Goal: Task Accomplishment & Management: Manage account settings

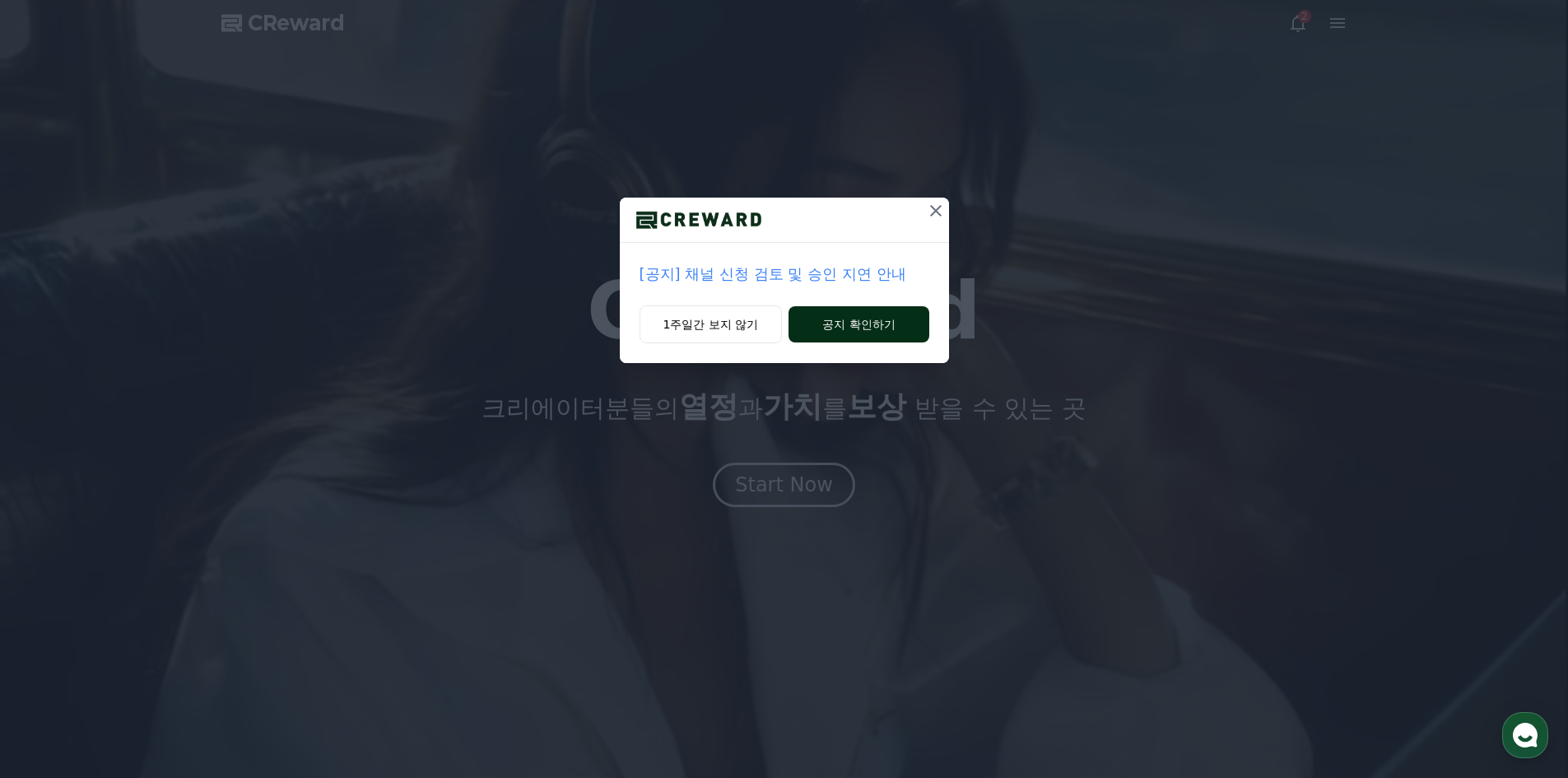
click at [849, 331] on button "공지 확인하기" at bounding box center [858, 324] width 140 height 36
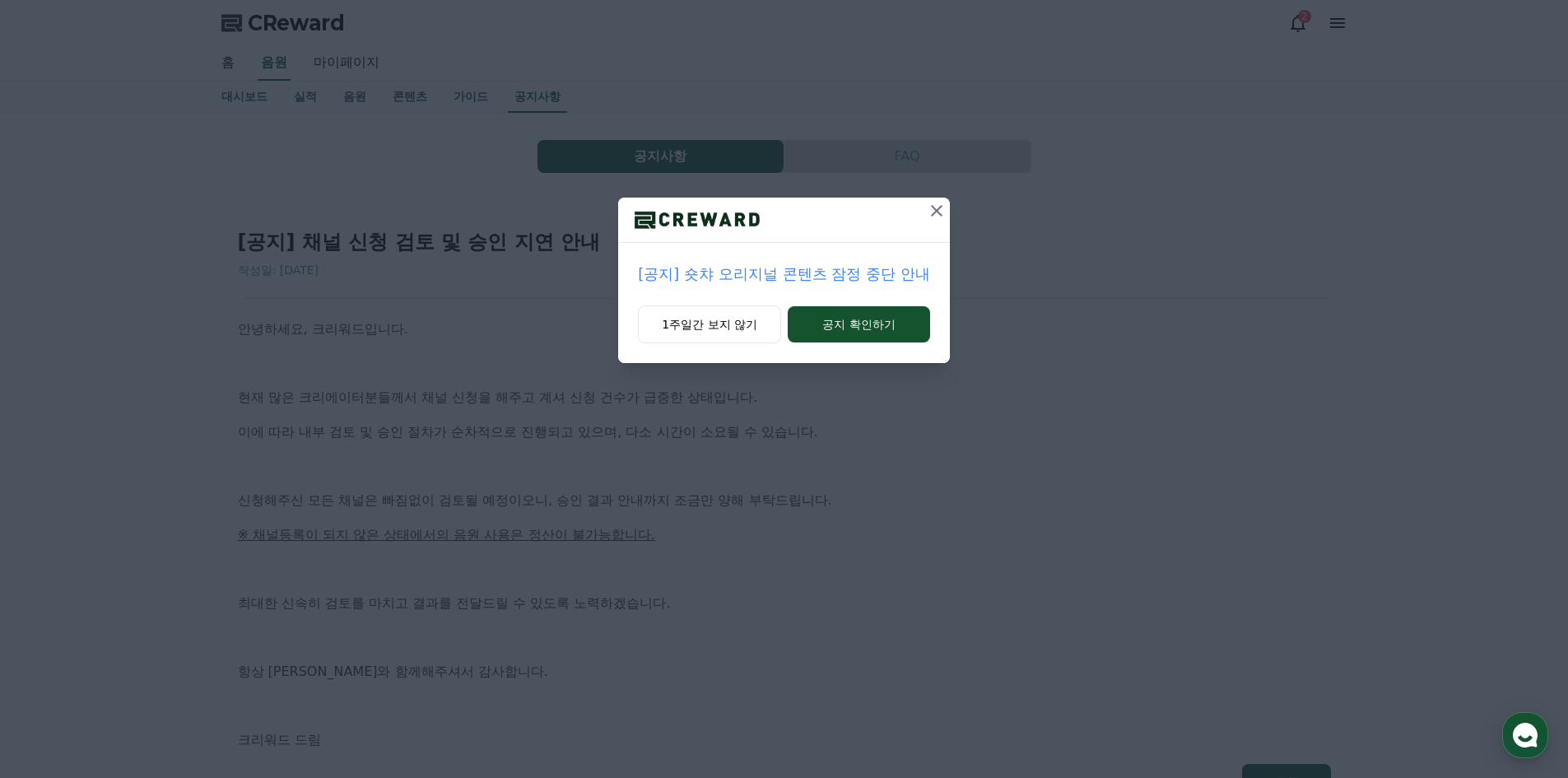
click at [936, 214] on icon at bounding box center [937, 210] width 20 height 20
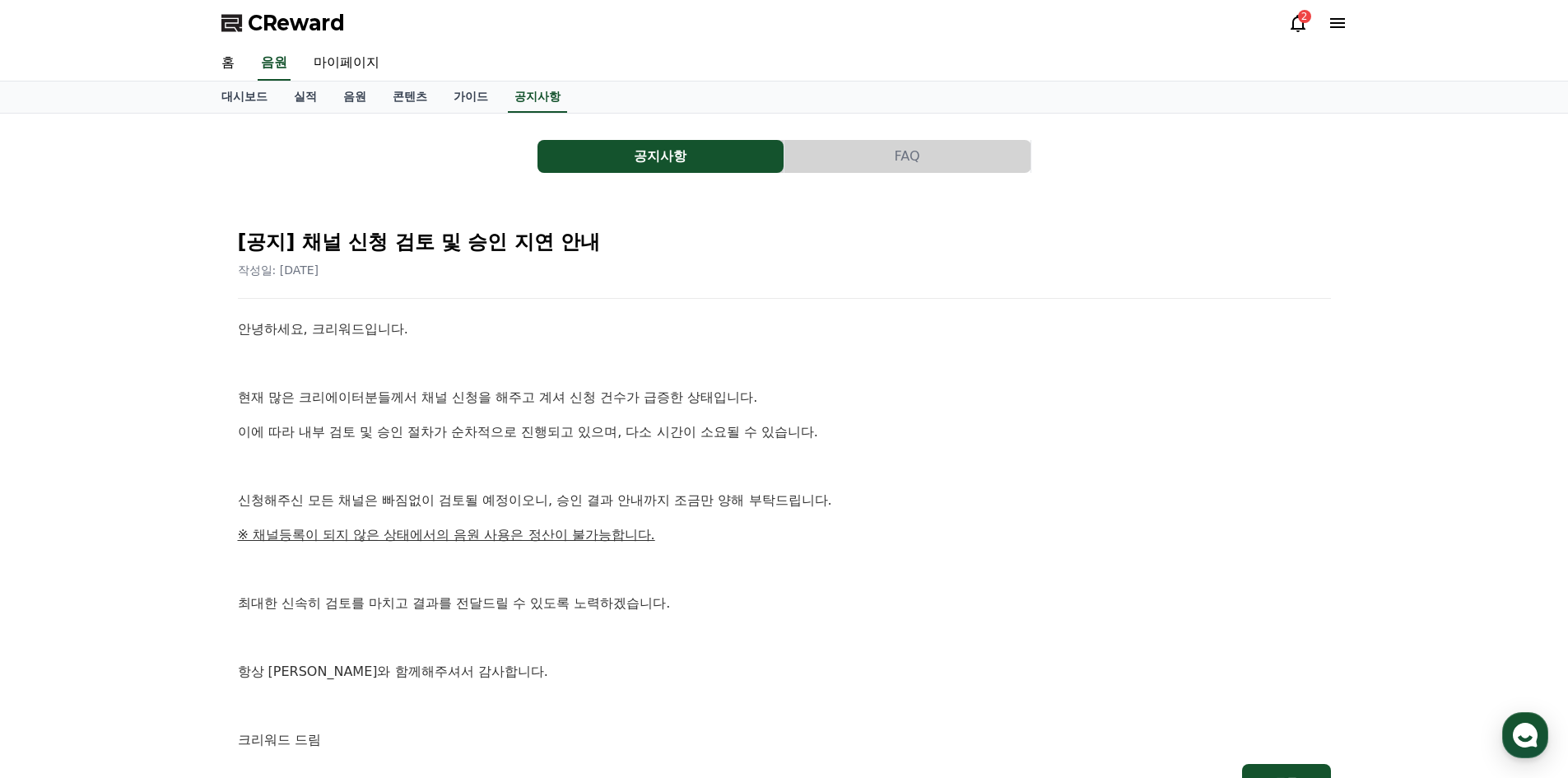
click at [1296, 26] on icon at bounding box center [1297, 23] width 20 height 20
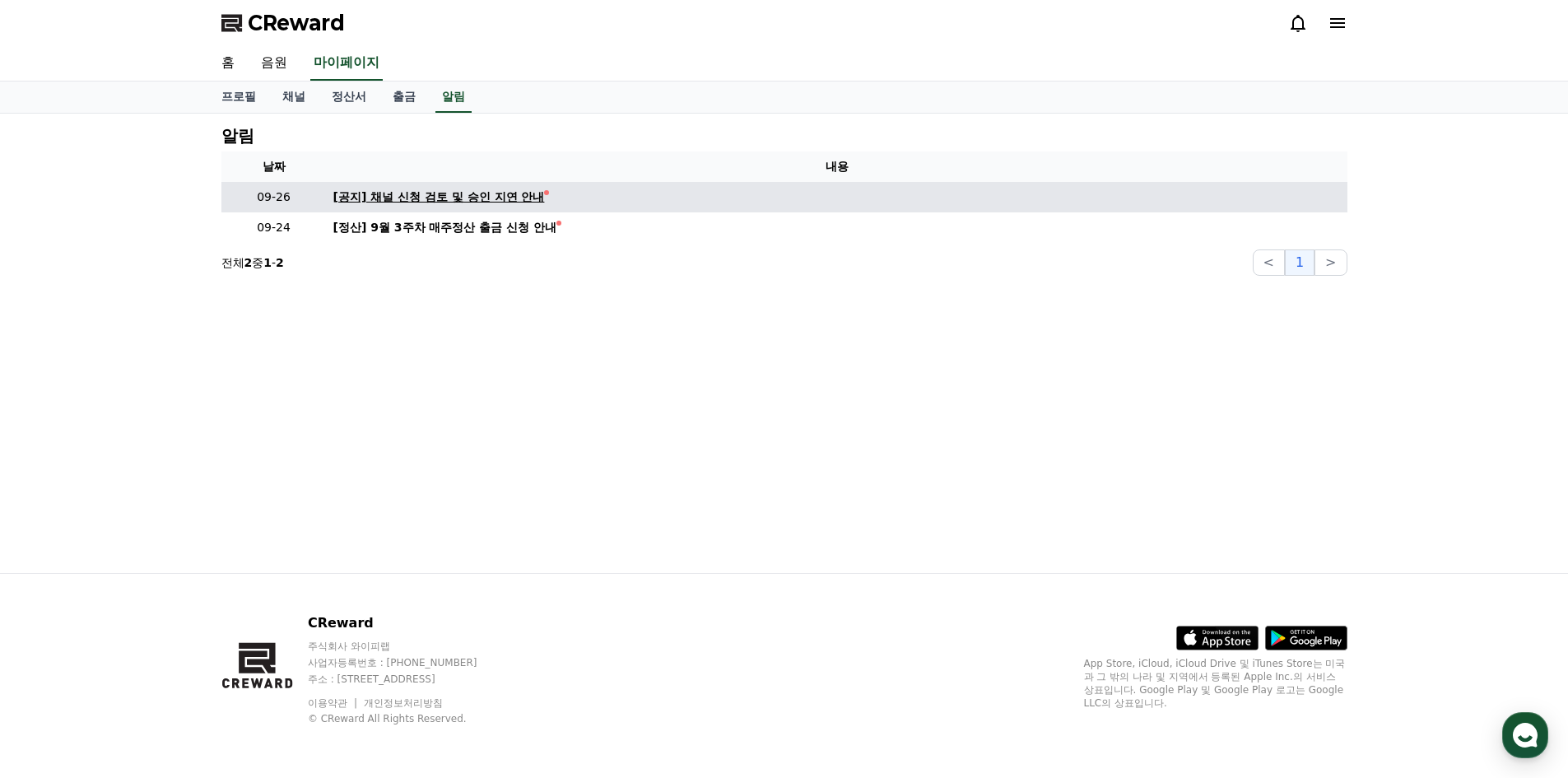
click at [481, 198] on div "[공지] 채널 신청 검토 및 승인 지연 안내" at bounding box center [439, 197] width 211 height 17
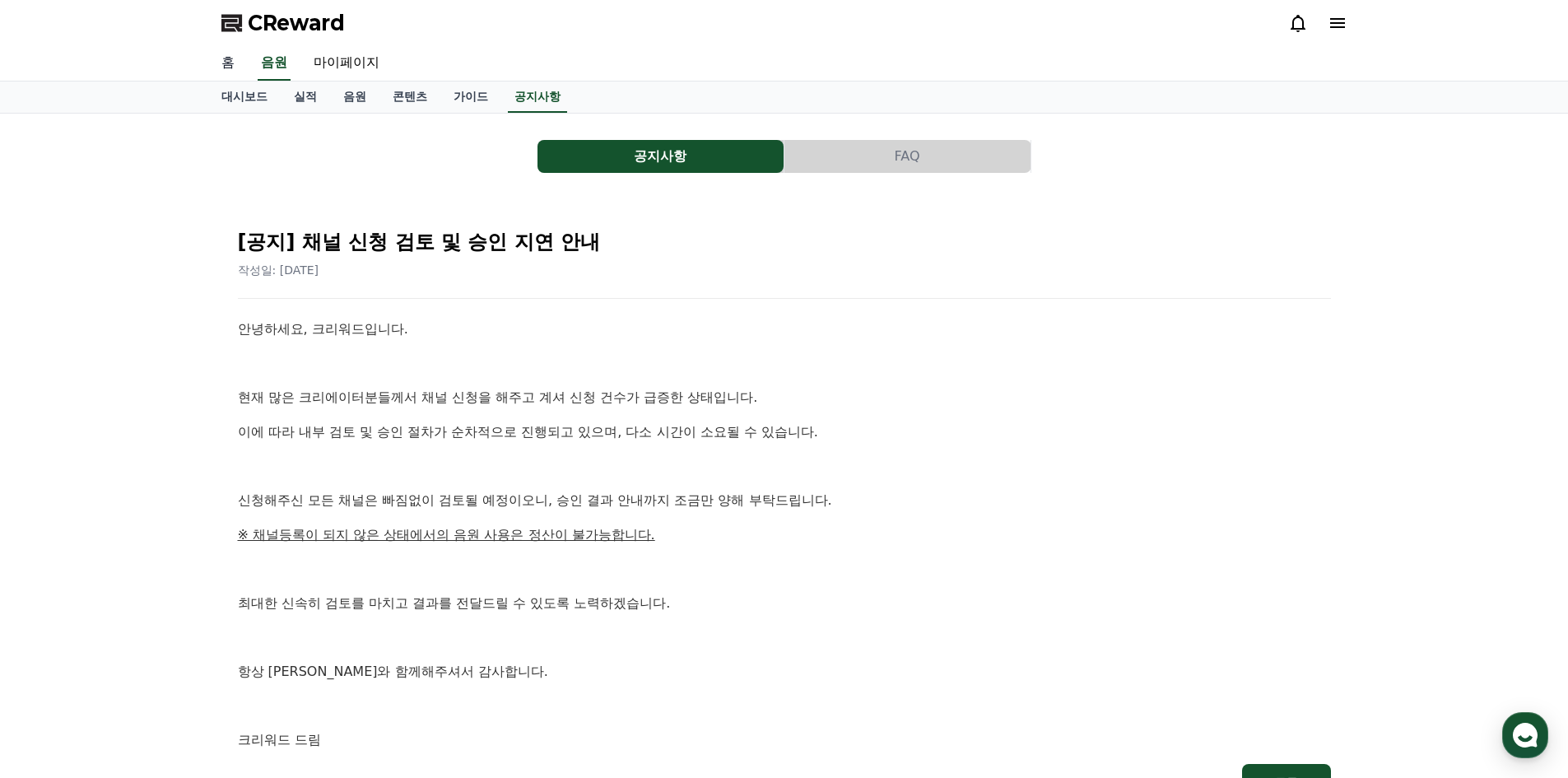
click at [224, 61] on link "홈" at bounding box center [228, 64] width 39 height 35
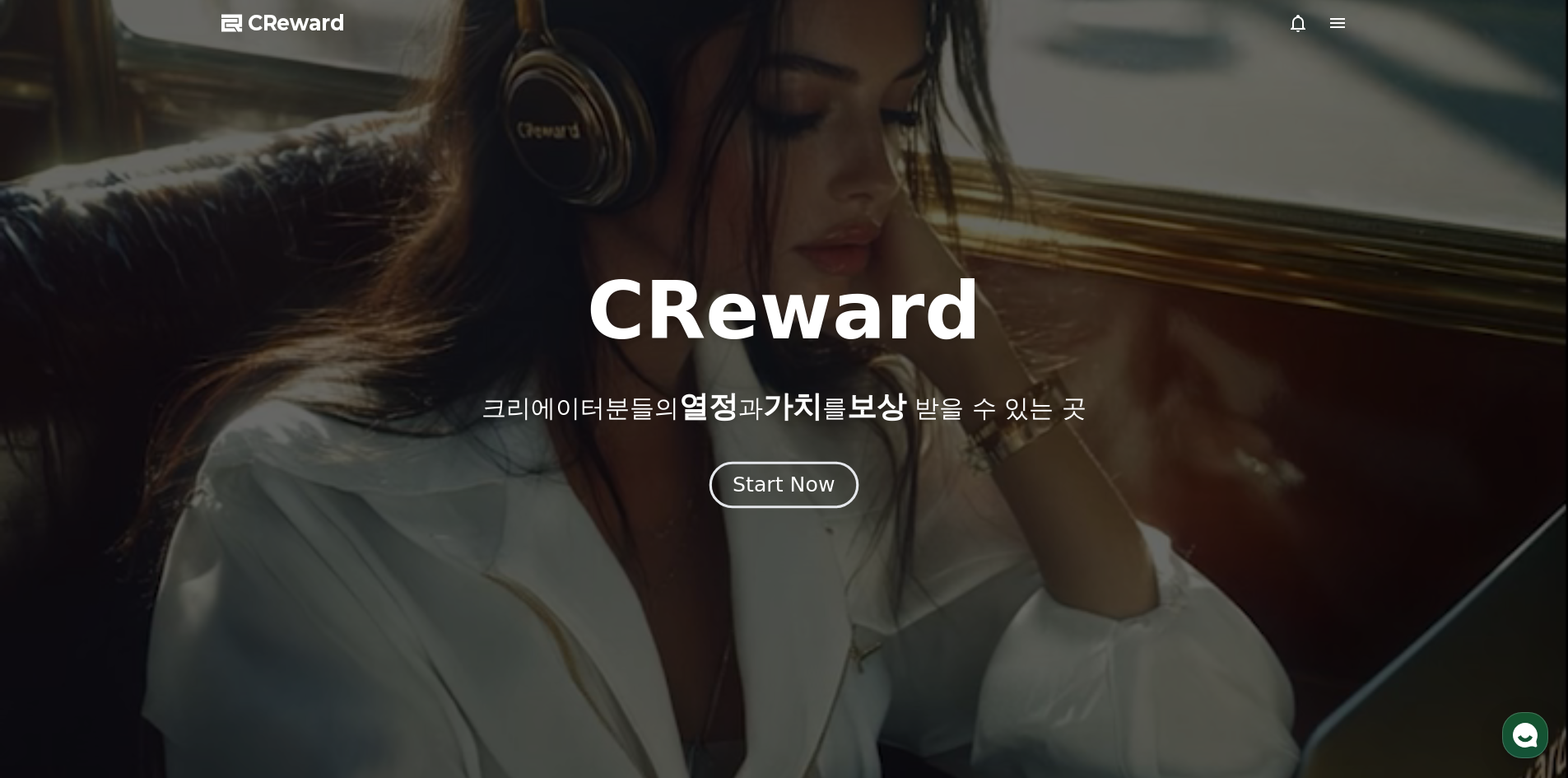
click at [783, 492] on div "Start Now" at bounding box center [783, 485] width 102 height 28
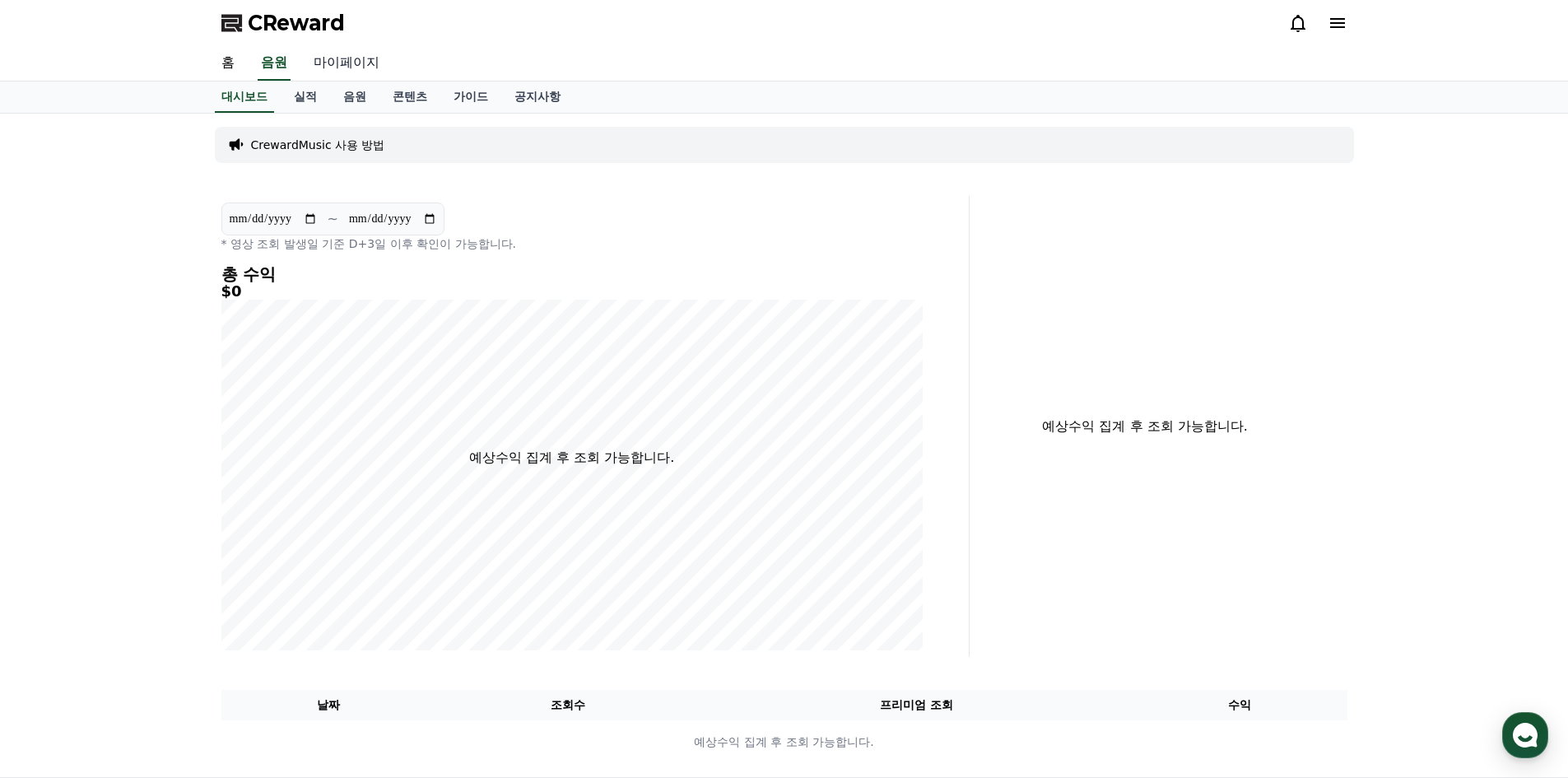
click at [339, 59] on link "마이페이지" at bounding box center [347, 64] width 93 height 35
select select "**********"
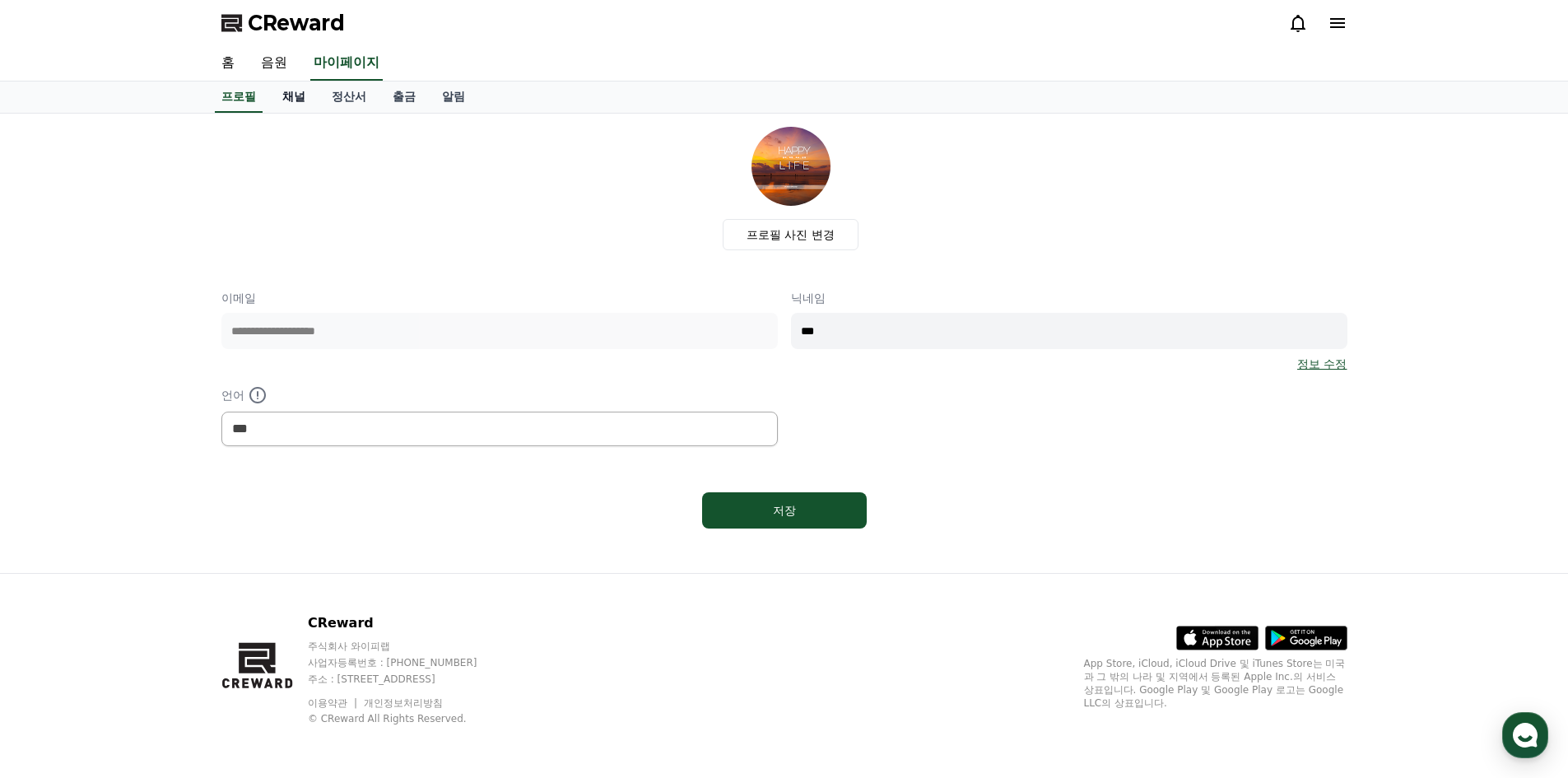
click at [292, 99] on link "채널" at bounding box center [293, 97] width 50 height 31
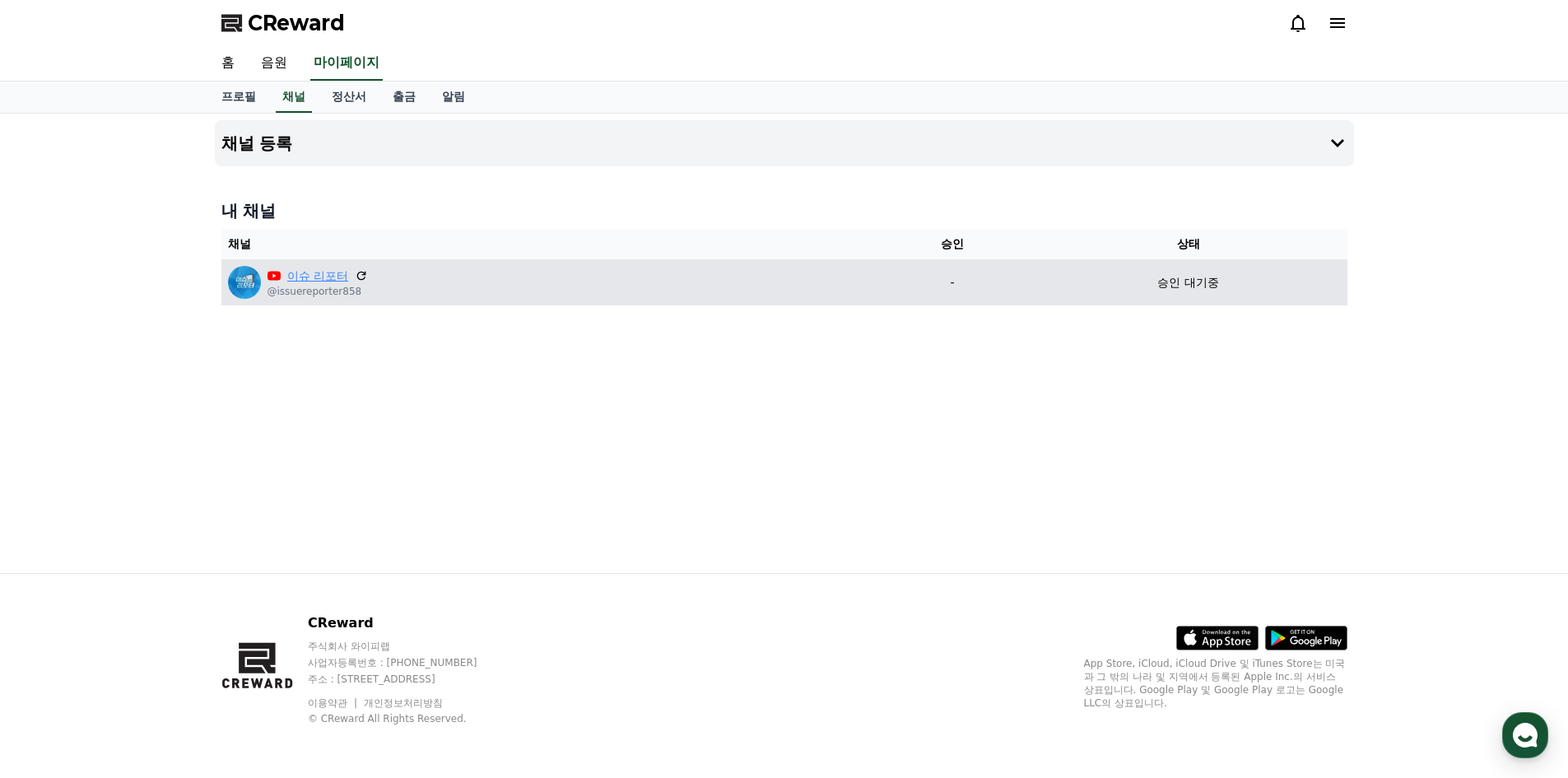
click at [324, 280] on link "이슈 리포터" at bounding box center [318, 276] width 61 height 17
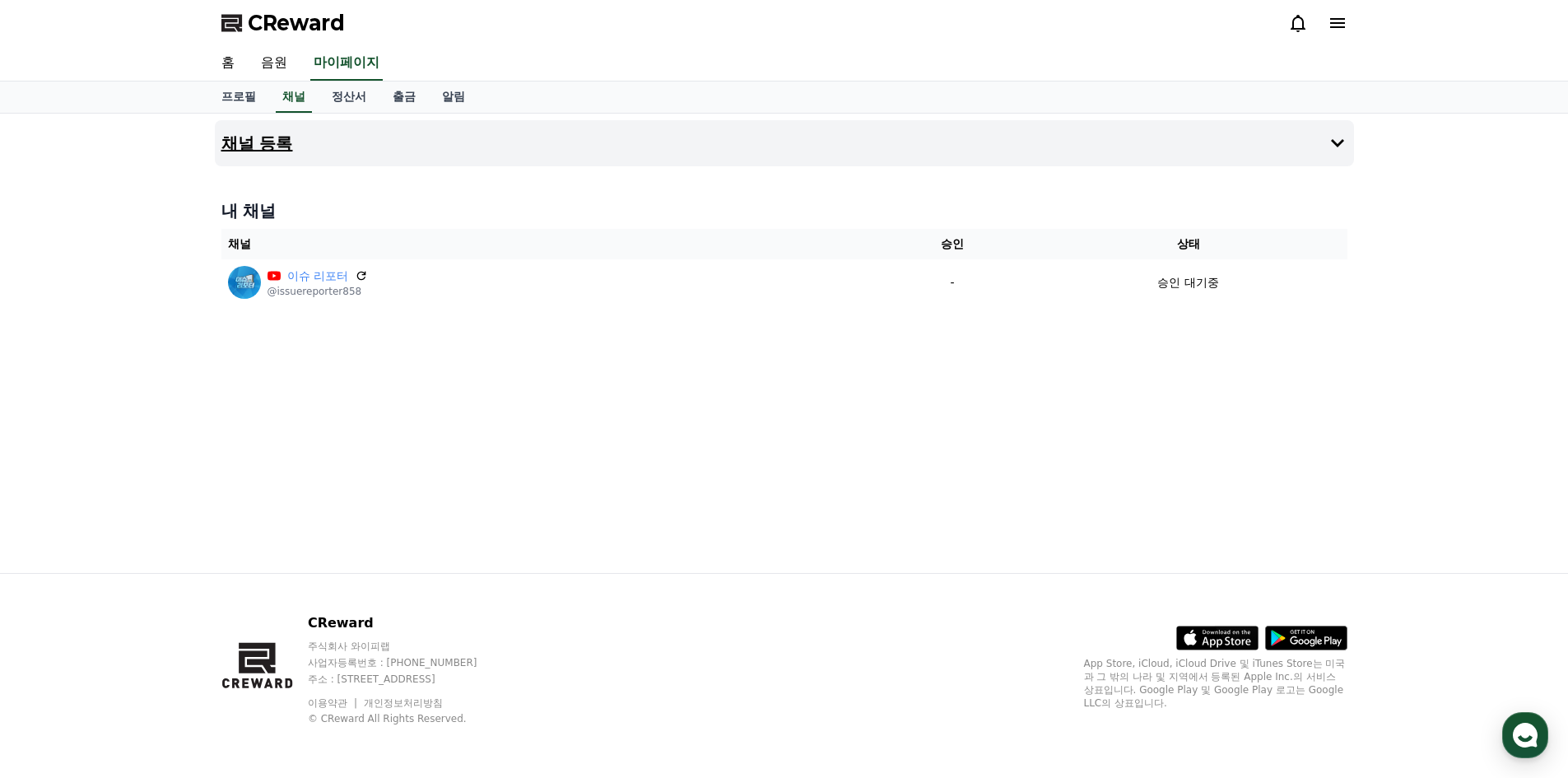
click at [251, 147] on h4 "채널 등록" at bounding box center [258, 143] width 72 height 18
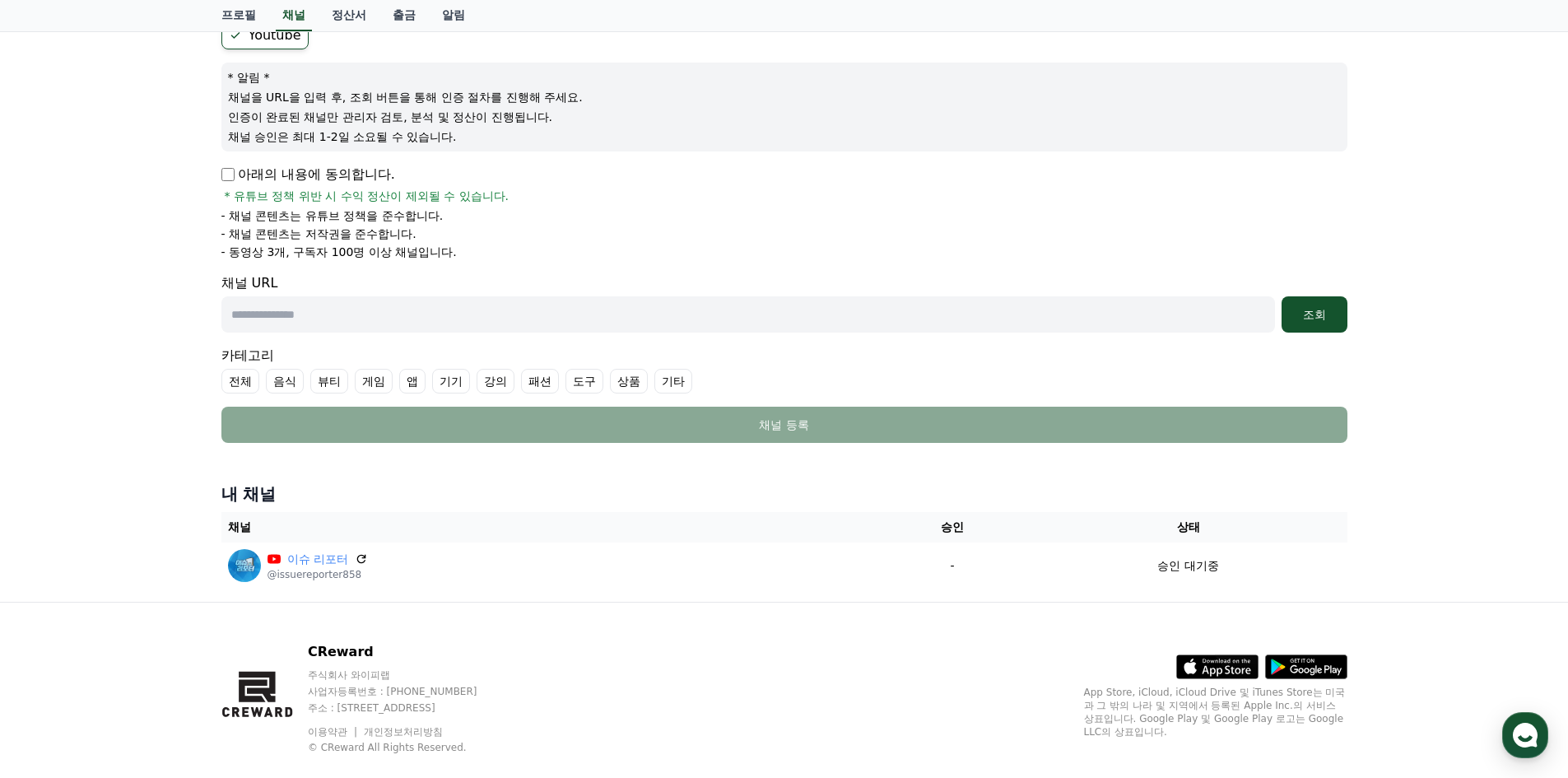
scroll to position [194, 0]
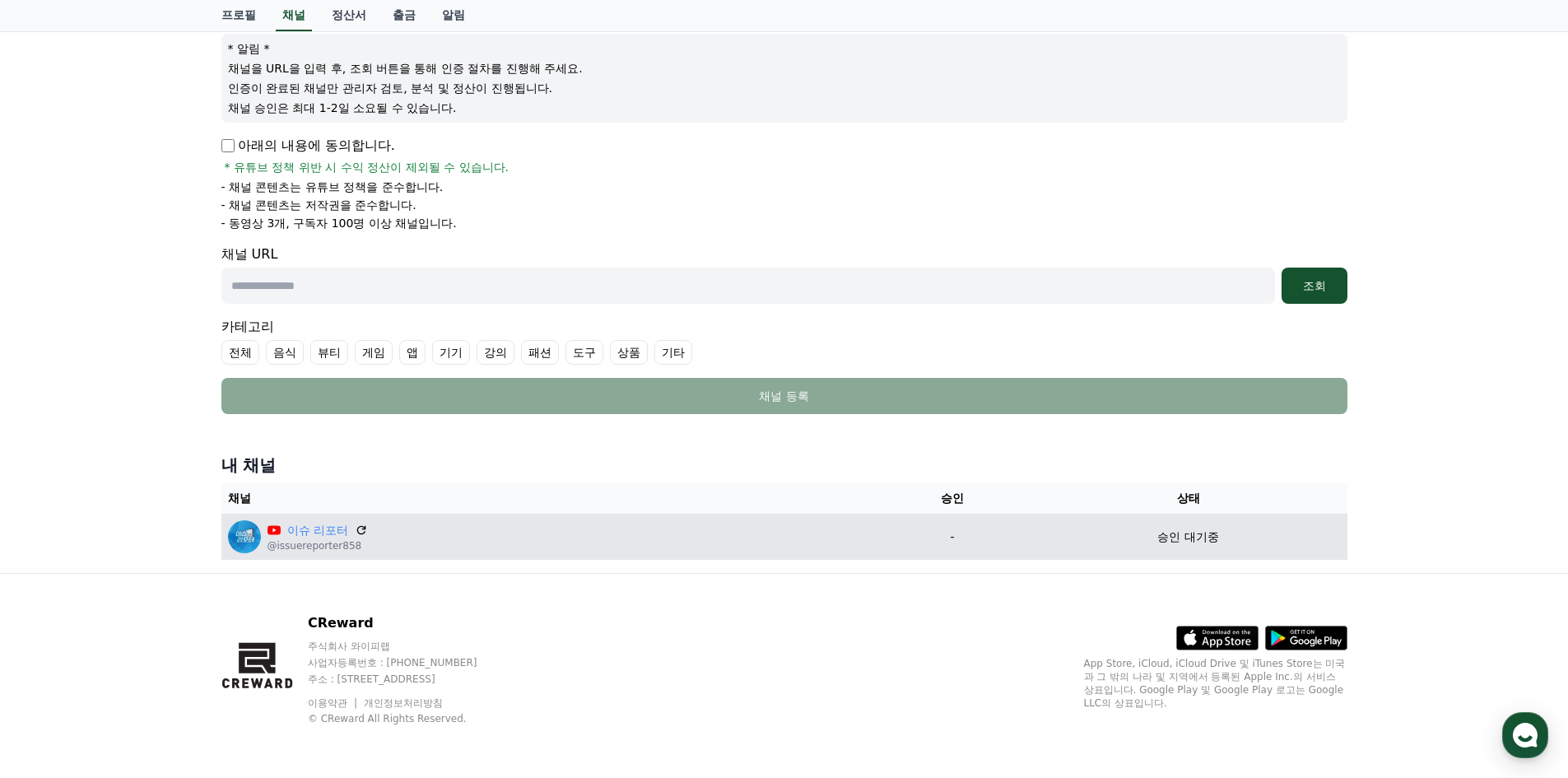
click at [1159, 533] on p "승인 대기중" at bounding box center [1188, 537] width 61 height 17
click at [244, 540] on img at bounding box center [244, 537] width 33 height 33
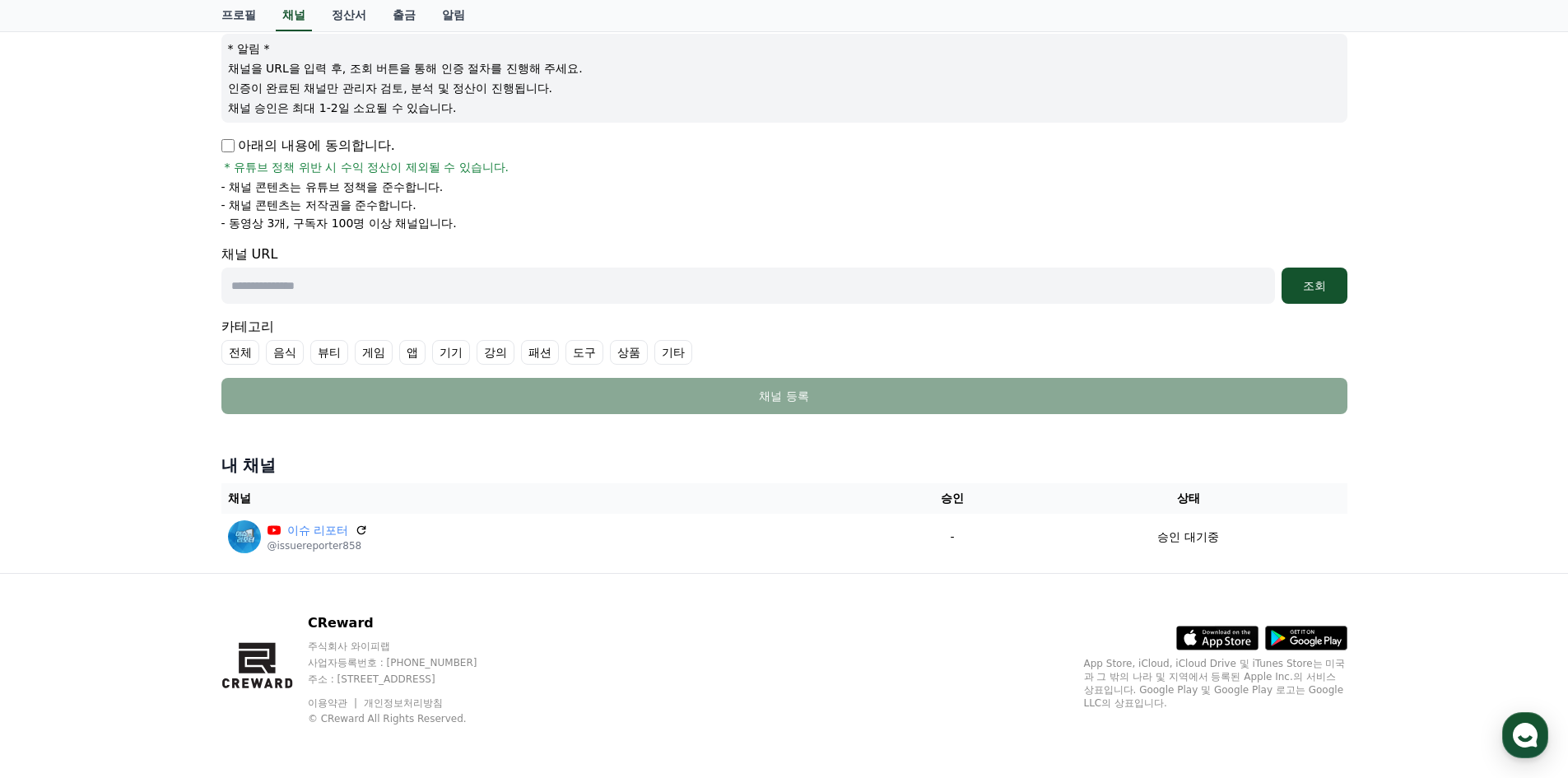
scroll to position [29, 0]
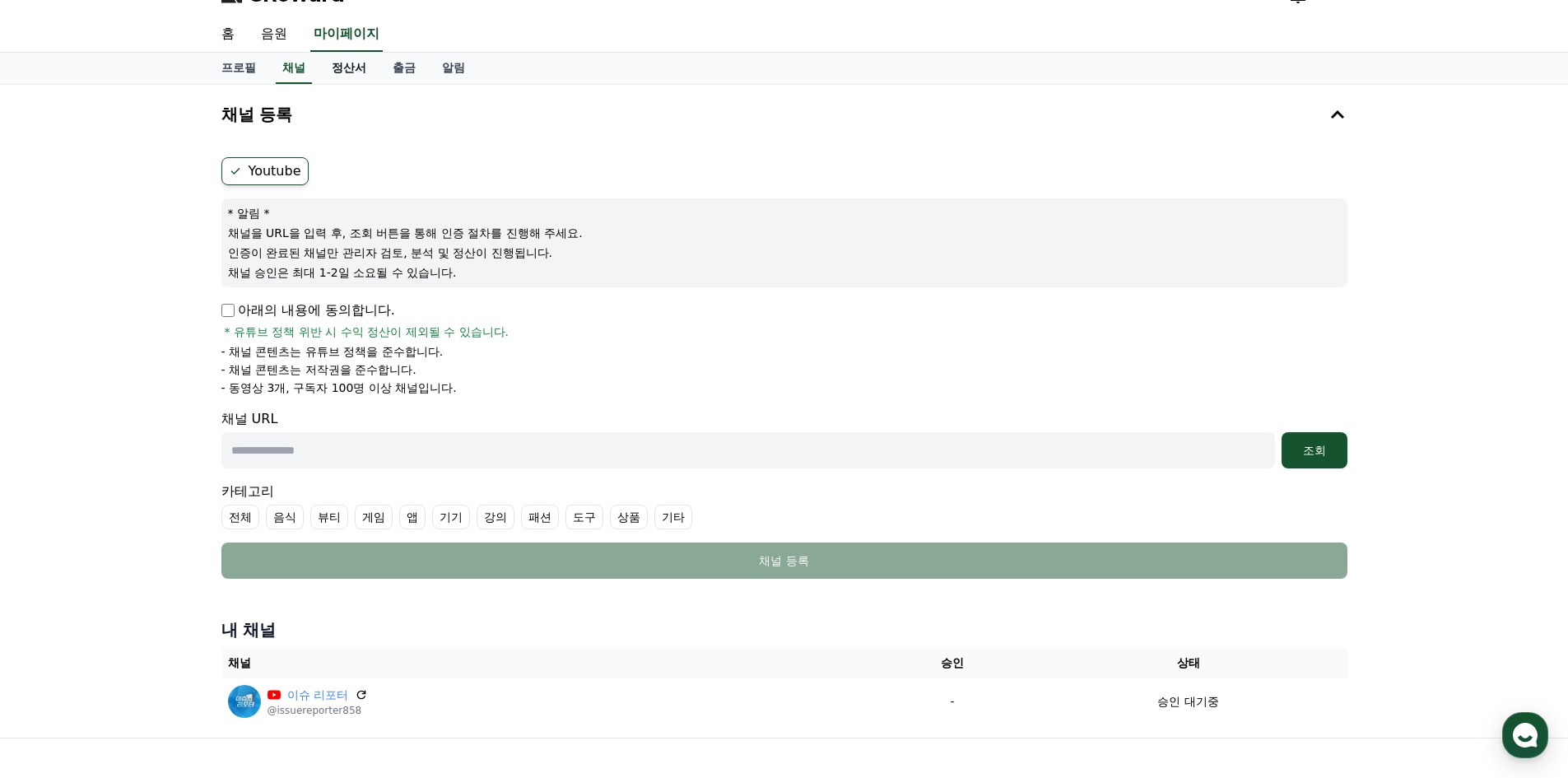
click at [347, 73] on link "정산서" at bounding box center [349, 68] width 61 height 31
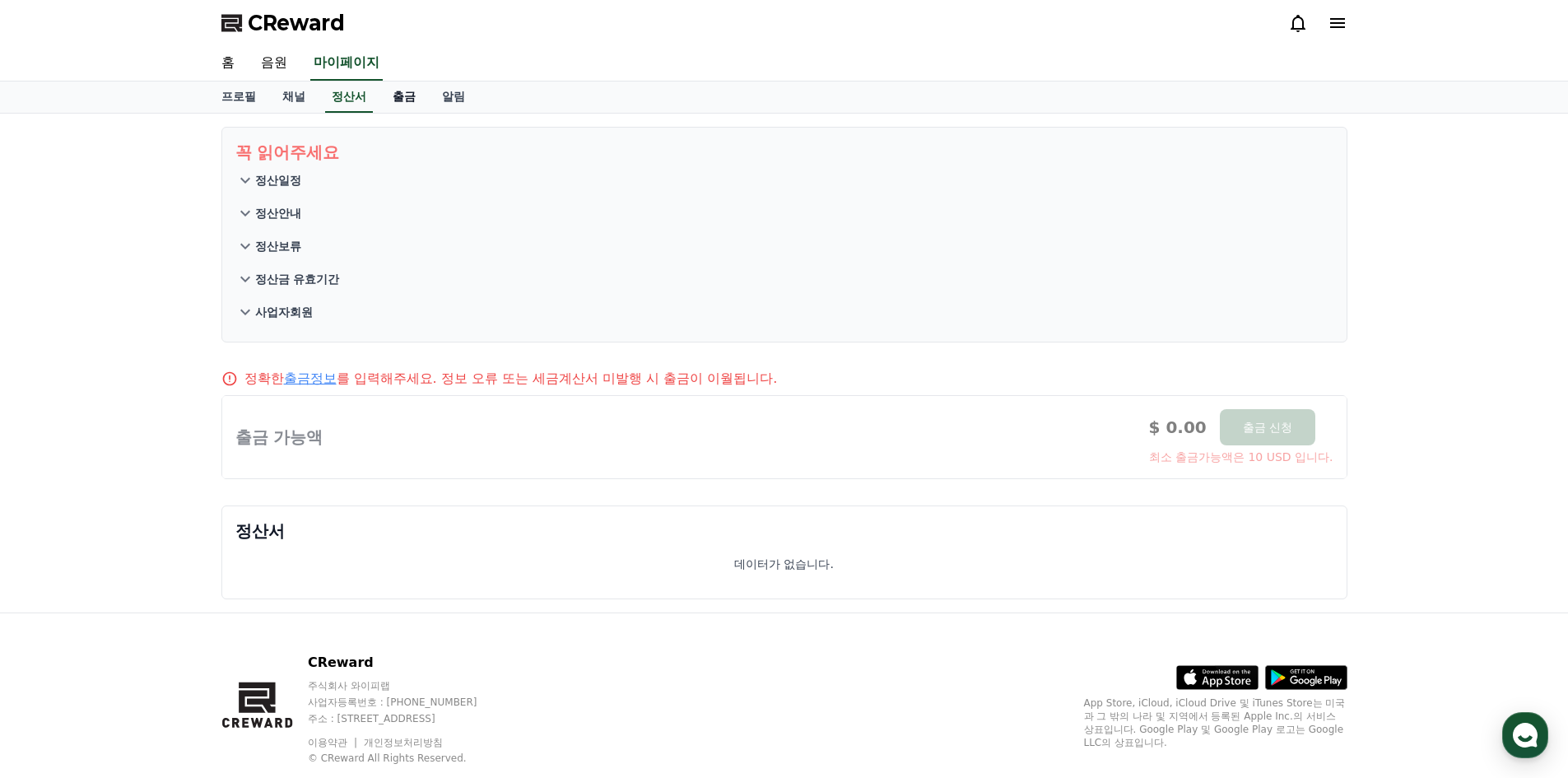
click at [407, 95] on link "출금" at bounding box center [404, 97] width 50 height 31
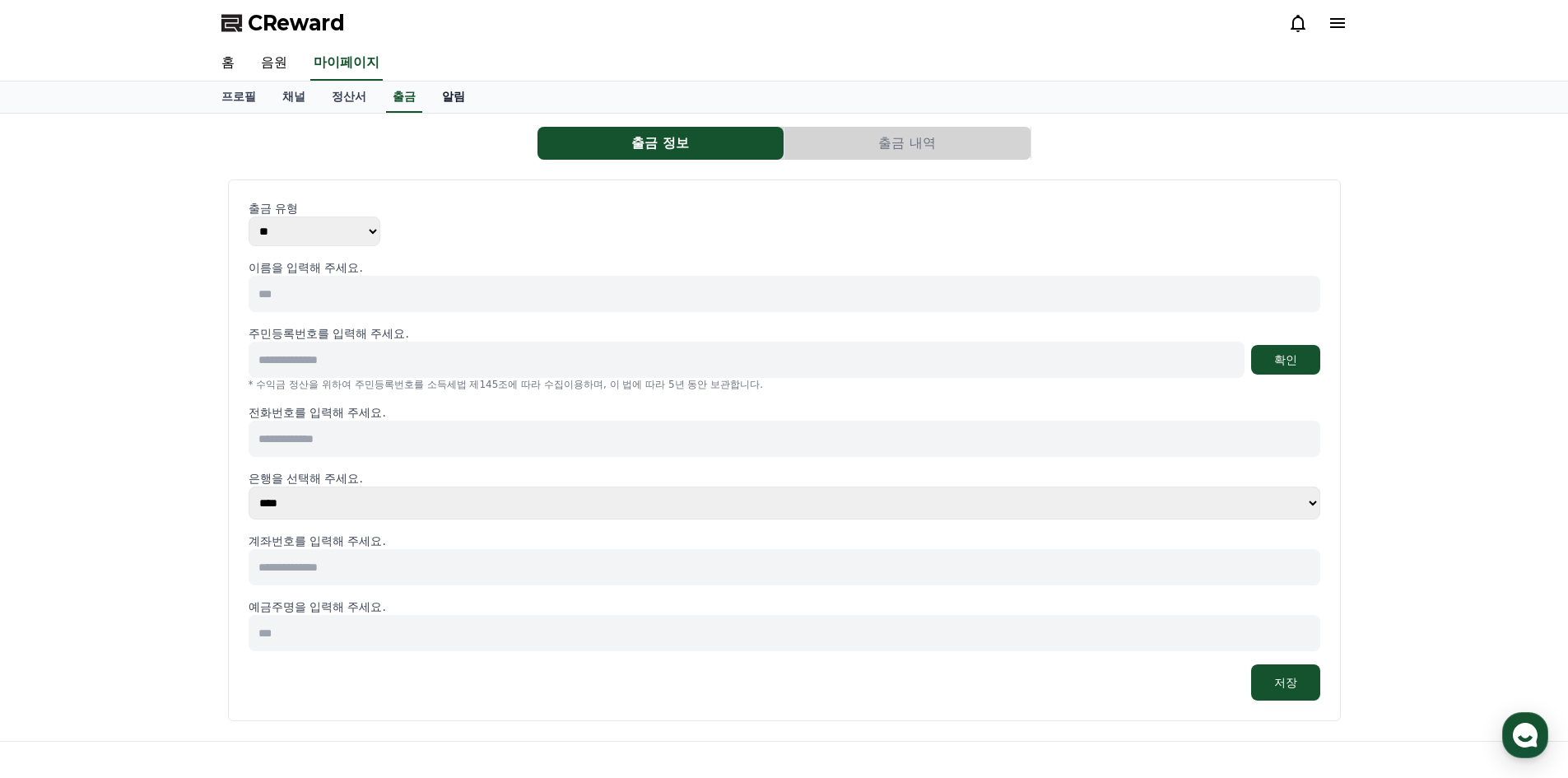
click at [453, 104] on link "알림" at bounding box center [453, 97] width 50 height 31
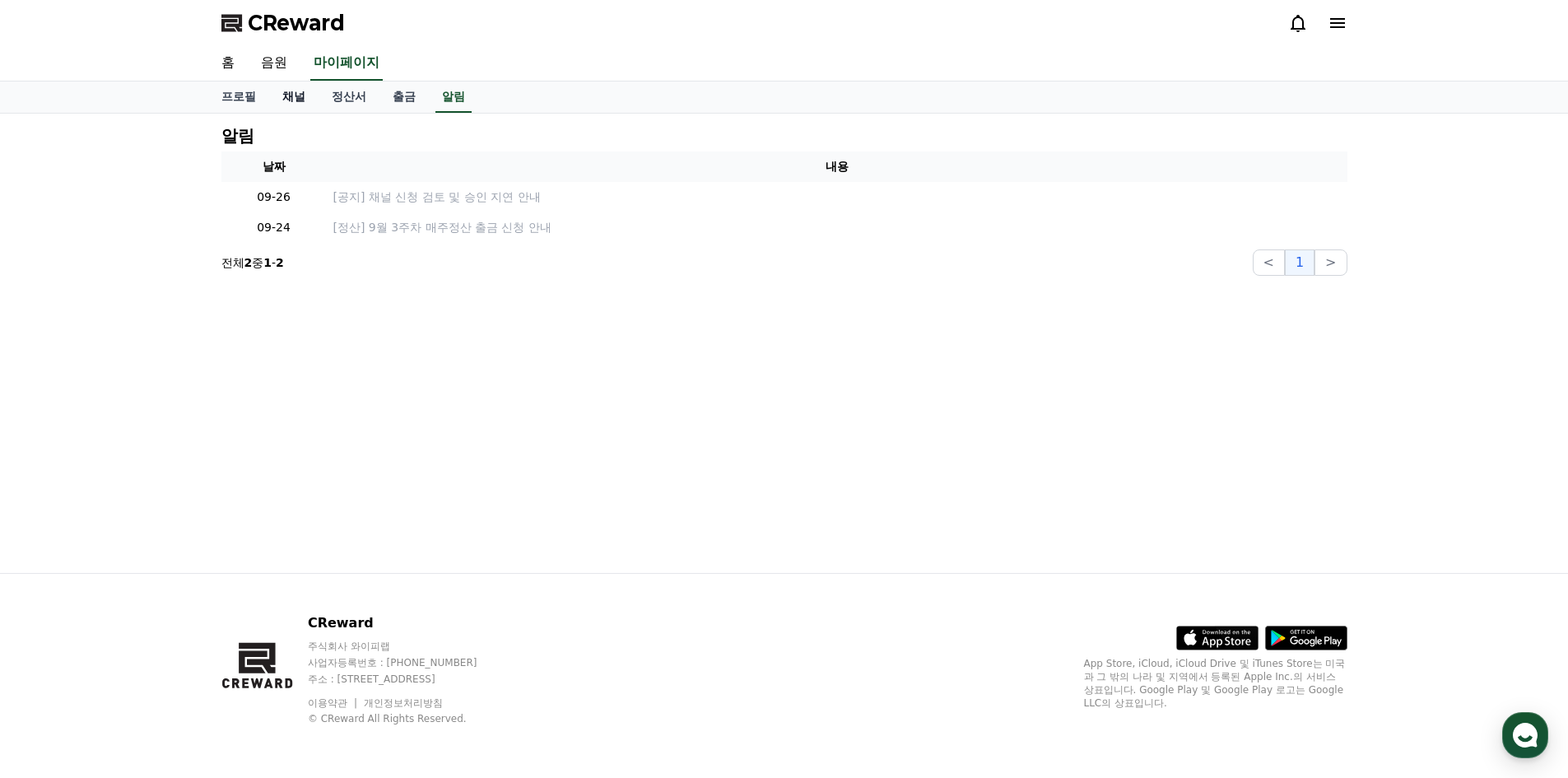
click at [296, 98] on link "채널" at bounding box center [293, 97] width 50 height 31
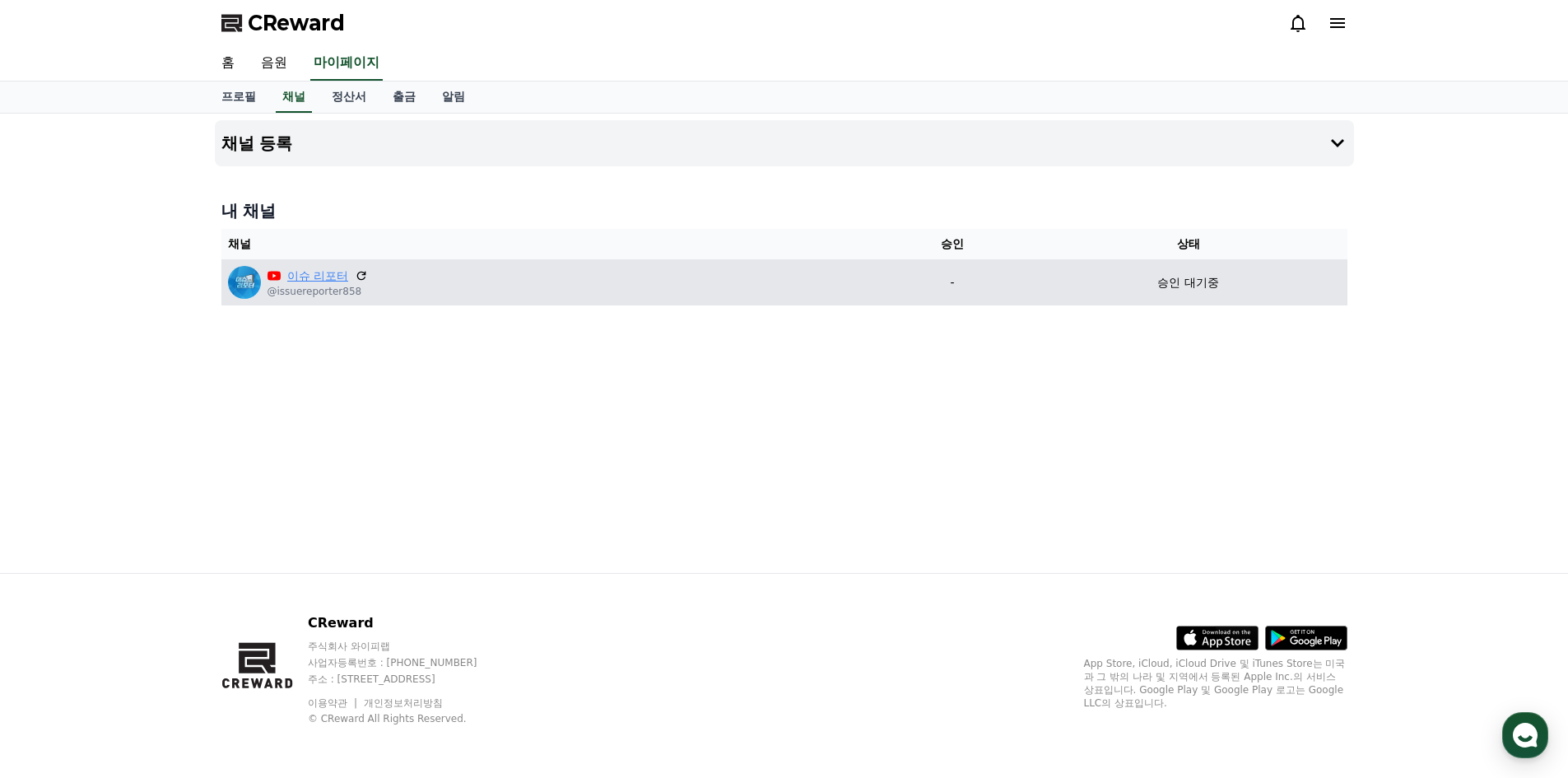
click at [317, 281] on link "이슈 리포터" at bounding box center [318, 276] width 61 height 17
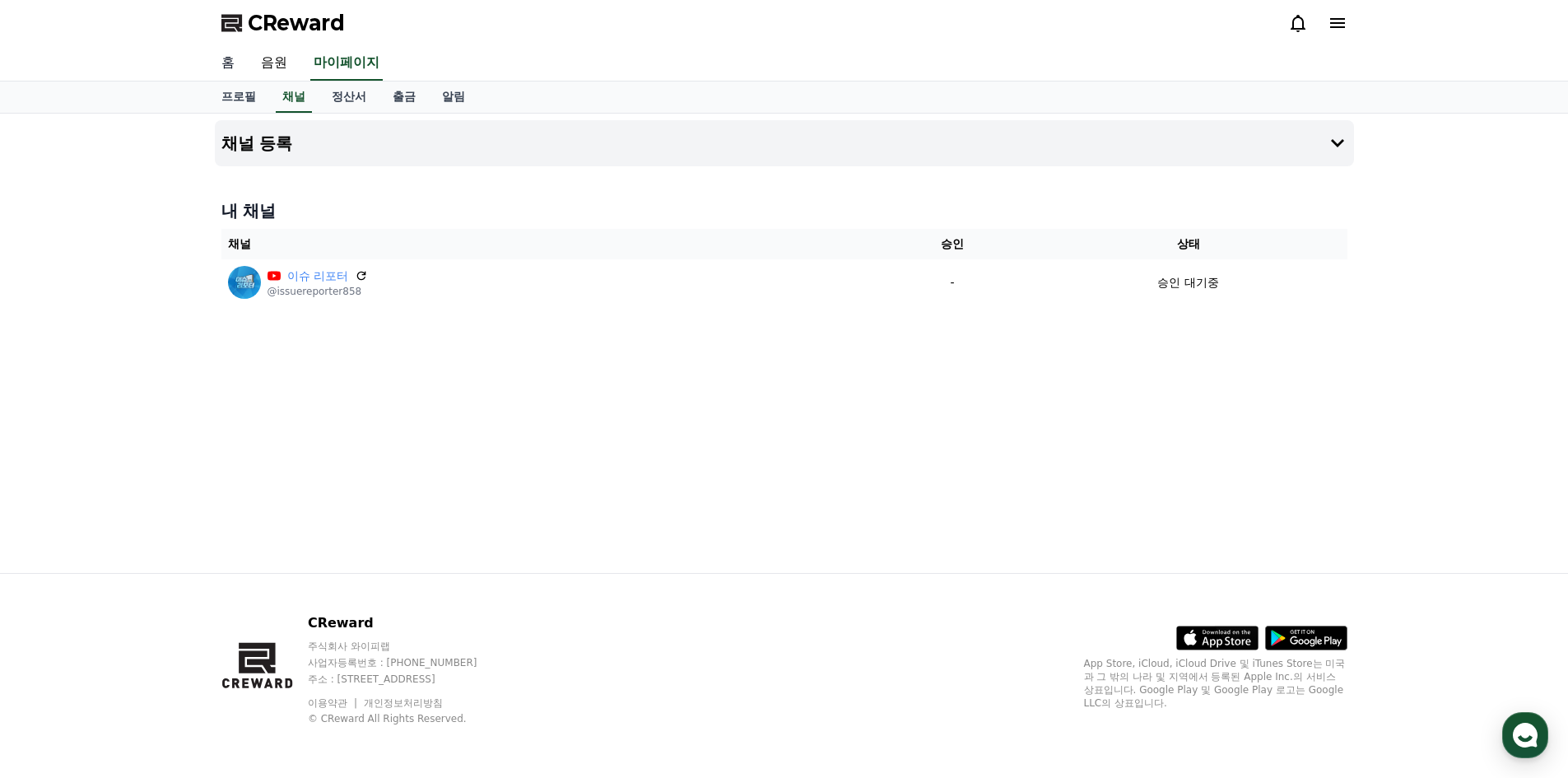
click at [229, 66] on link "홈" at bounding box center [228, 64] width 39 height 35
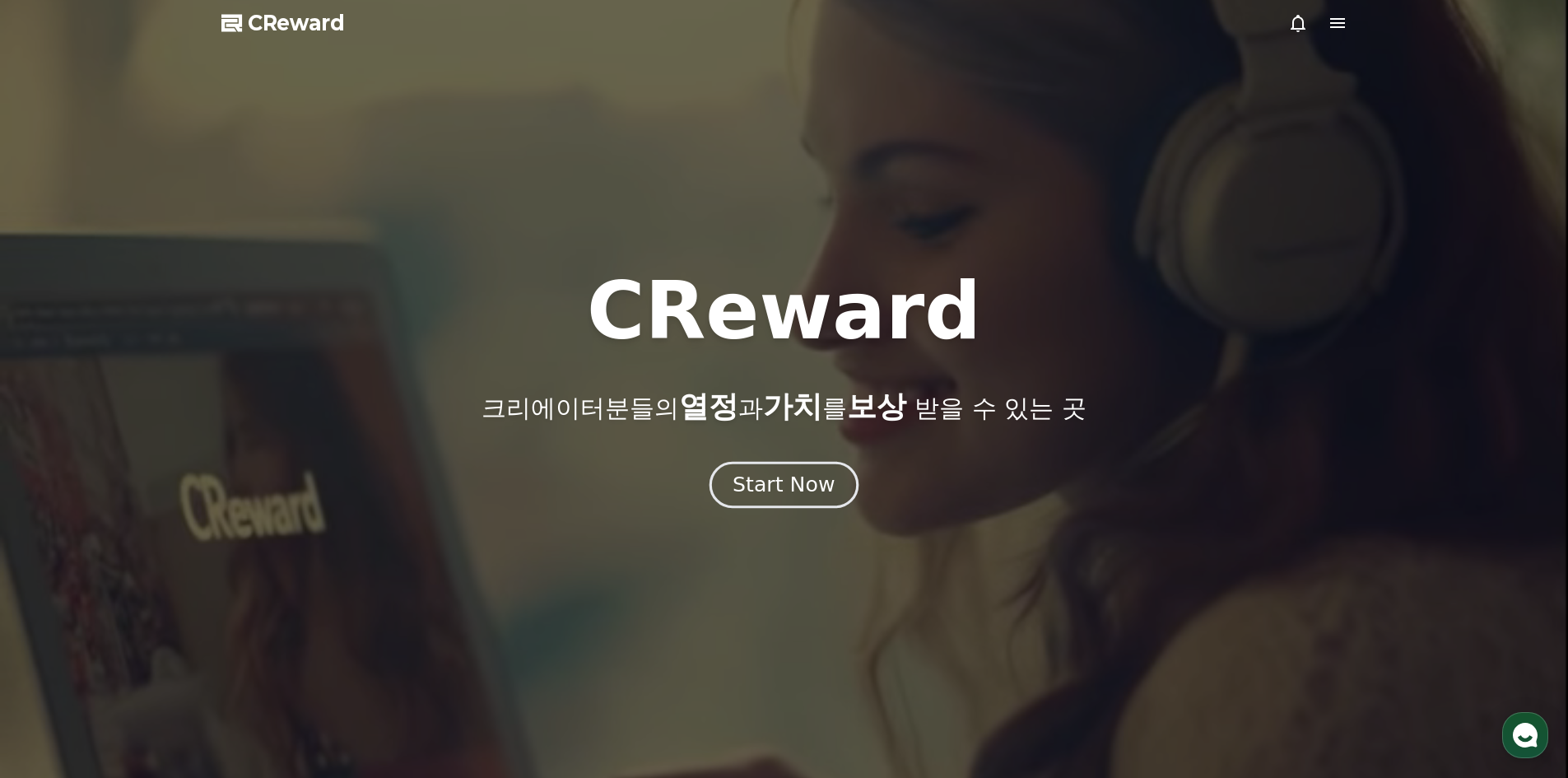
click at [813, 484] on div "Start Now" at bounding box center [783, 485] width 102 height 28
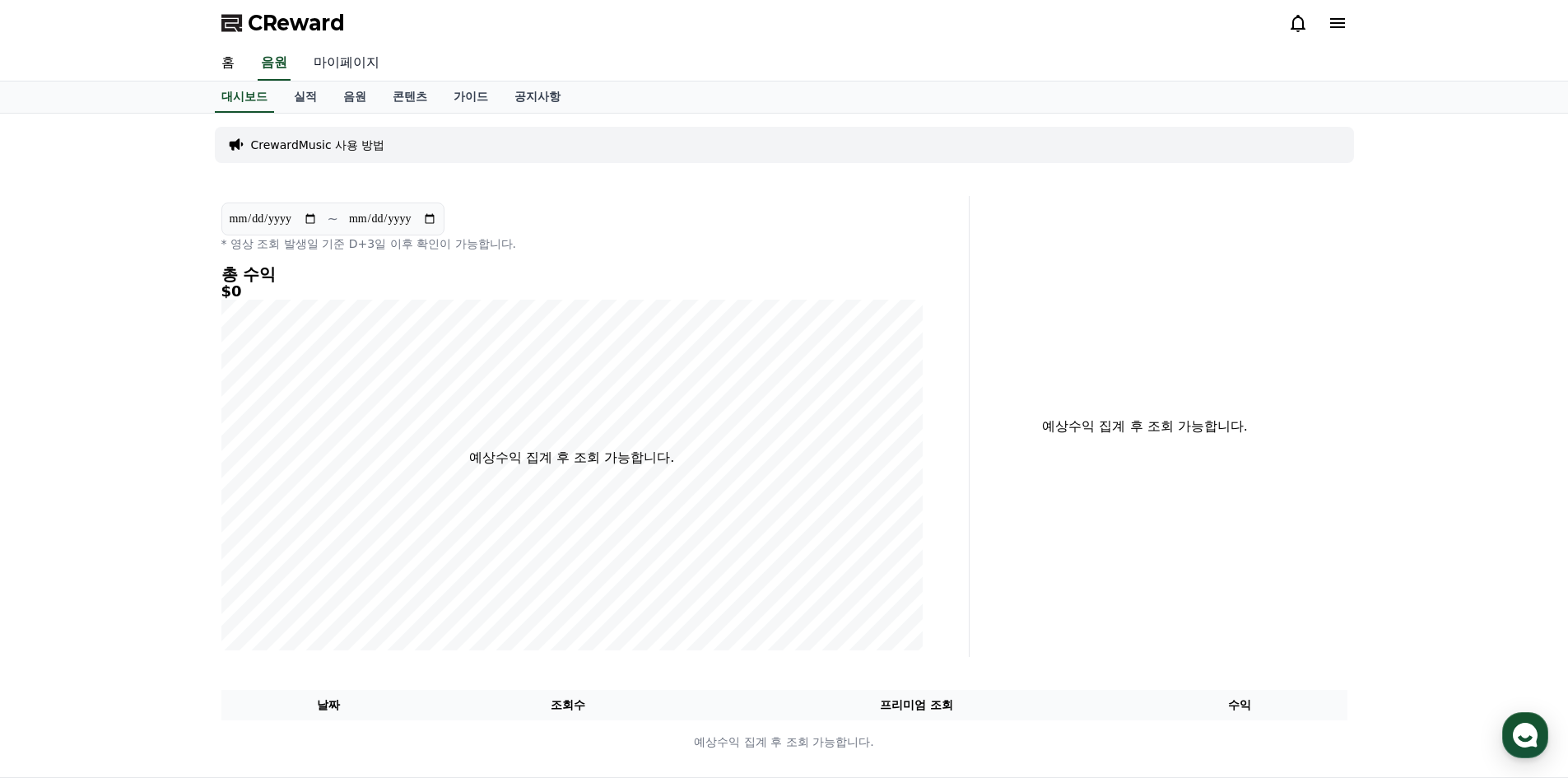
click at [355, 60] on link "마이페이지" at bounding box center [347, 64] width 93 height 35
select select "**********"
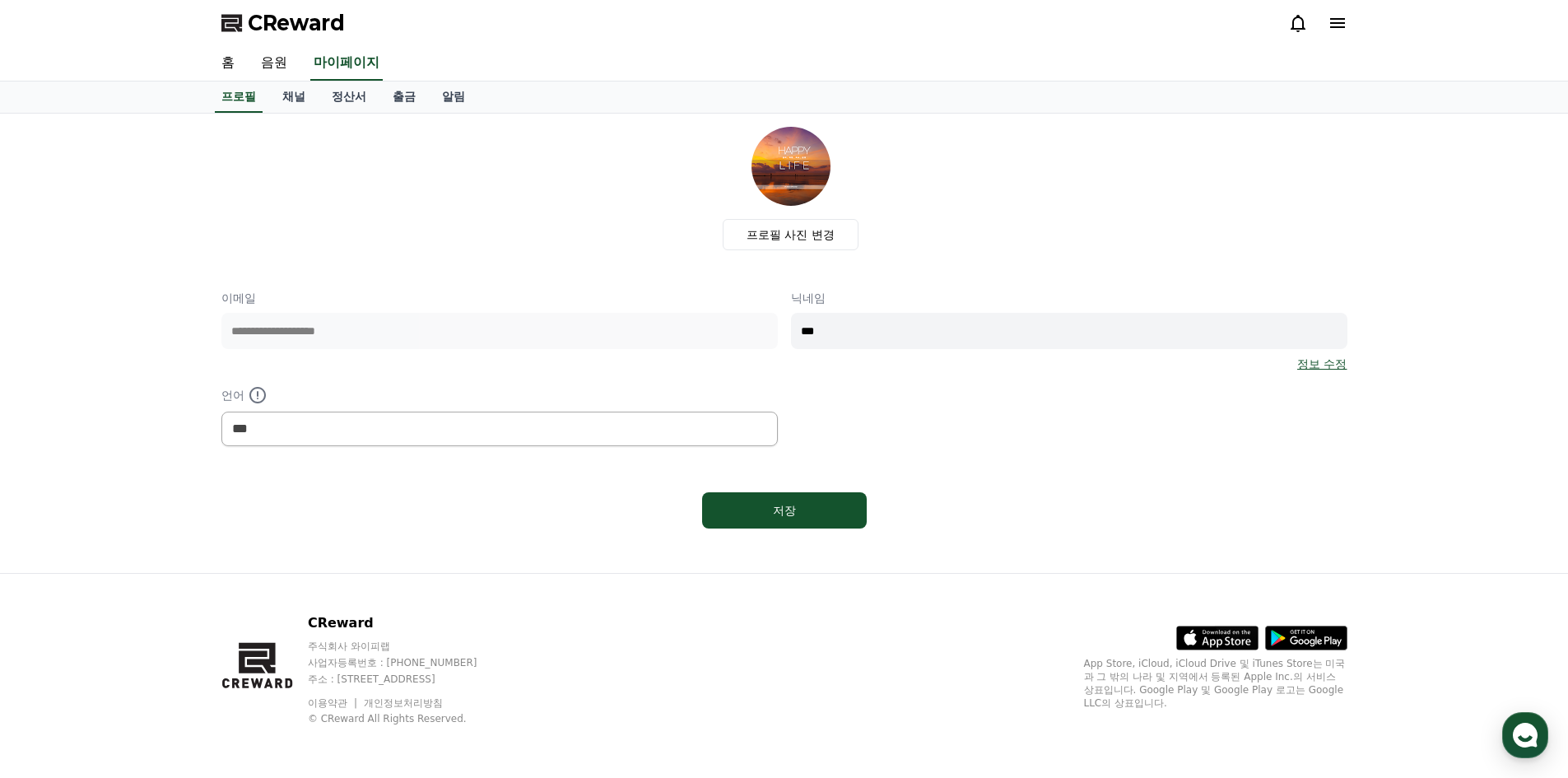
click at [1309, 367] on link "정보 수정" at bounding box center [1322, 363] width 50 height 17
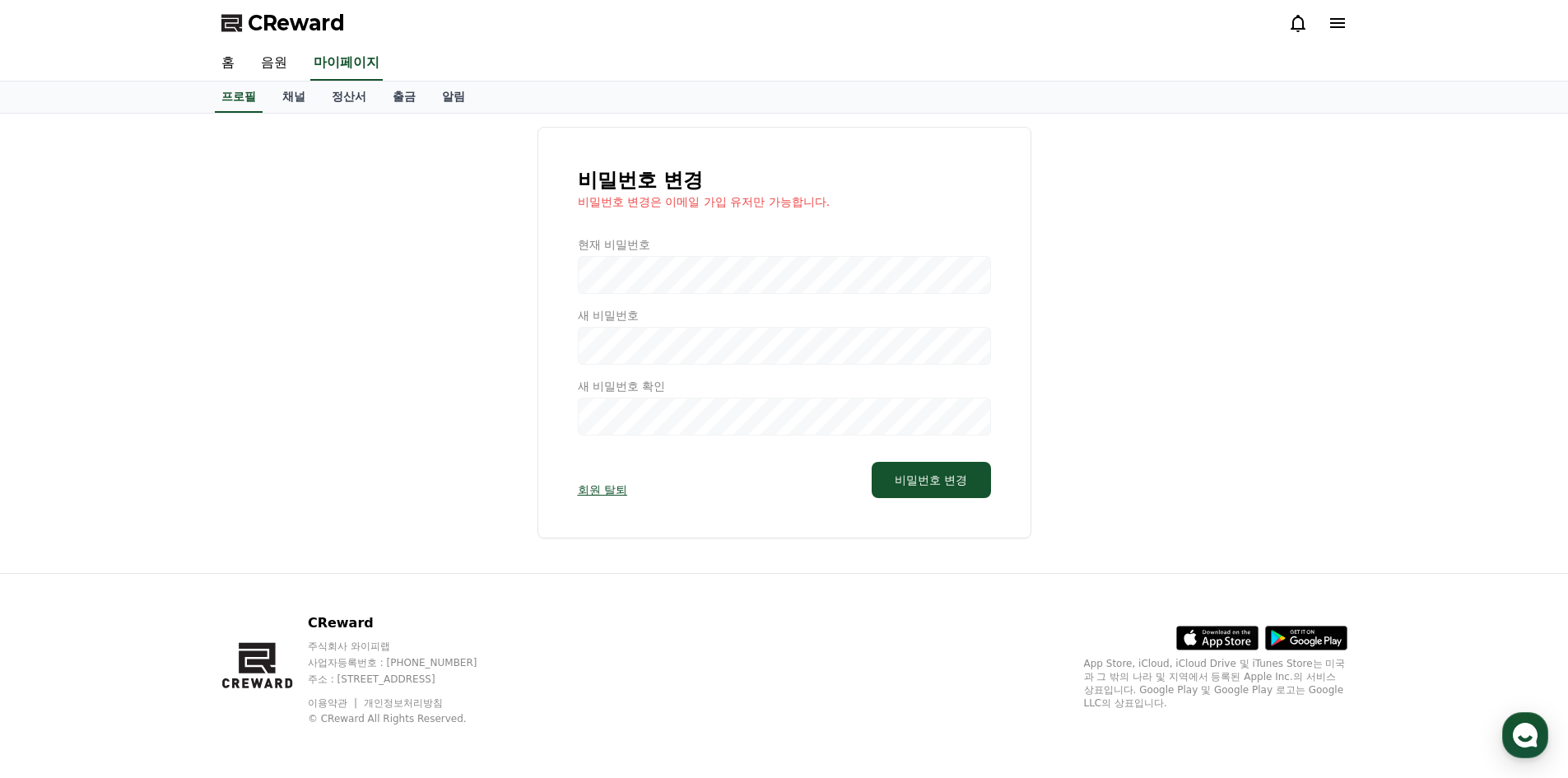
select select "**********"
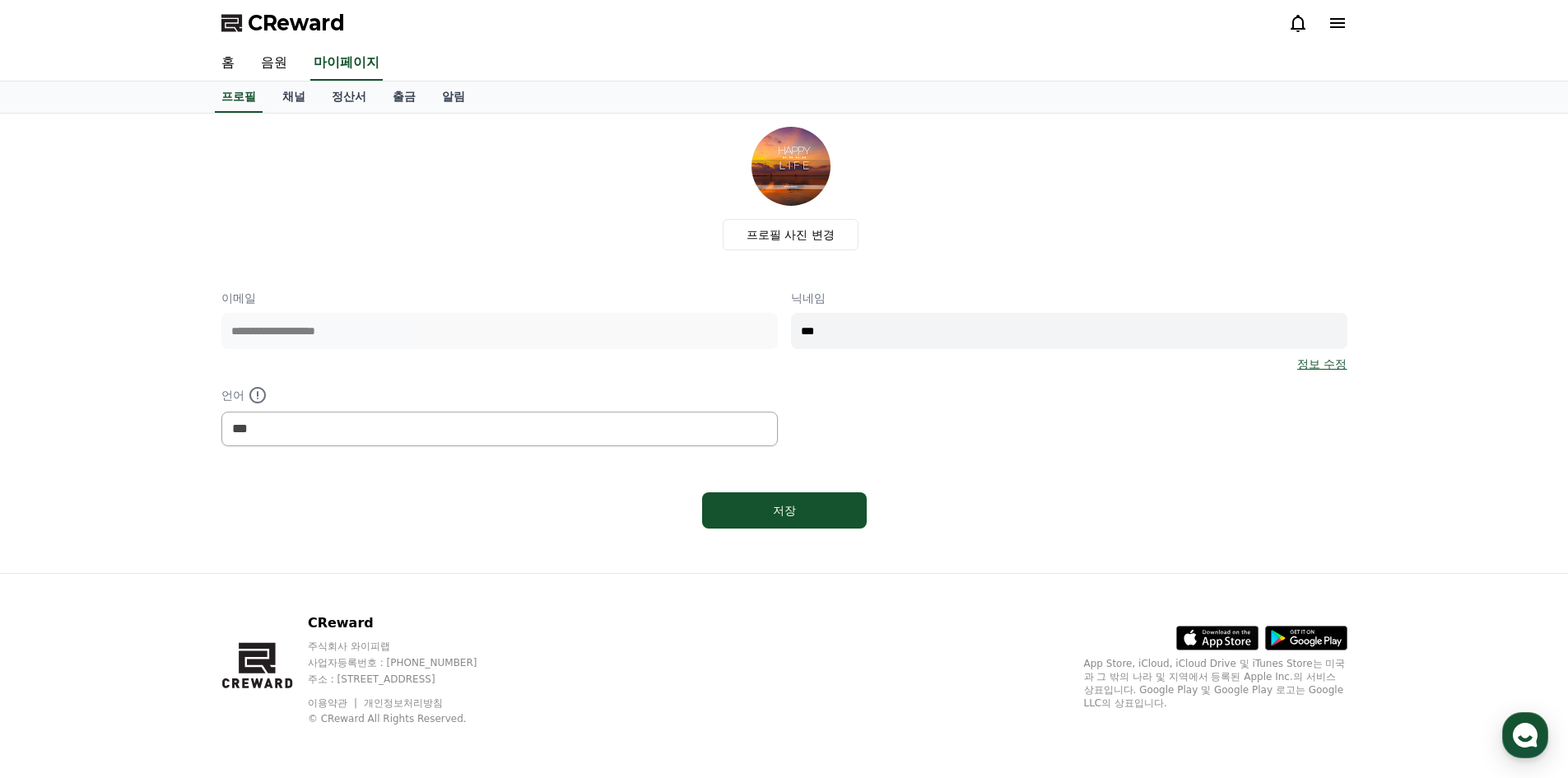
click at [1331, 25] on icon at bounding box center [1338, 23] width 20 height 20
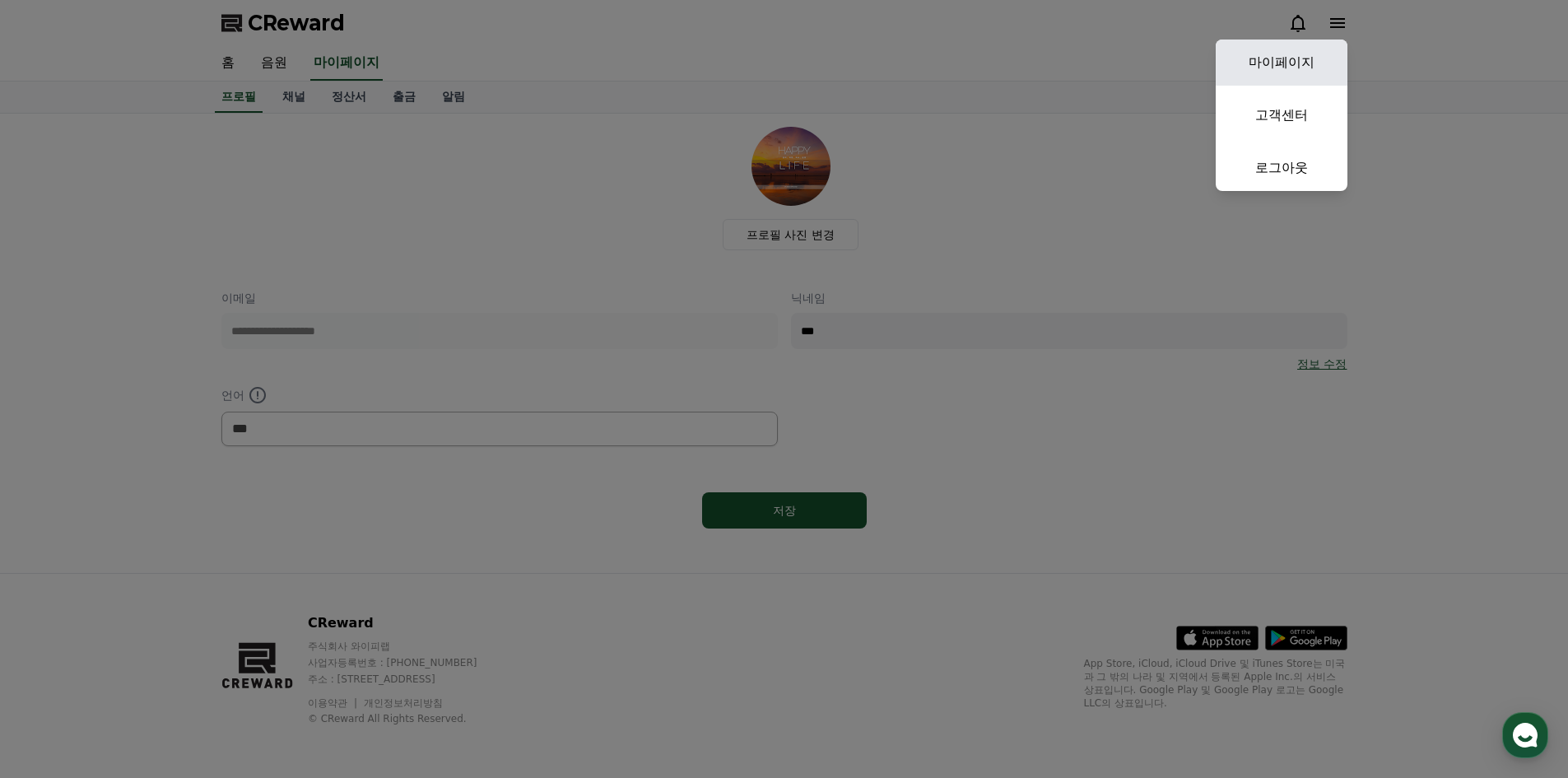
click at [1282, 59] on link "마이페이지" at bounding box center [1281, 62] width 132 height 46
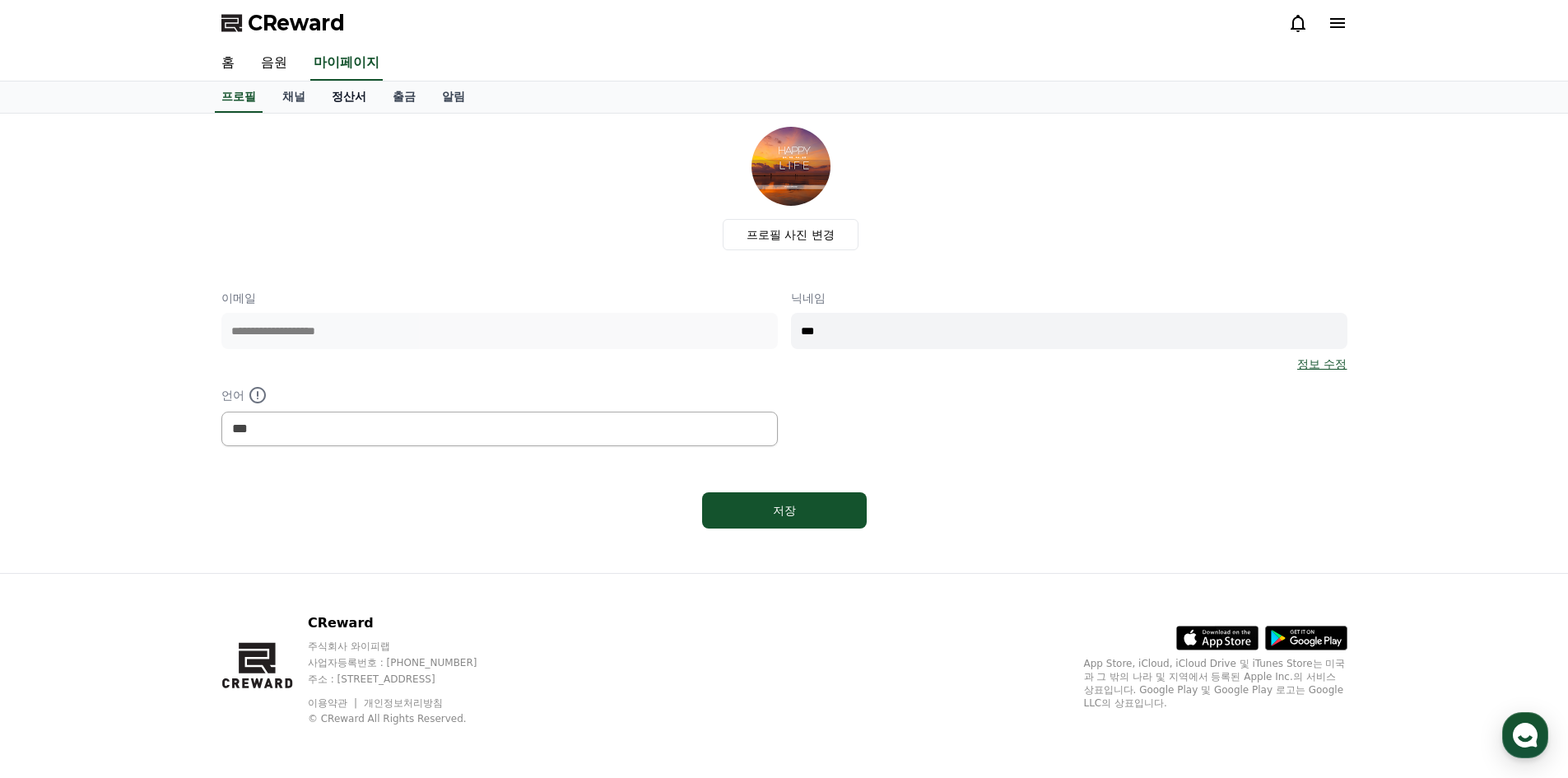
click at [345, 104] on link "정산서" at bounding box center [349, 97] width 61 height 31
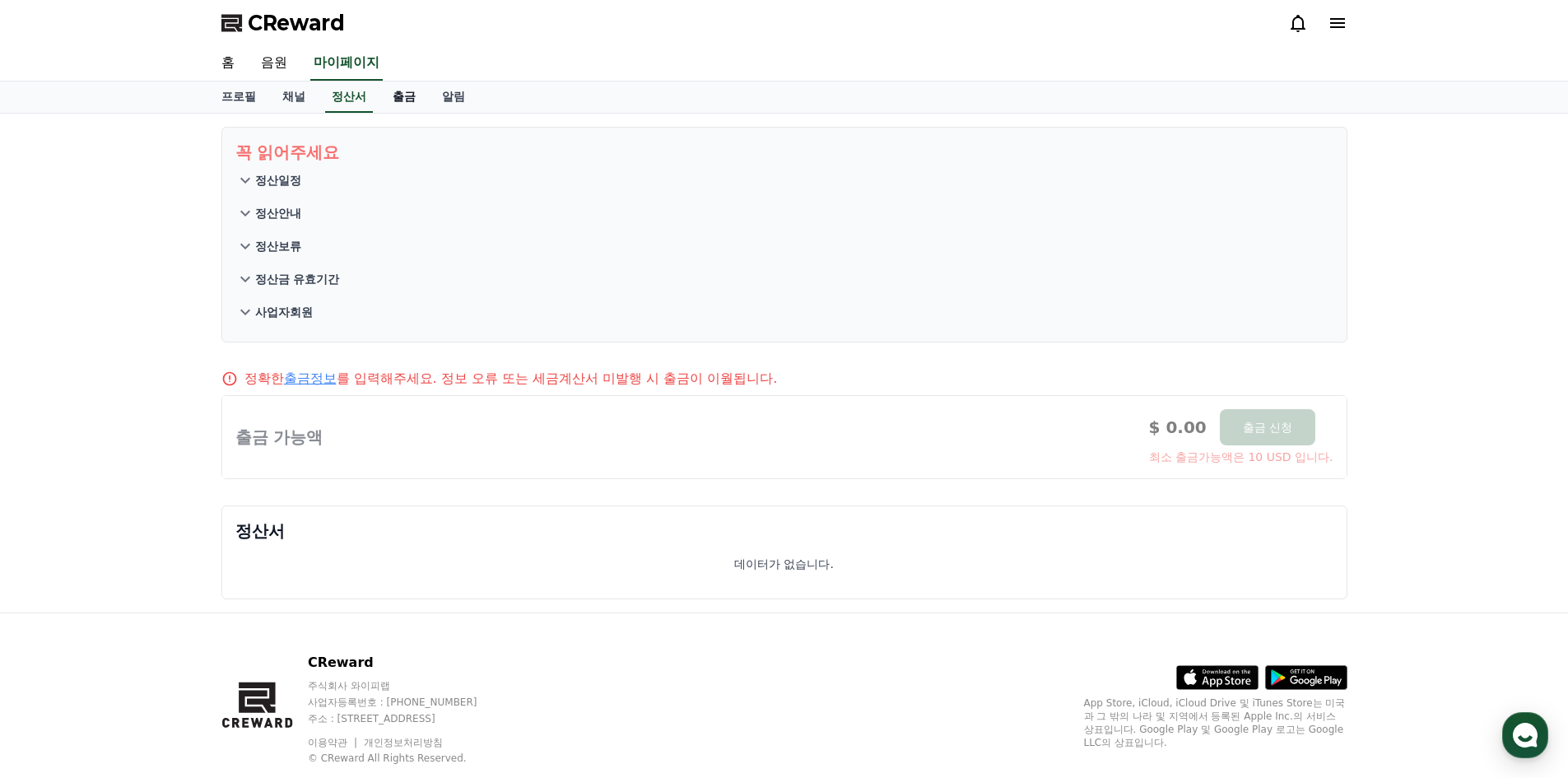
click at [398, 97] on link "출금" at bounding box center [404, 97] width 50 height 31
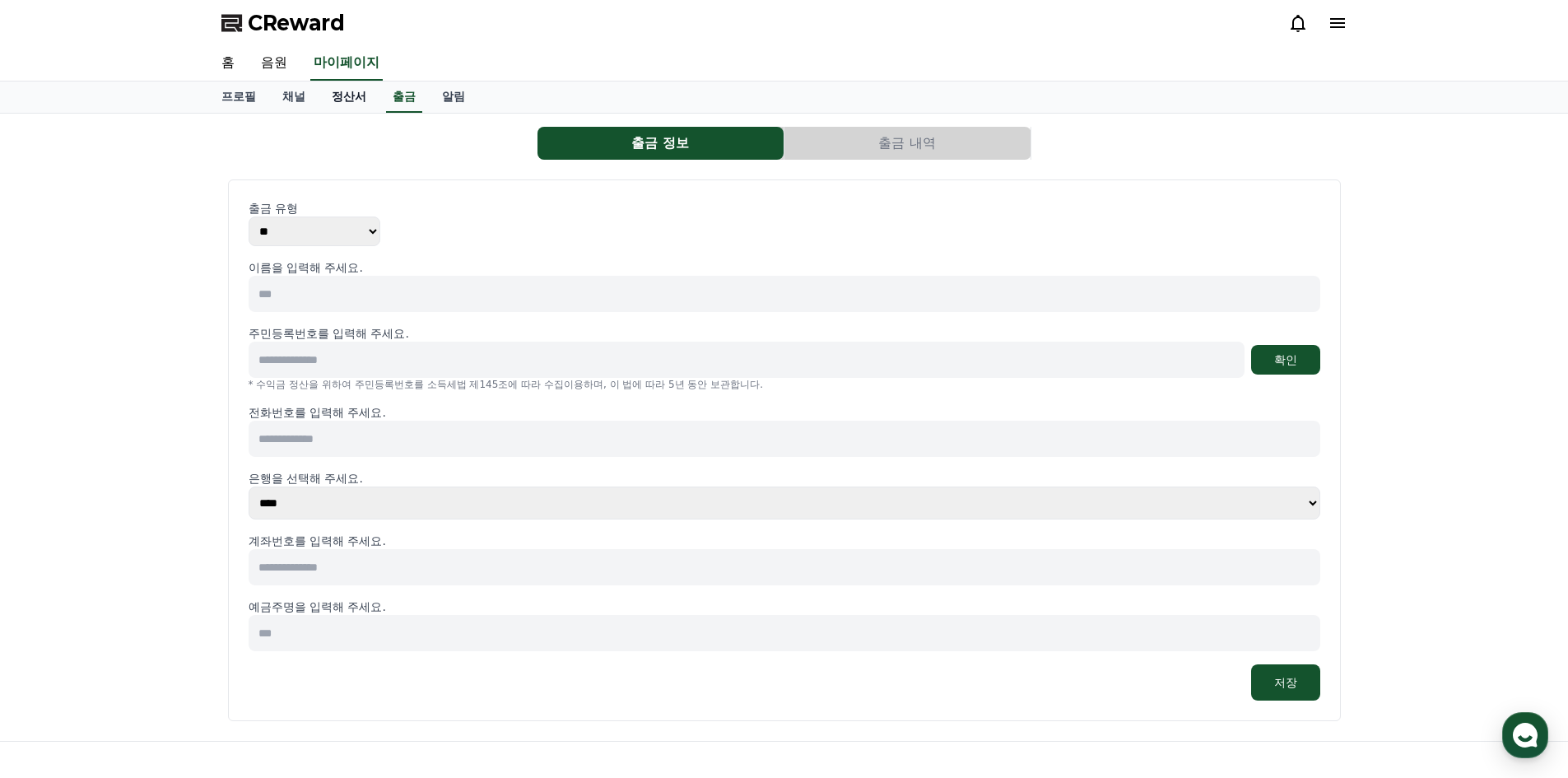
click at [348, 97] on link "정산서" at bounding box center [349, 97] width 61 height 31
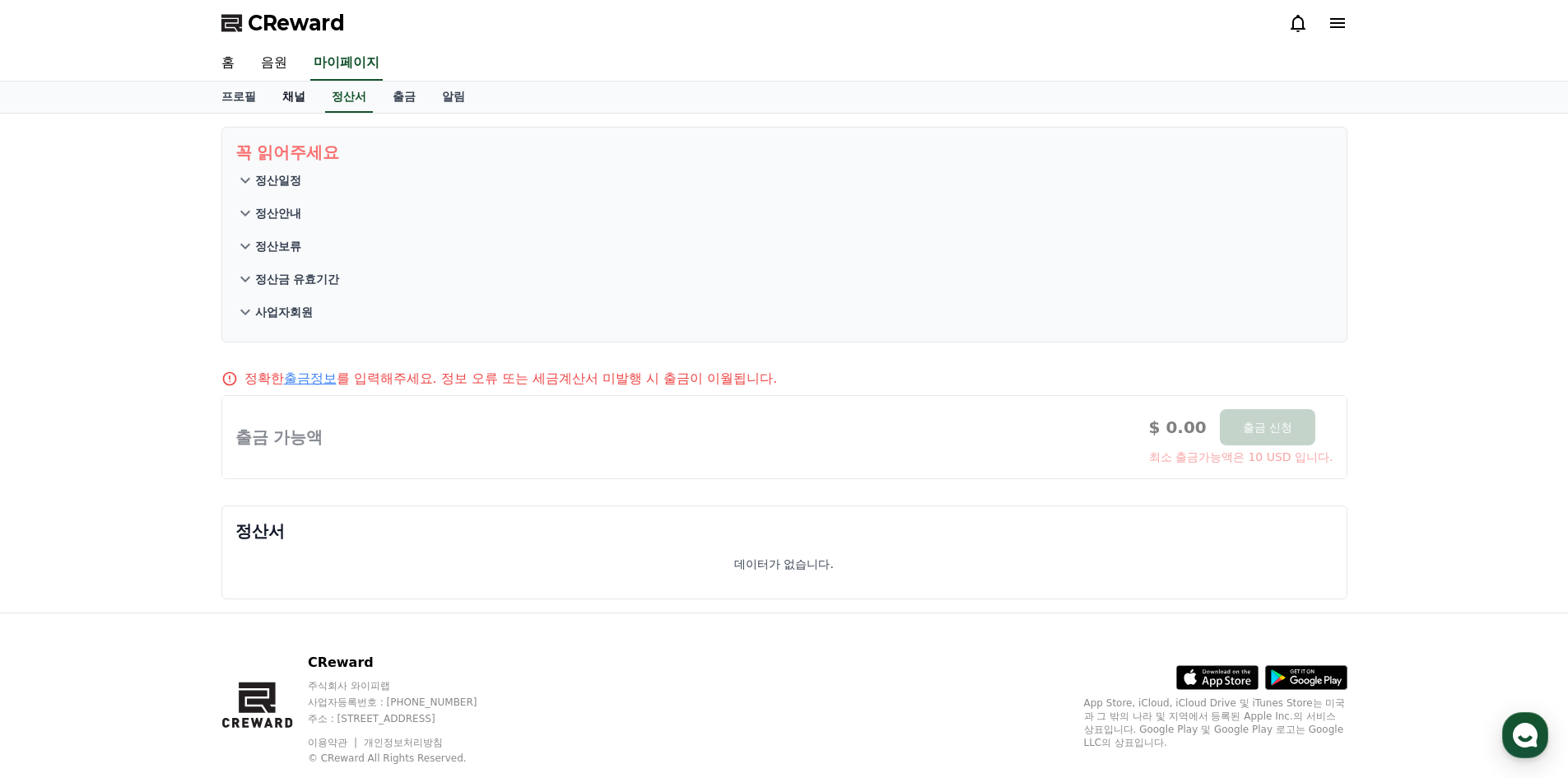
click at [298, 95] on link "채널" at bounding box center [293, 97] width 50 height 31
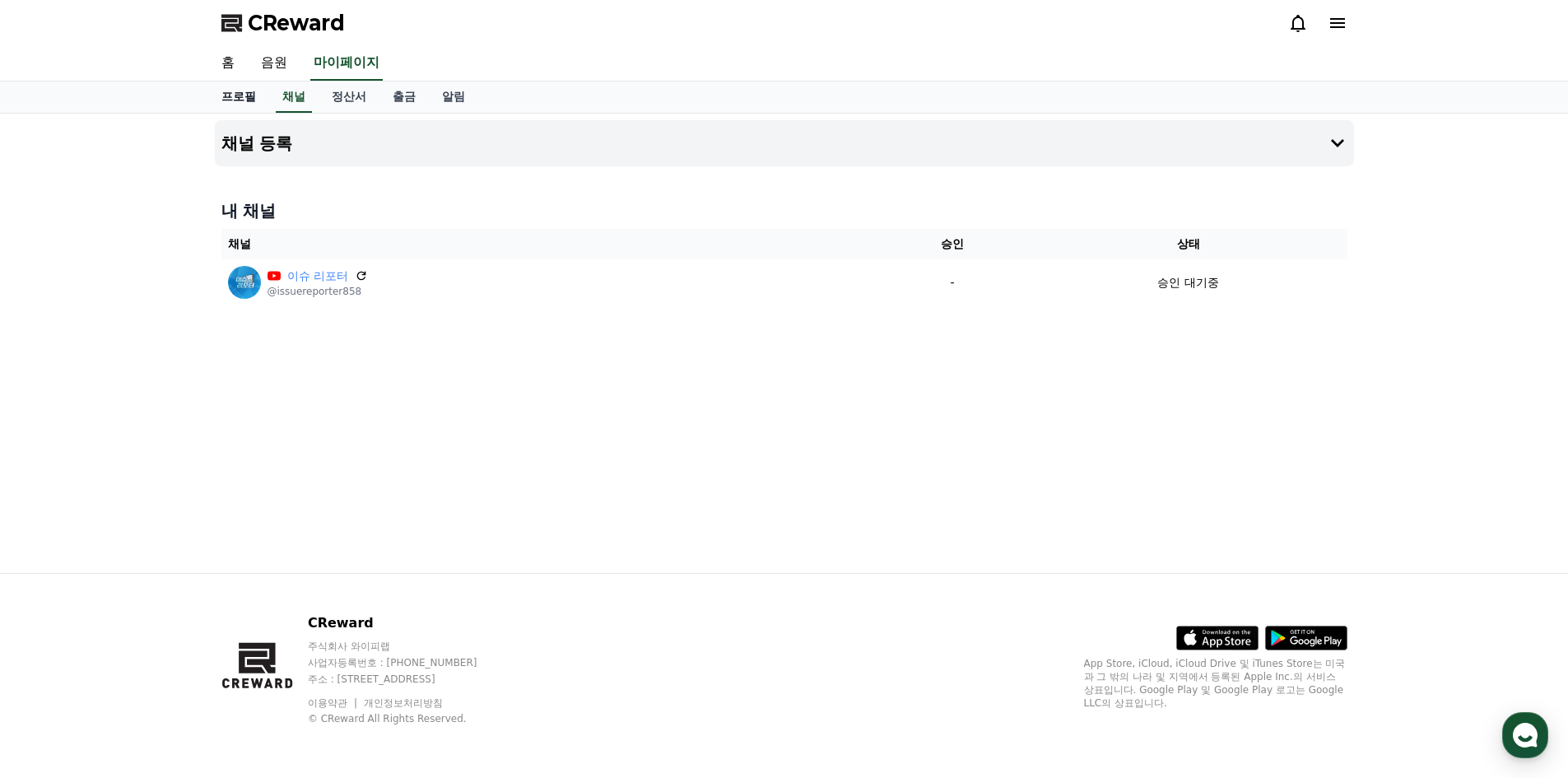
click at [241, 97] on link "프로필" at bounding box center [239, 97] width 61 height 31
select select "**********"
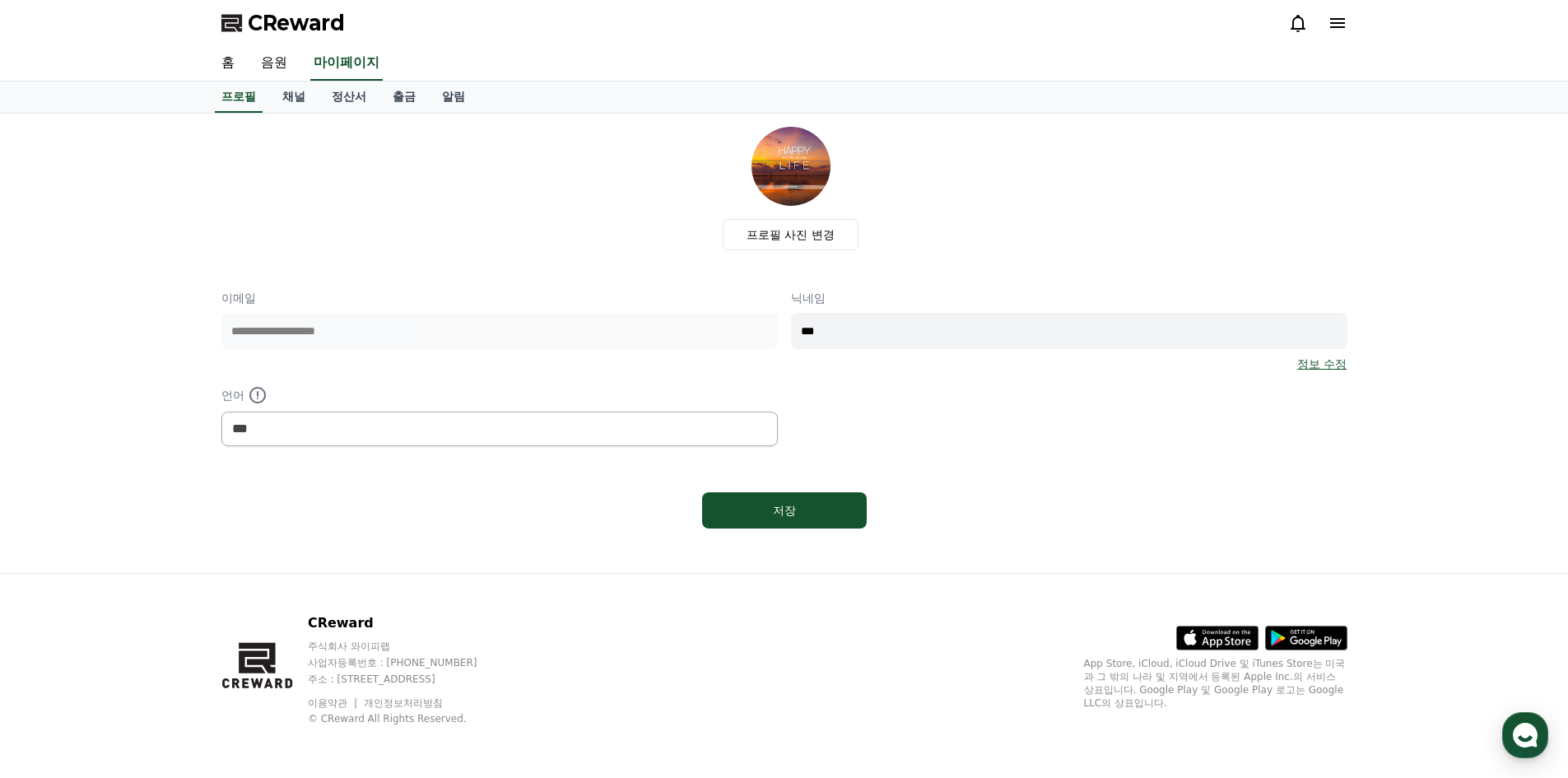
click at [1296, 21] on icon at bounding box center [1297, 23] width 20 height 20
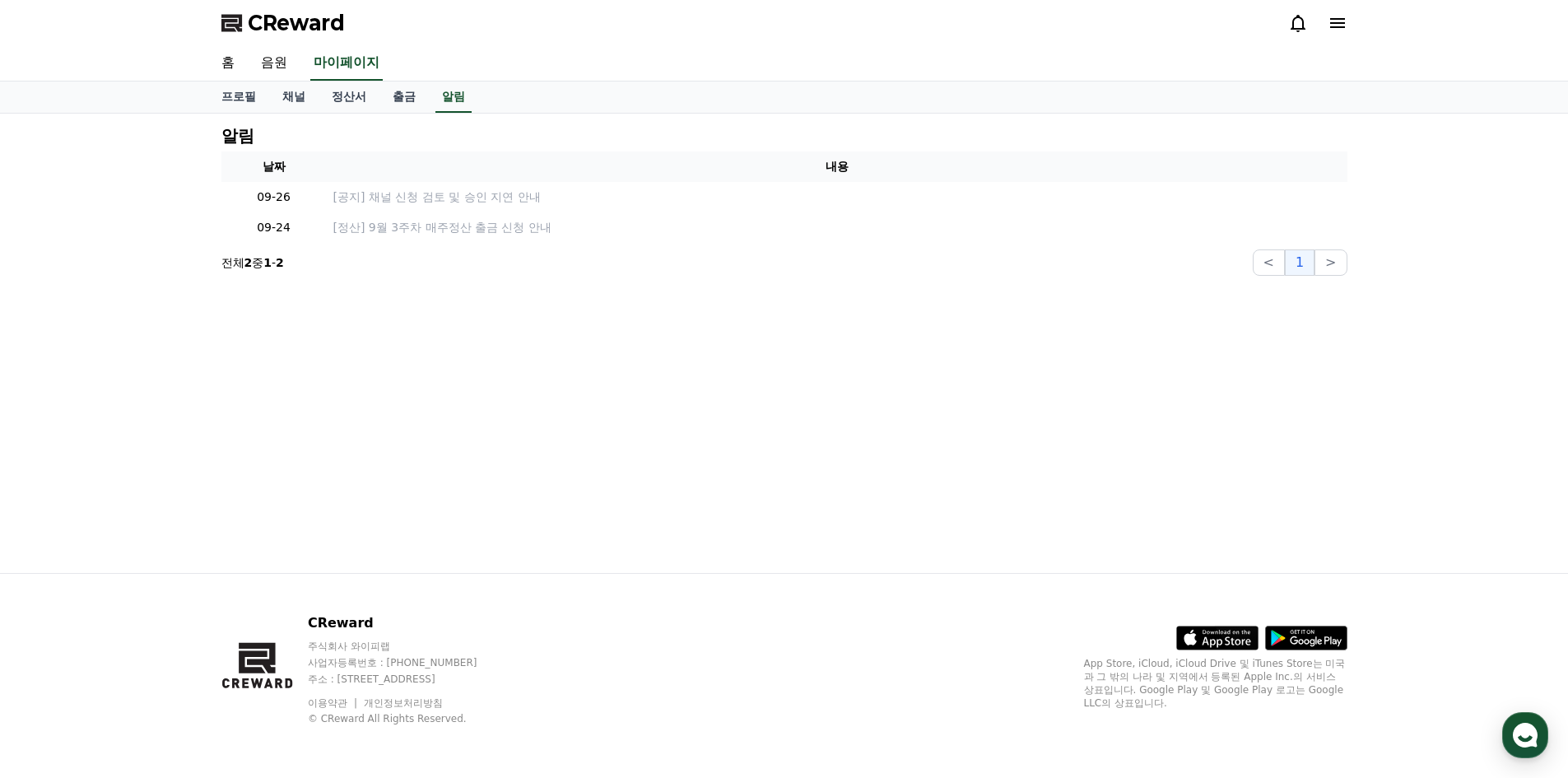
click at [1332, 25] on icon at bounding box center [1338, 23] width 20 height 20
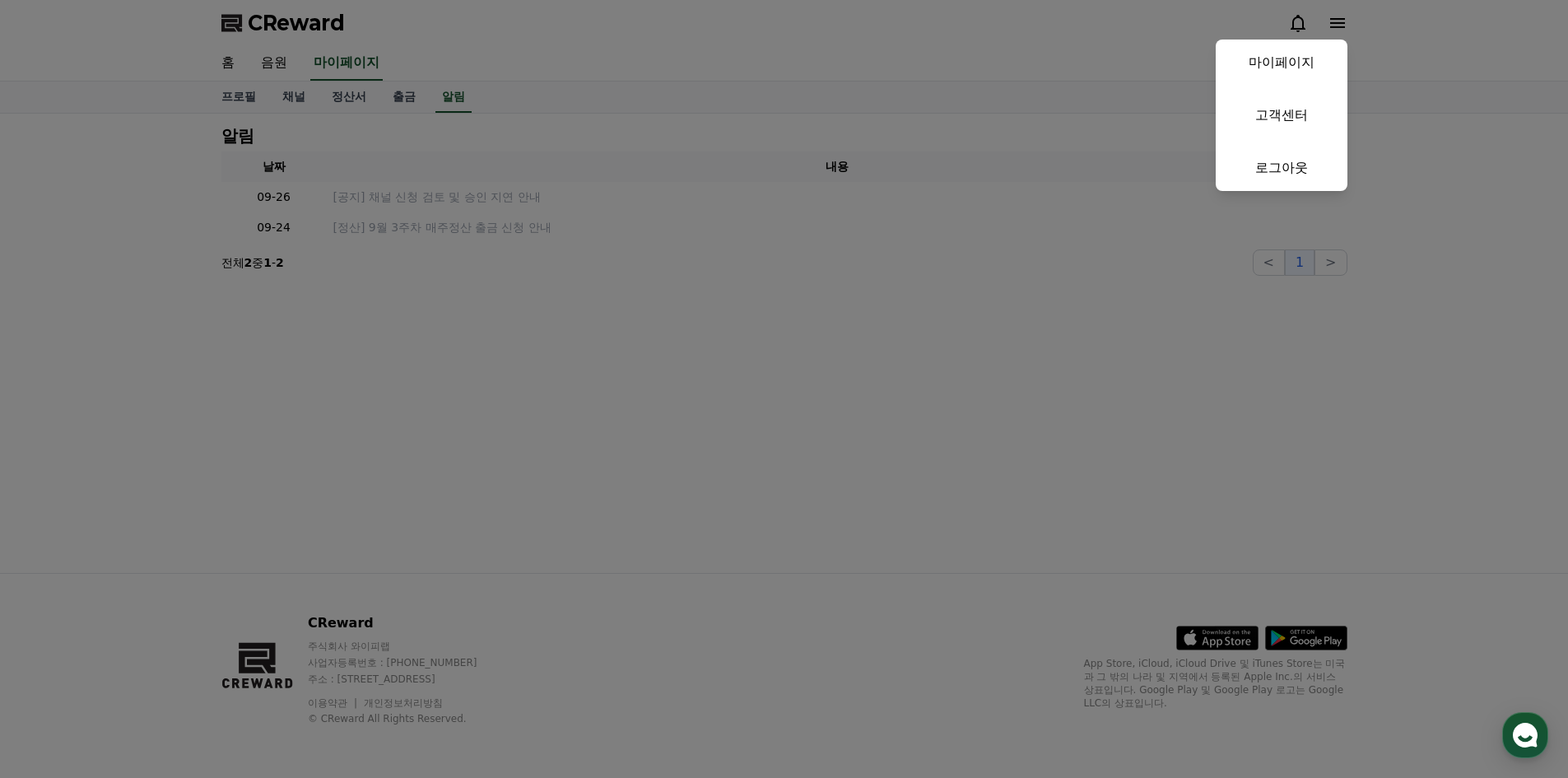
click at [272, 59] on button "close" at bounding box center [784, 389] width 1568 height 778
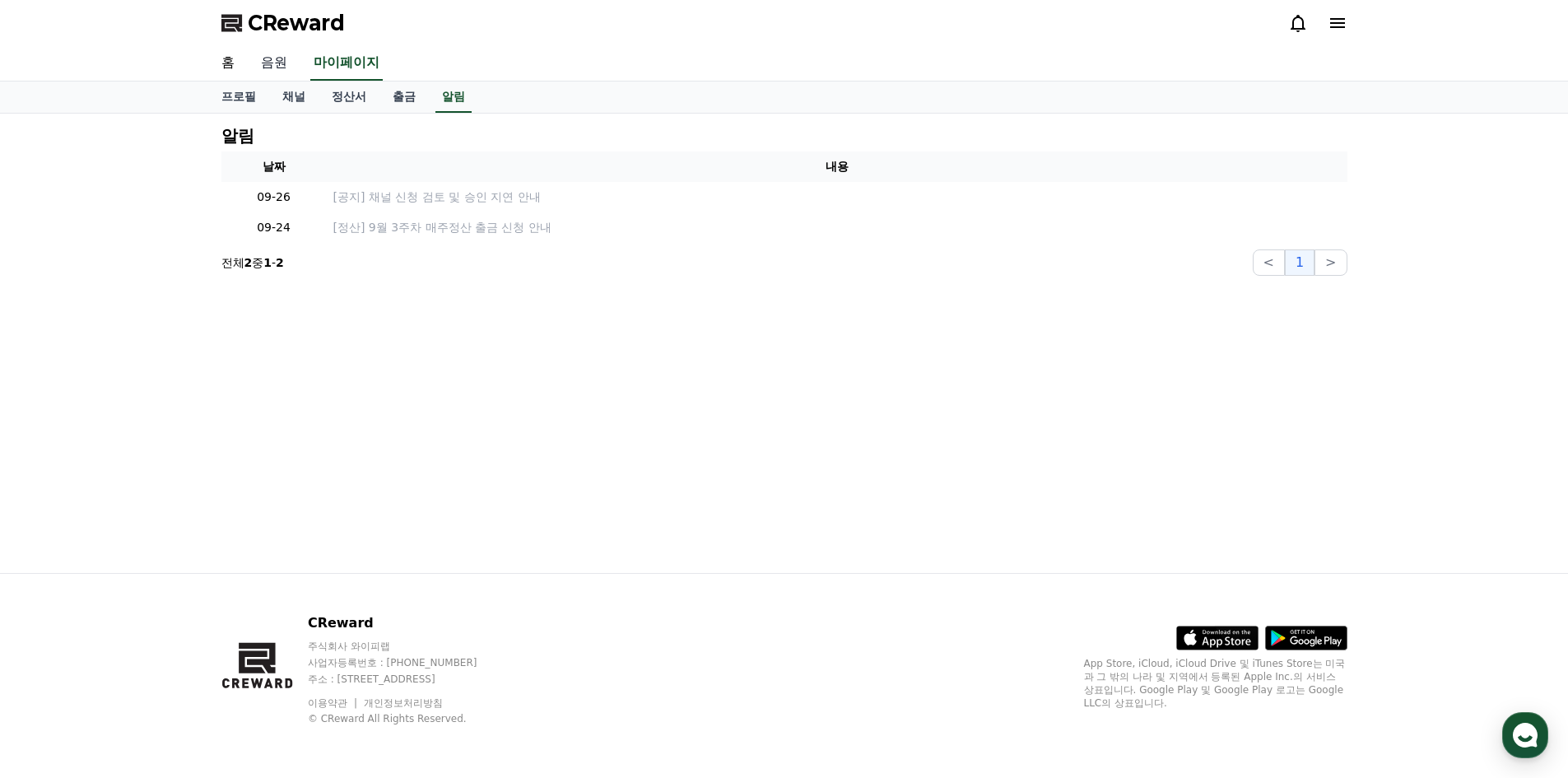
click at [277, 62] on link "음원" at bounding box center [274, 64] width 52 height 35
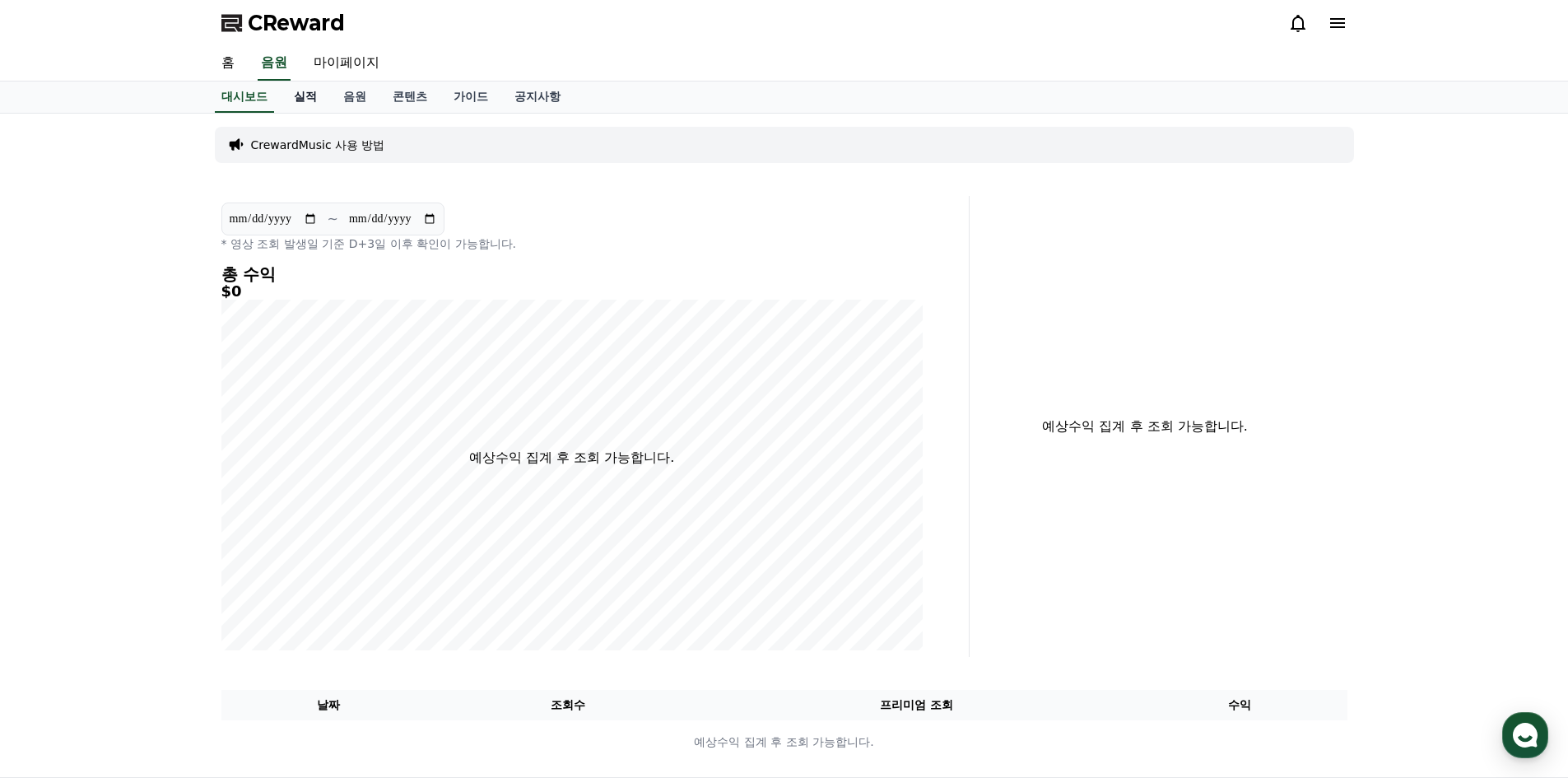
click at [306, 104] on link "실적" at bounding box center [305, 97] width 50 height 31
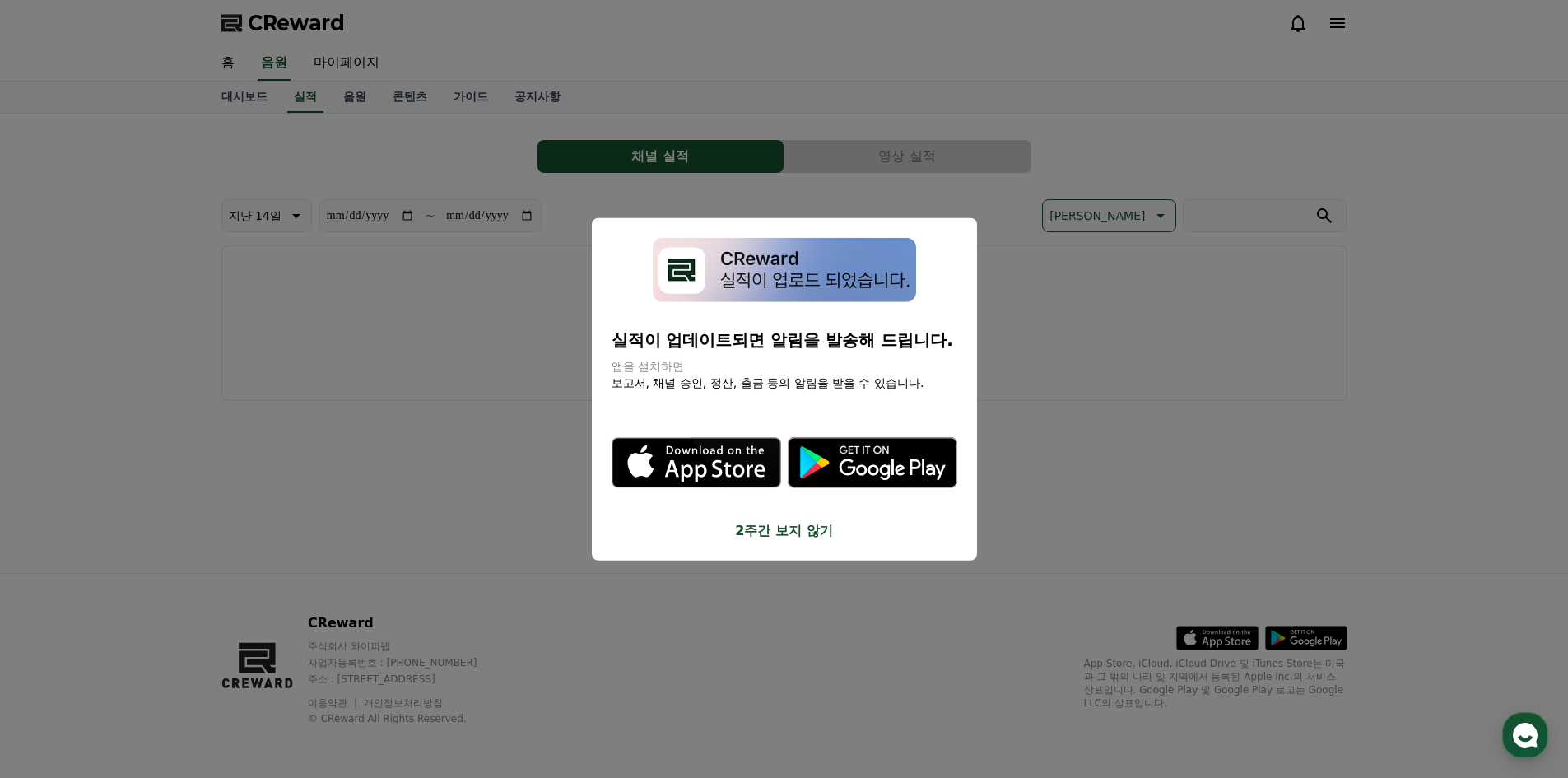
click at [353, 103] on button "close modal" at bounding box center [784, 389] width 1568 height 778
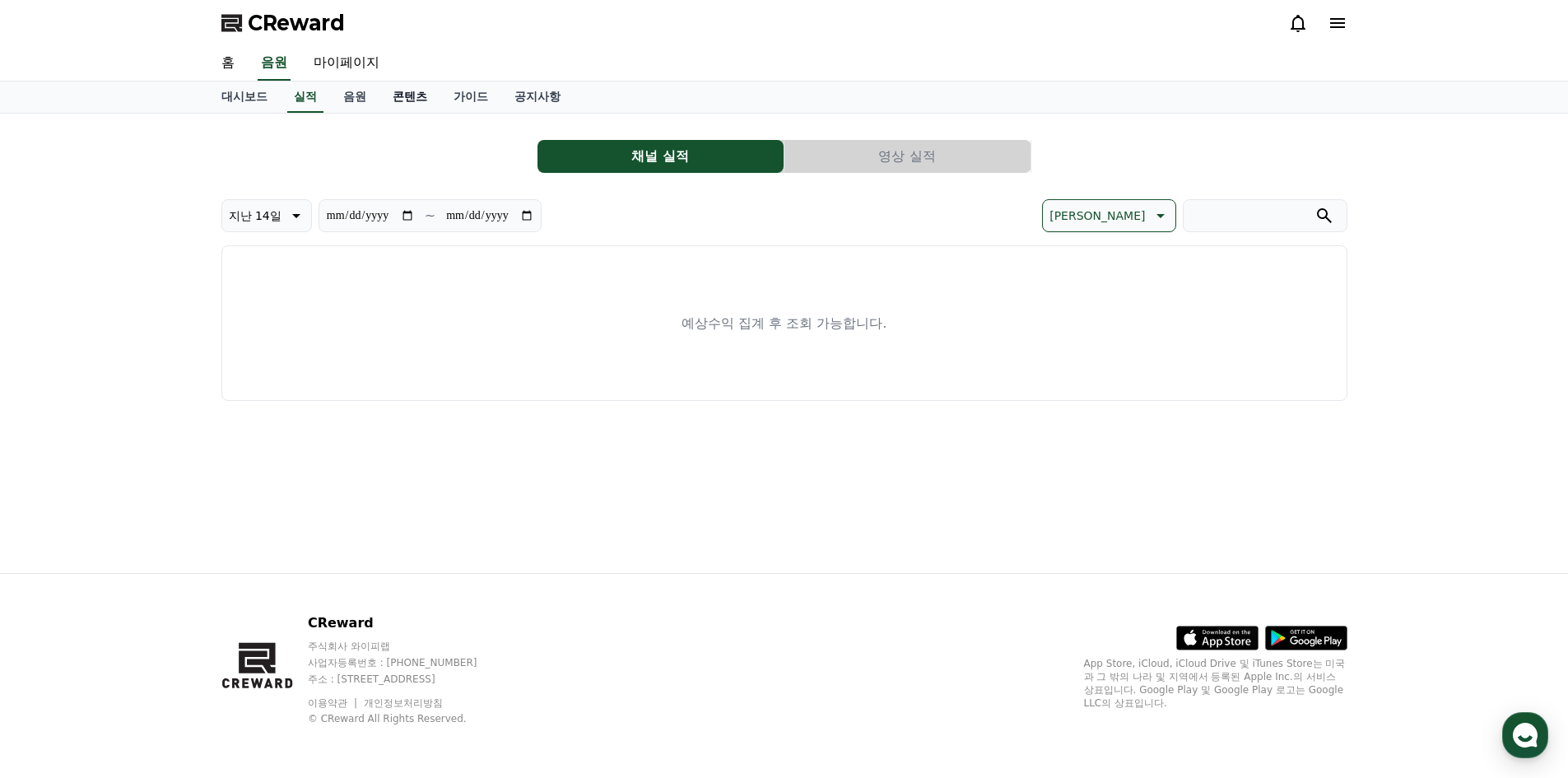
click at [417, 101] on link "콘텐츠" at bounding box center [410, 97] width 61 height 31
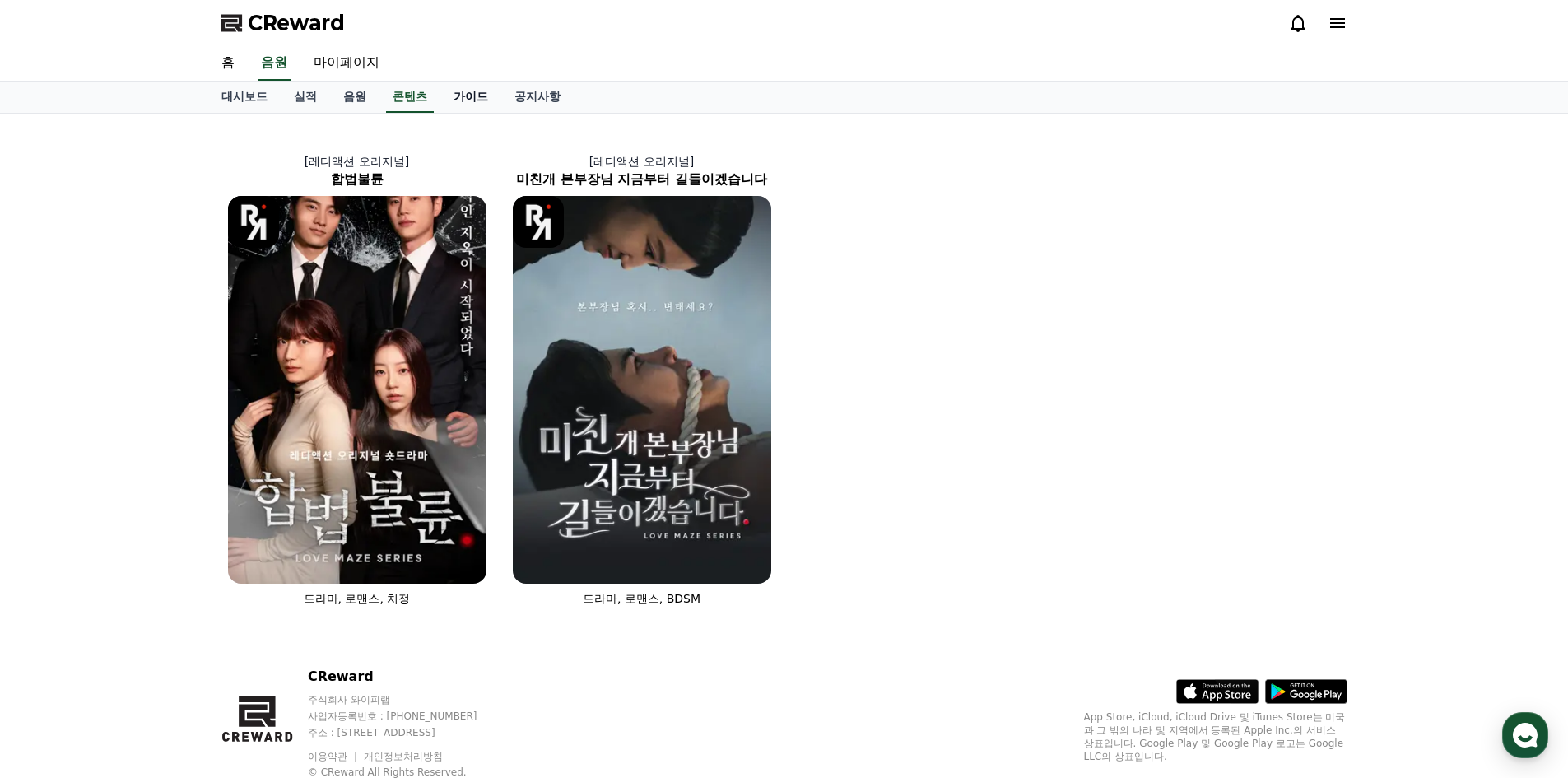
click at [468, 93] on link "가이드" at bounding box center [471, 97] width 61 height 31
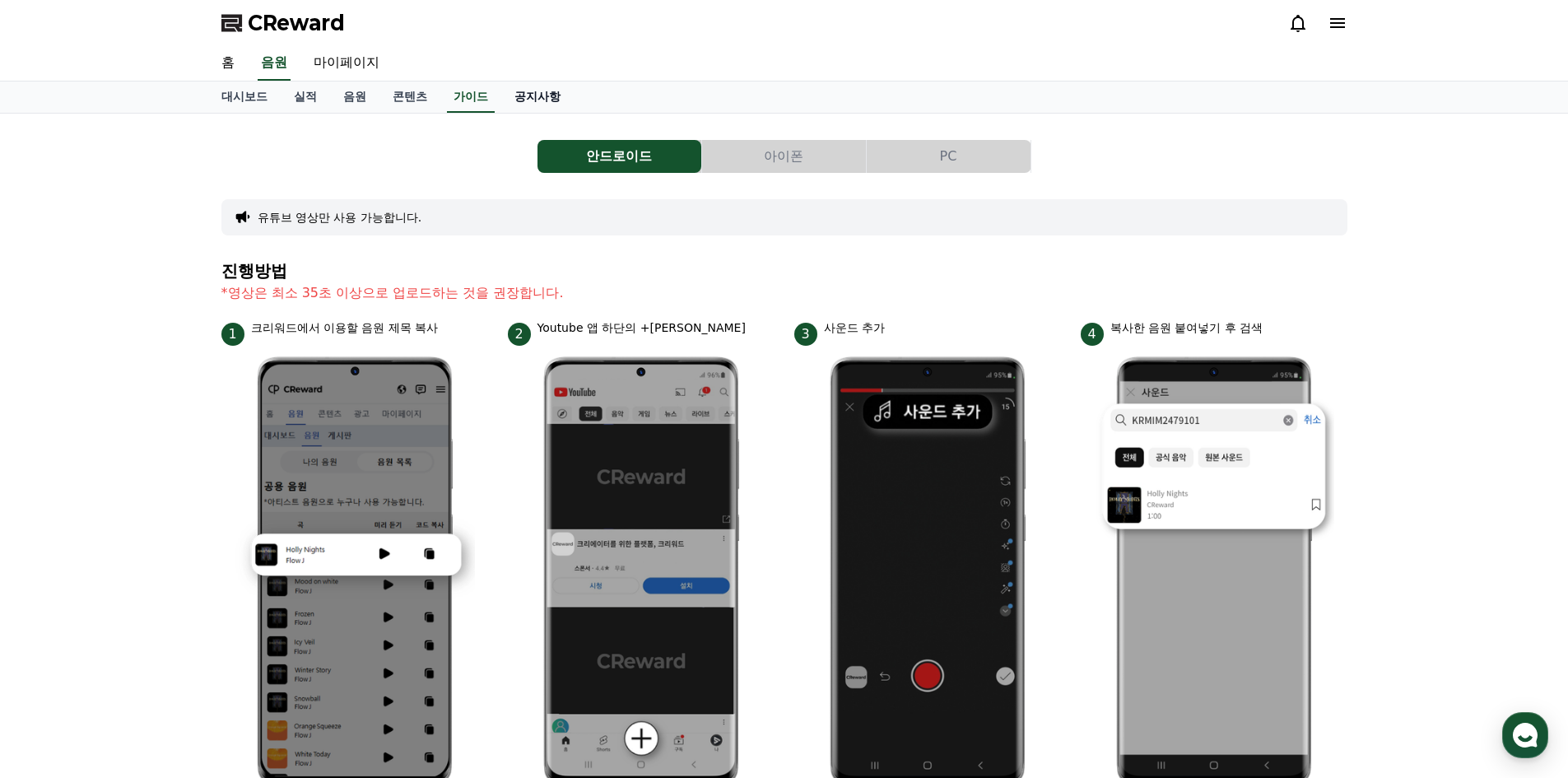
click at [534, 94] on link "공지사항" at bounding box center [537, 97] width 72 height 31
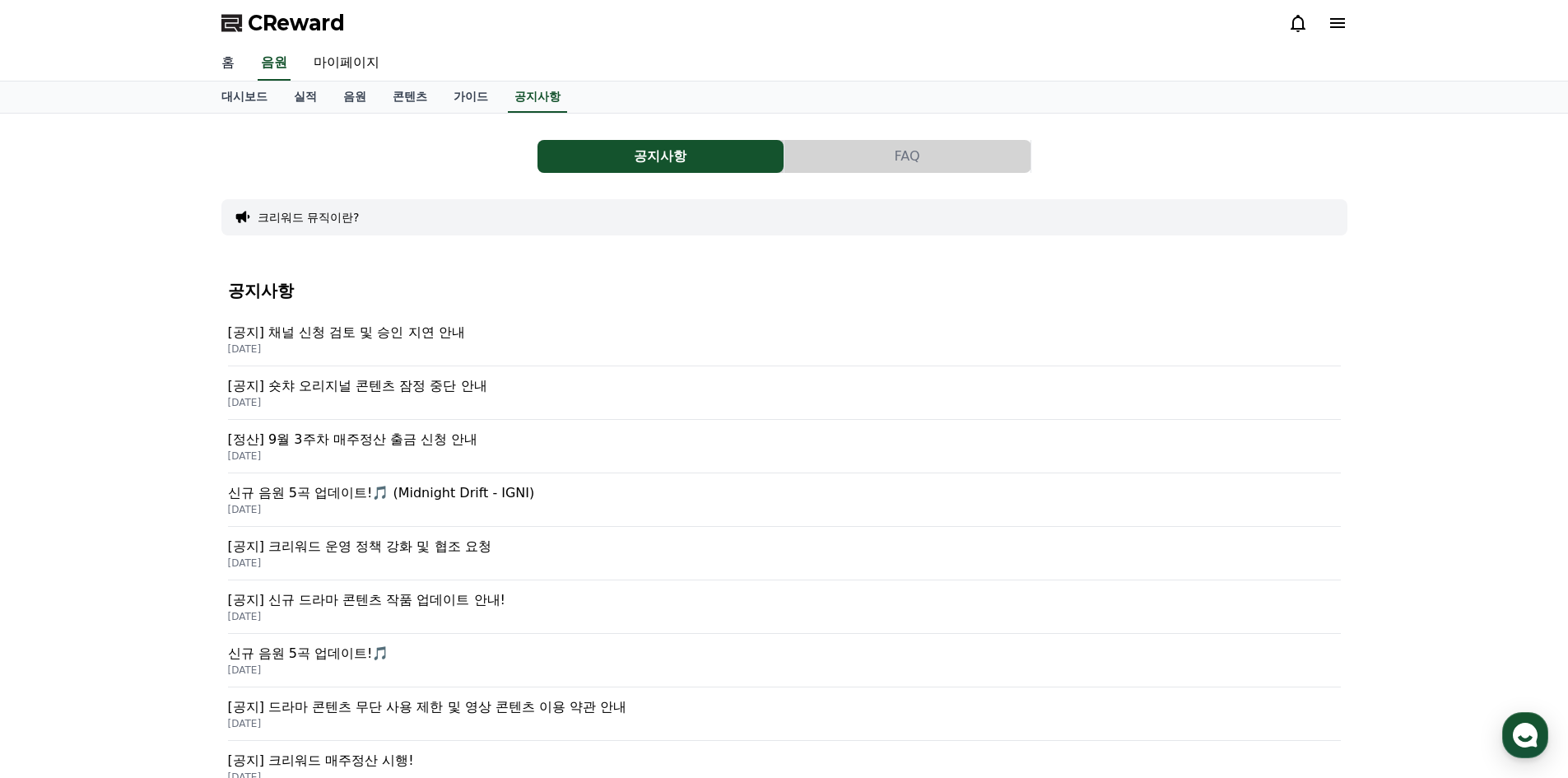
click at [229, 64] on link "홈" at bounding box center [228, 64] width 39 height 35
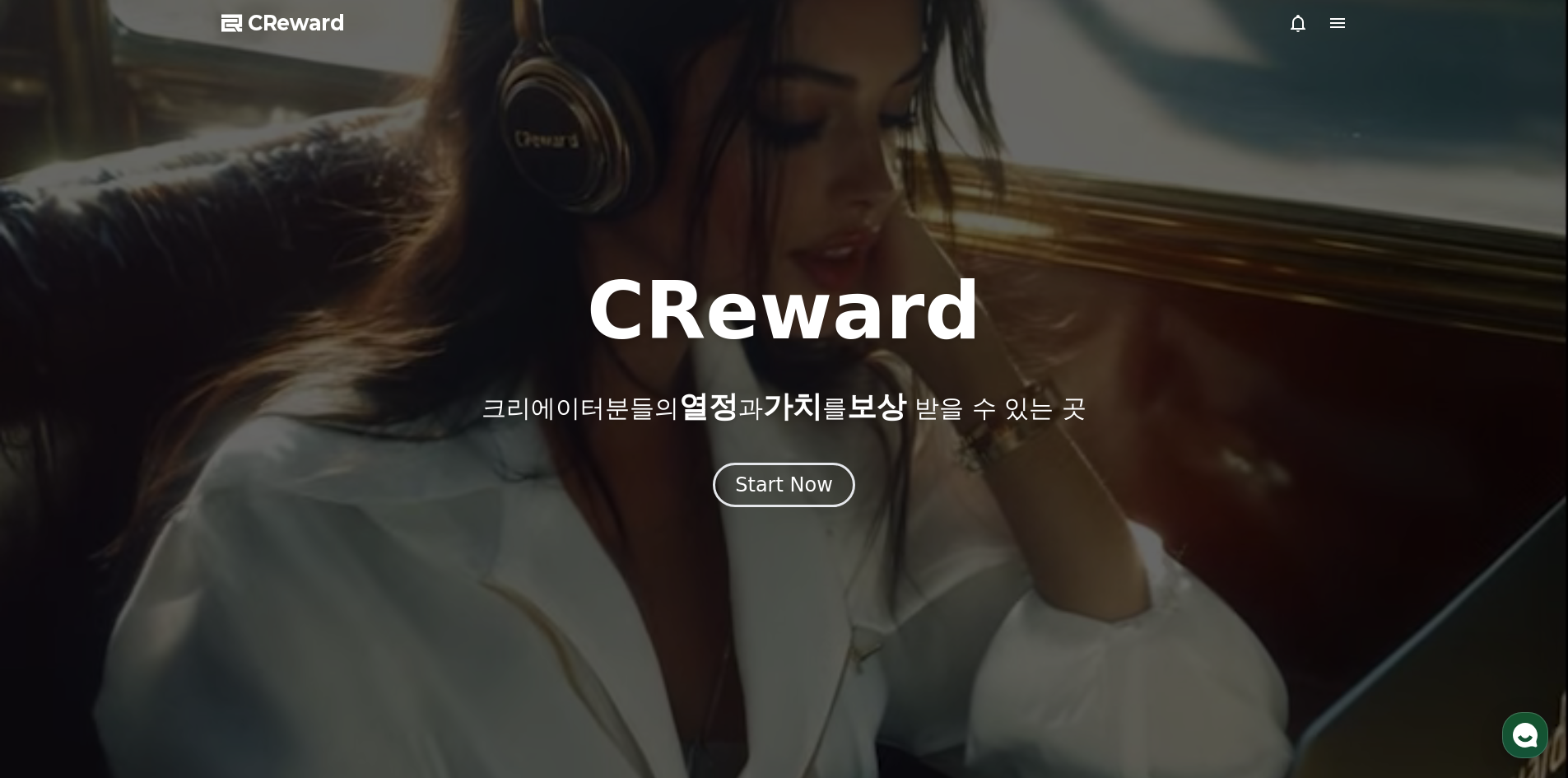
click at [1300, 22] on icon at bounding box center [1297, 23] width 20 height 20
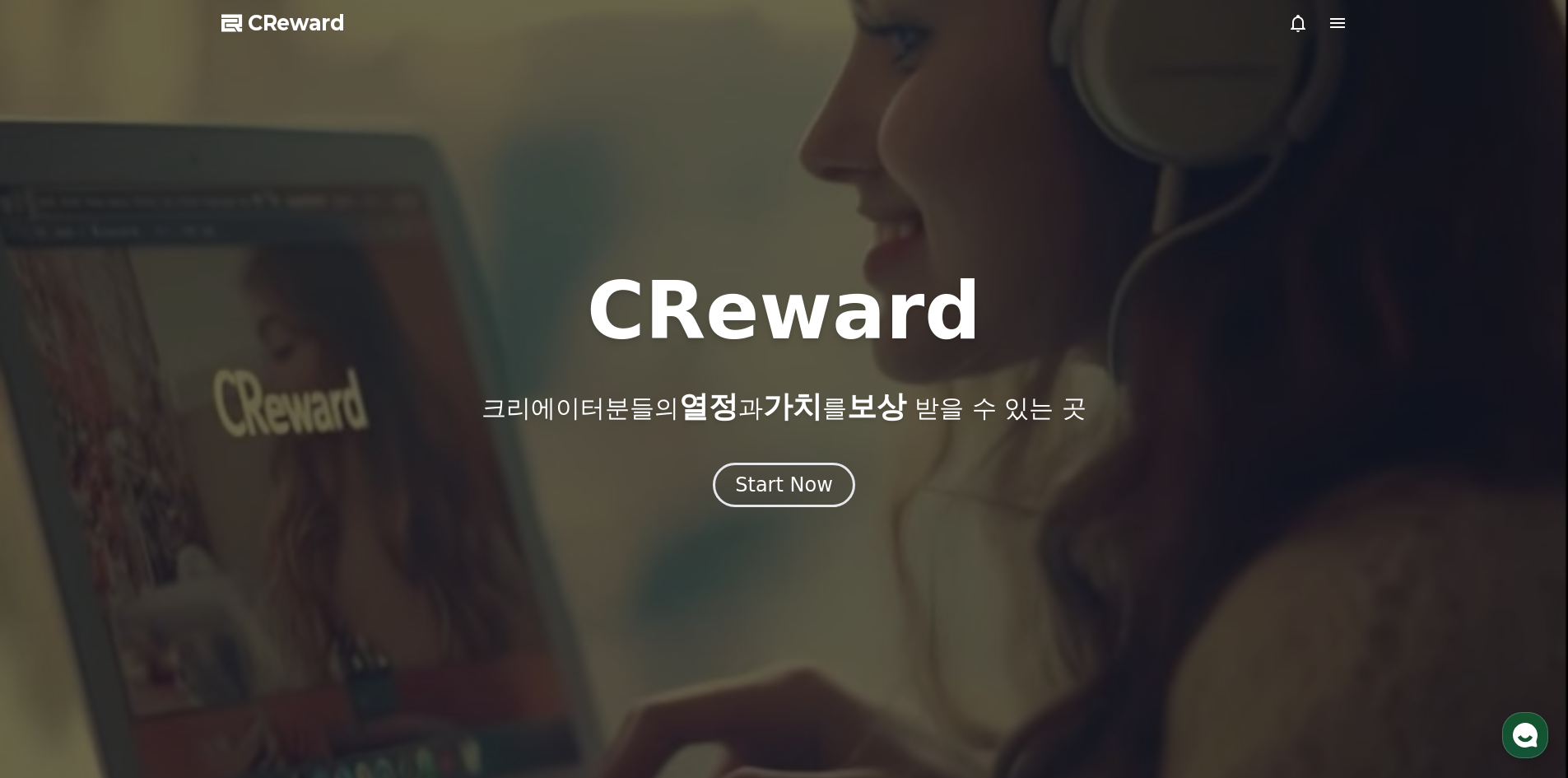
click at [1300, 22] on icon at bounding box center [1297, 23] width 20 height 20
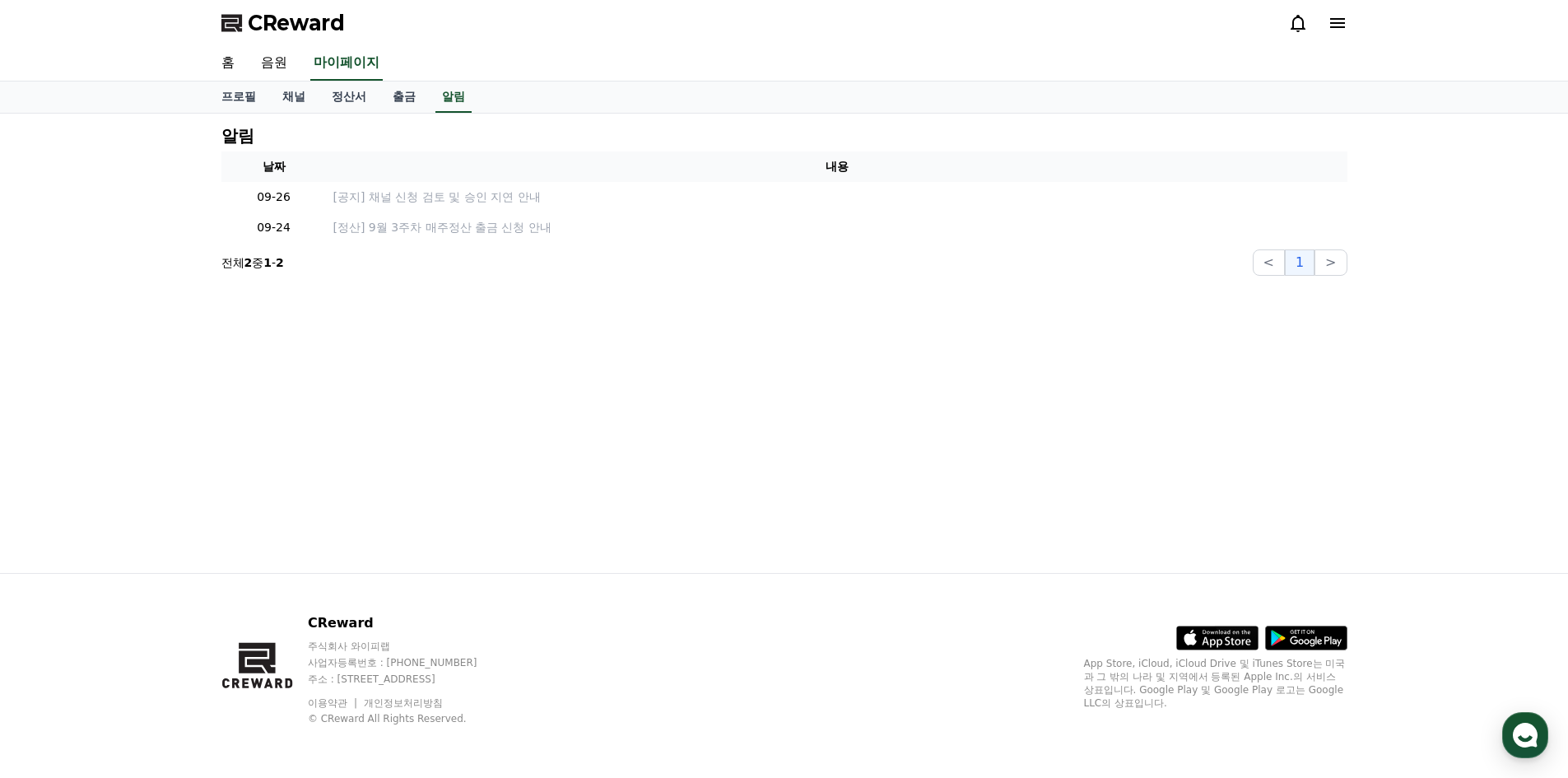
click at [1335, 24] on icon at bounding box center [1338, 23] width 20 height 20
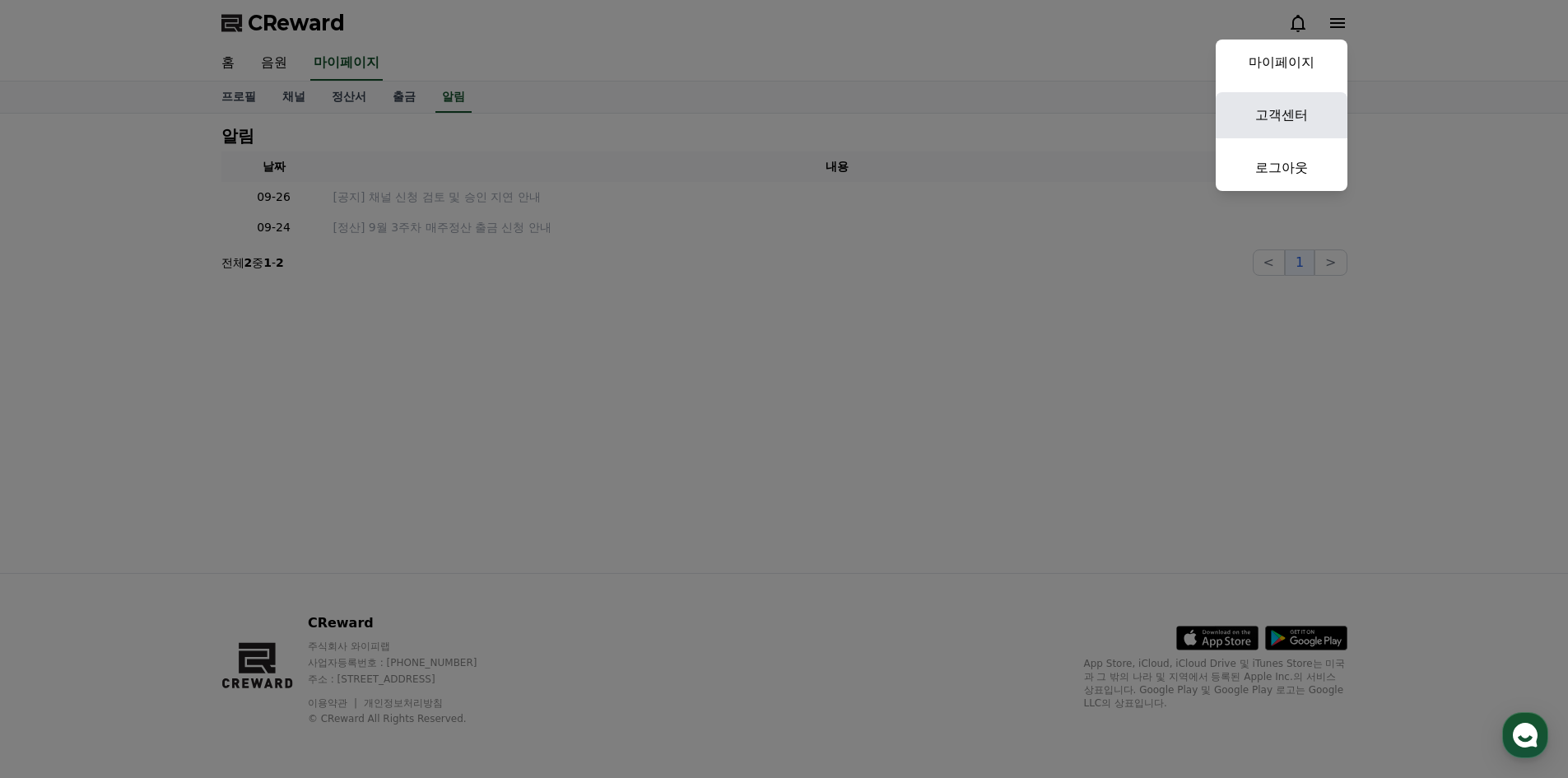
click at [1290, 109] on link "고객센터" at bounding box center [1281, 115] width 132 height 46
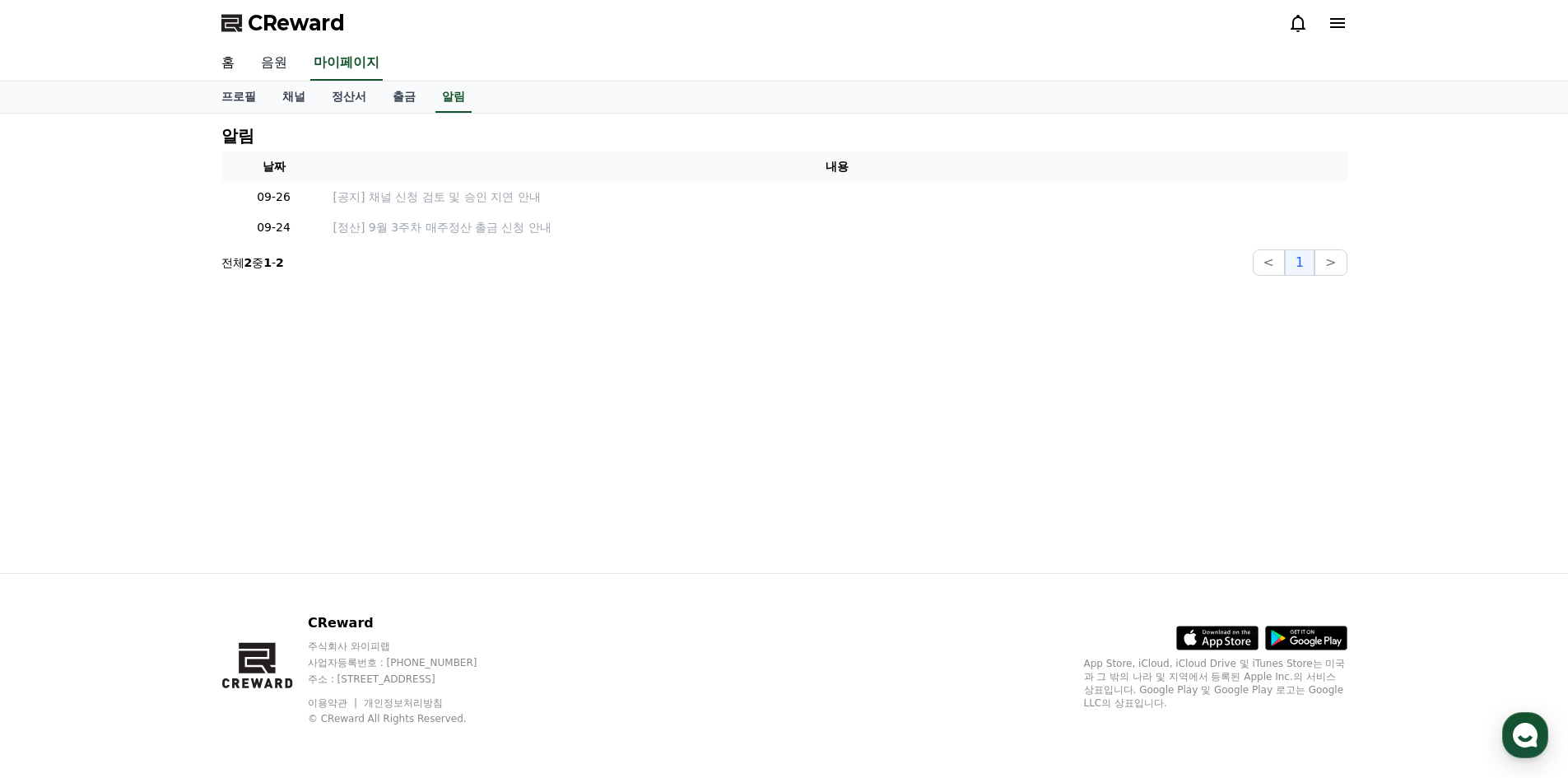
click at [271, 59] on link "음원" at bounding box center [274, 64] width 52 height 35
click at [271, 59] on link "음원" at bounding box center [274, 64] width 33 height 35
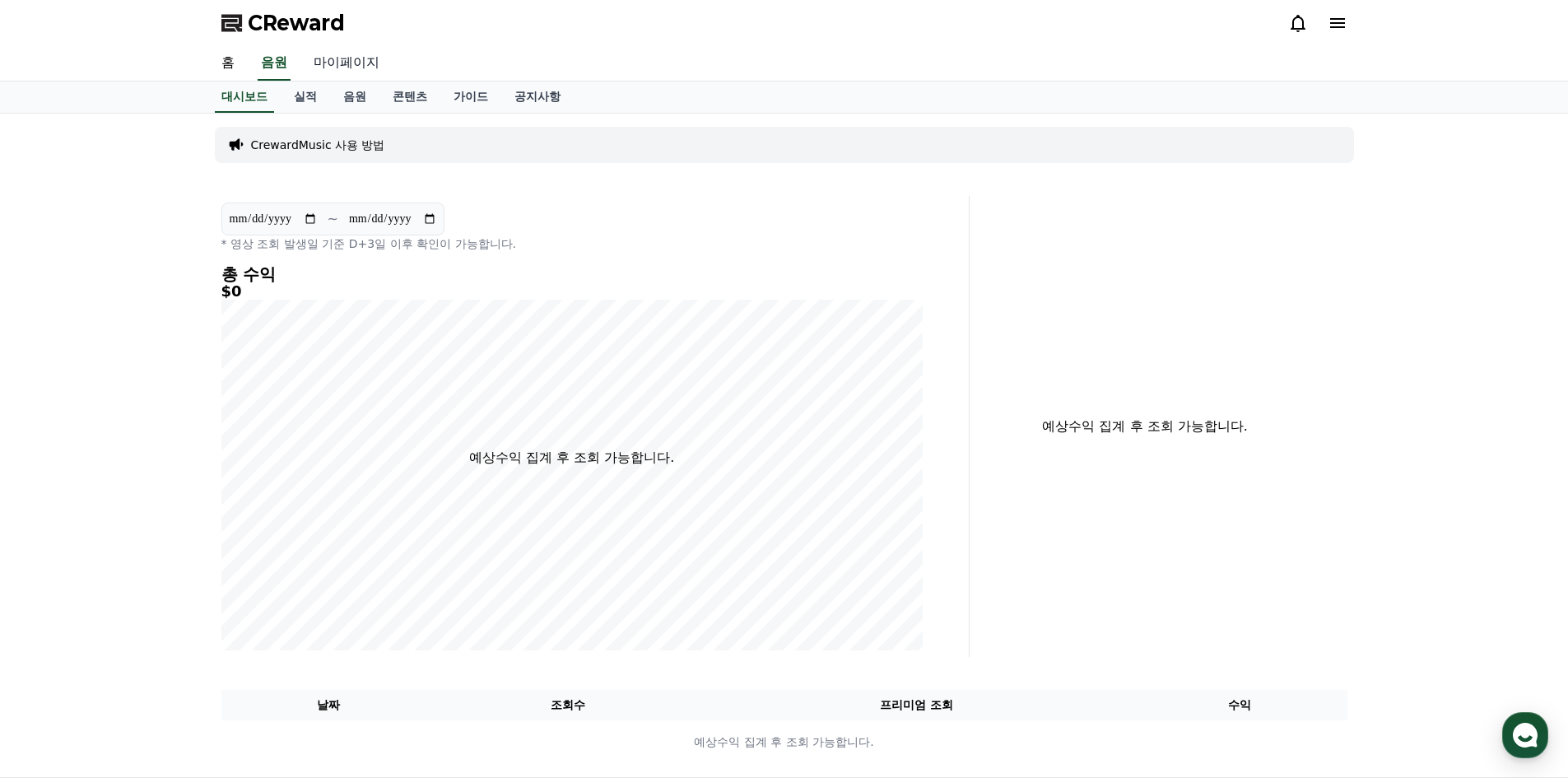
click at [338, 65] on link "마이페이지" at bounding box center [347, 64] width 93 height 35
select select "**********"
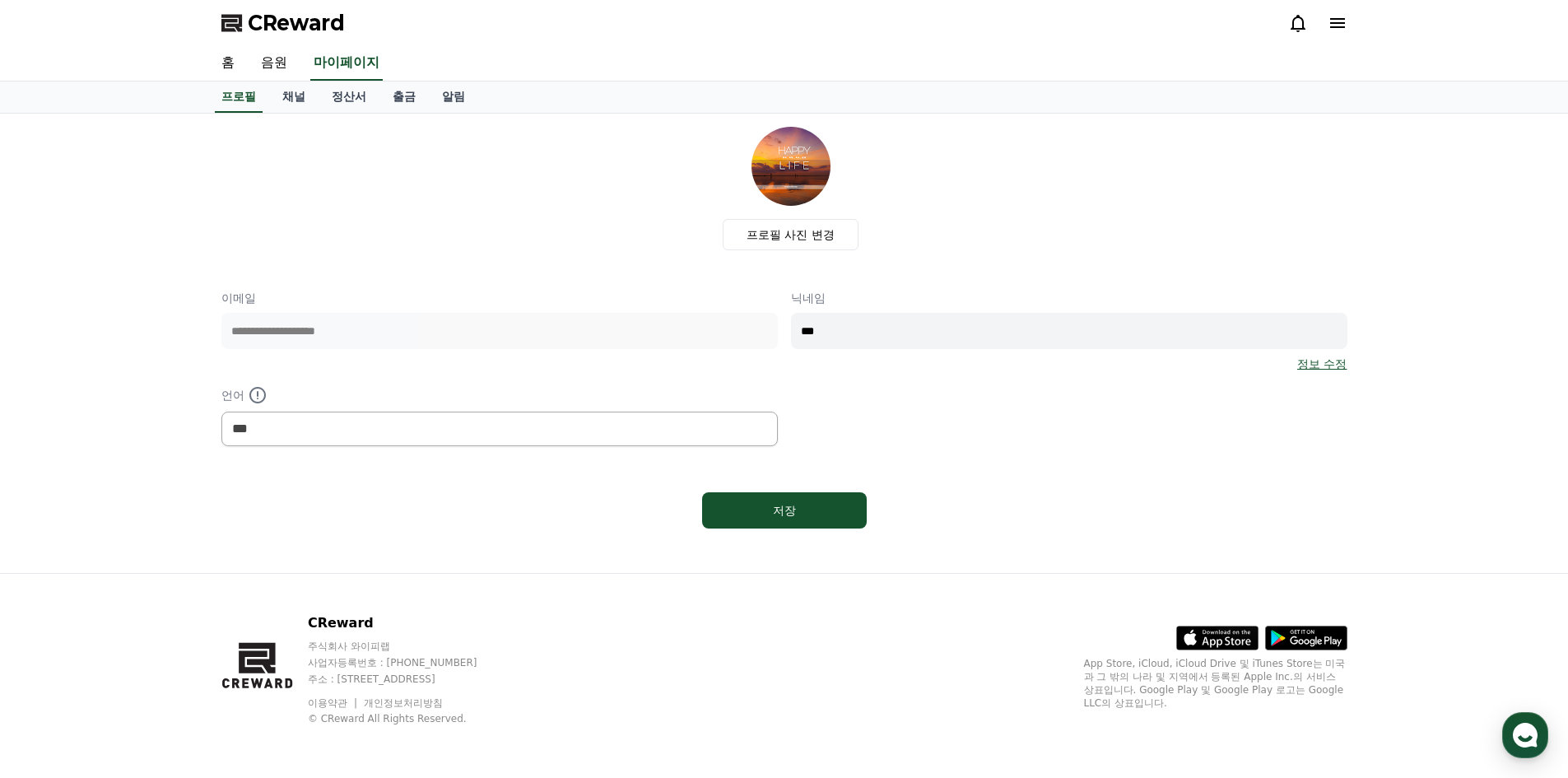
click at [1304, 366] on link "정보 수정" at bounding box center [1322, 363] width 50 height 17
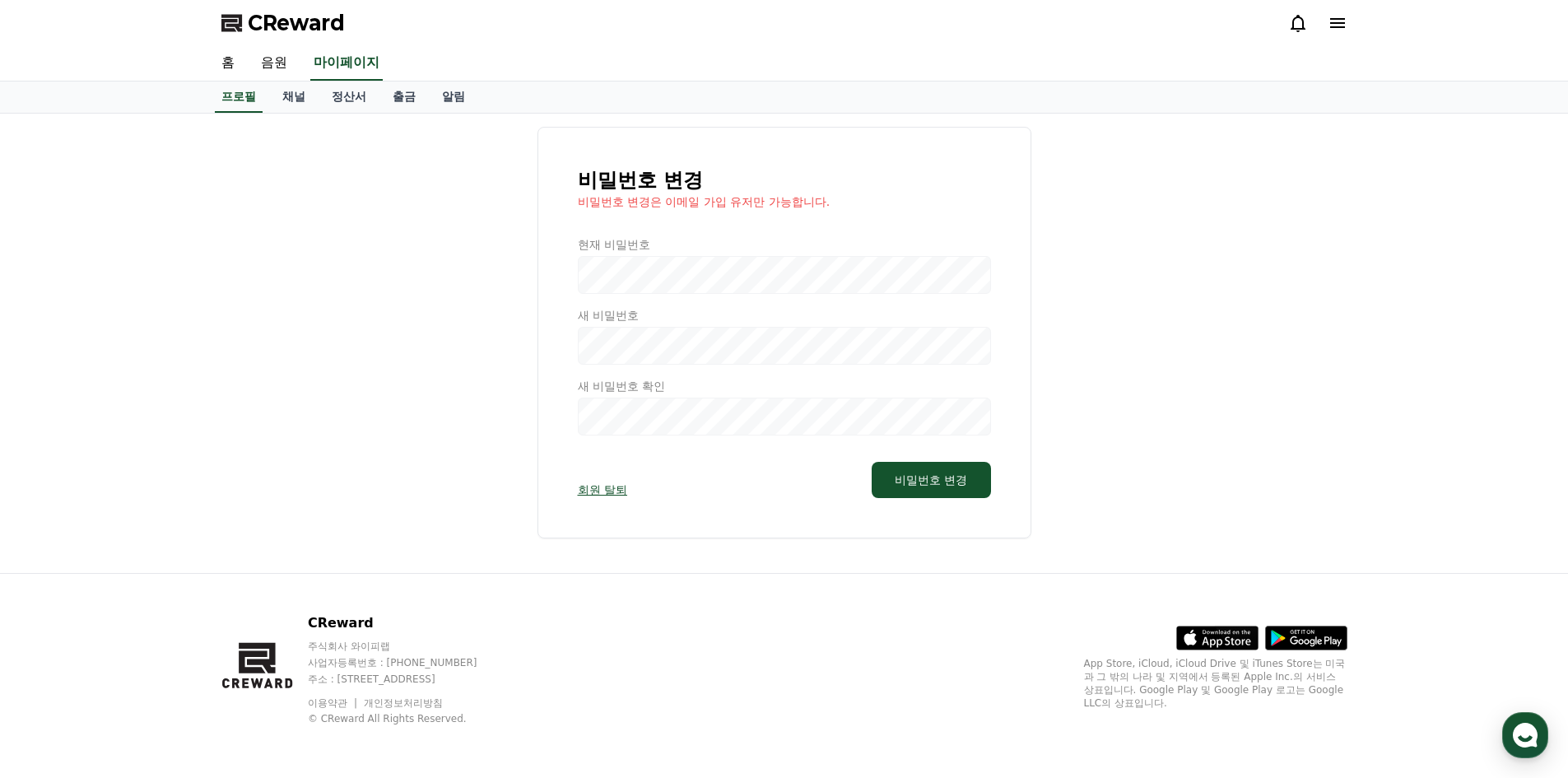
click at [597, 492] on link "회원 탈퇴" at bounding box center [602, 490] width 50 height 17
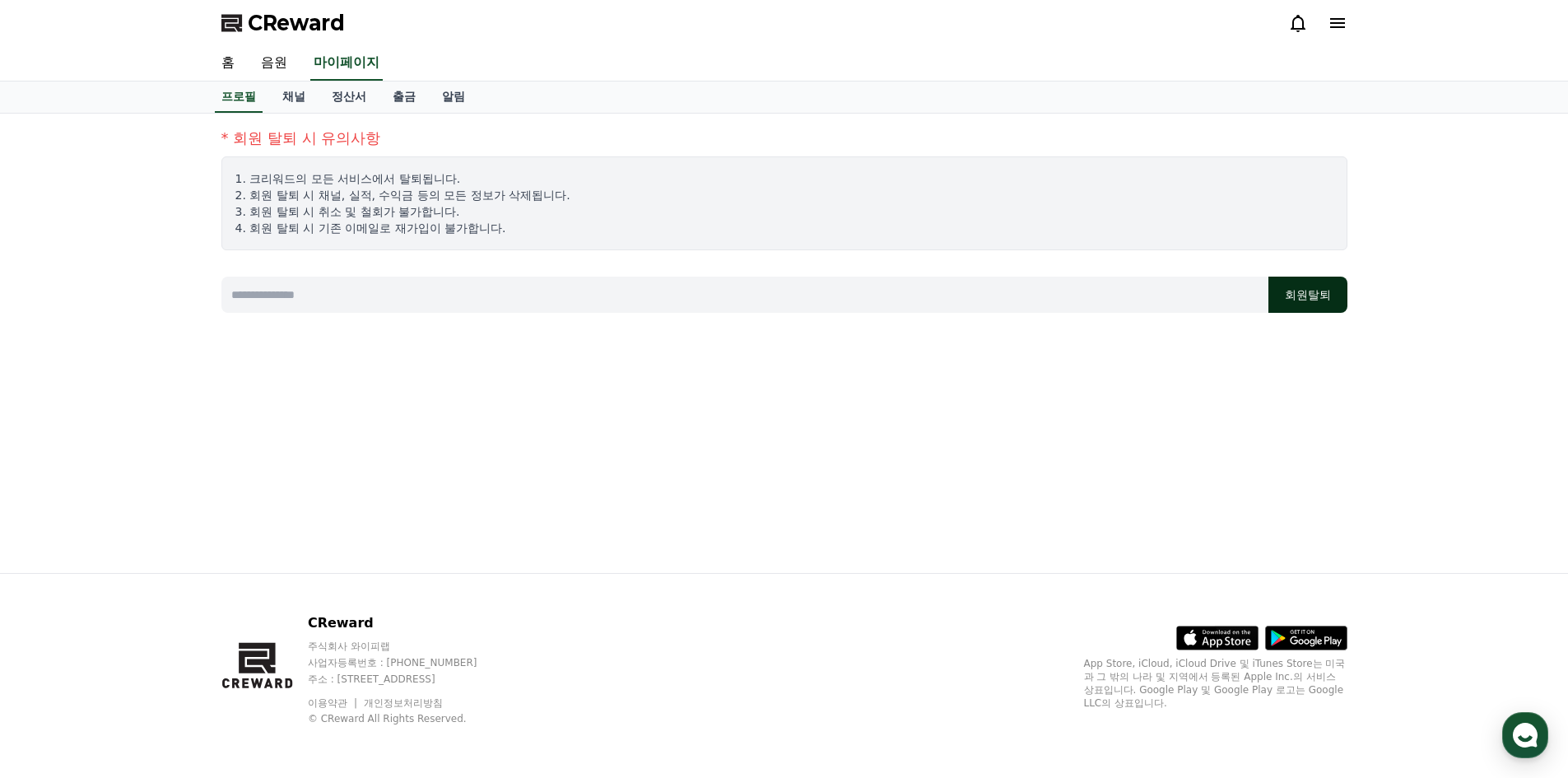
click at [1306, 299] on button "회원탈퇴" at bounding box center [1308, 294] width 79 height 36
click at [506, 295] on input at bounding box center [745, 294] width 1047 height 36
type input "*"
type input "**********"
click at [1303, 300] on button "회원탈퇴" at bounding box center [1308, 294] width 79 height 36
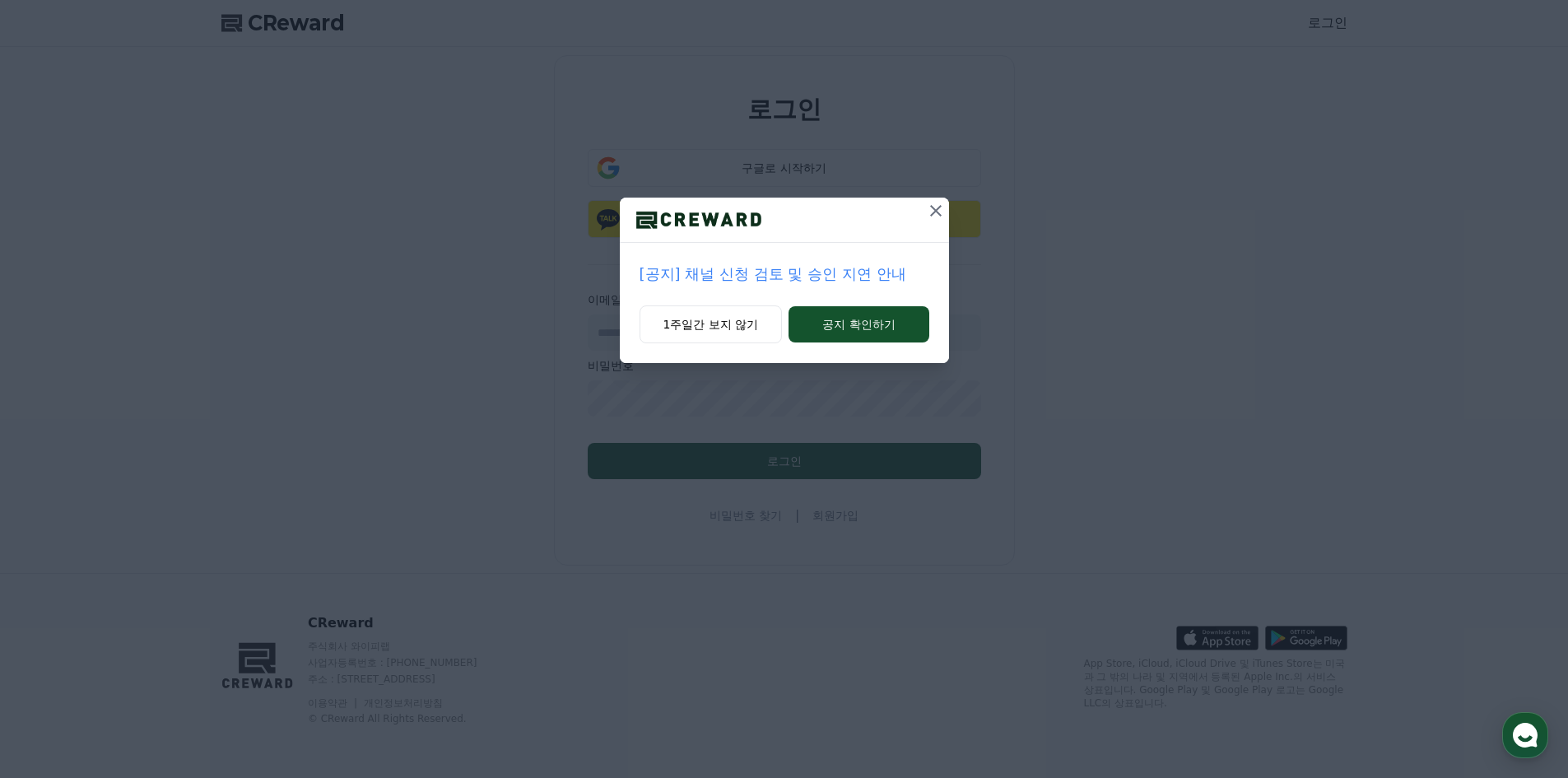
click at [933, 212] on icon at bounding box center [935, 210] width 11 height 11
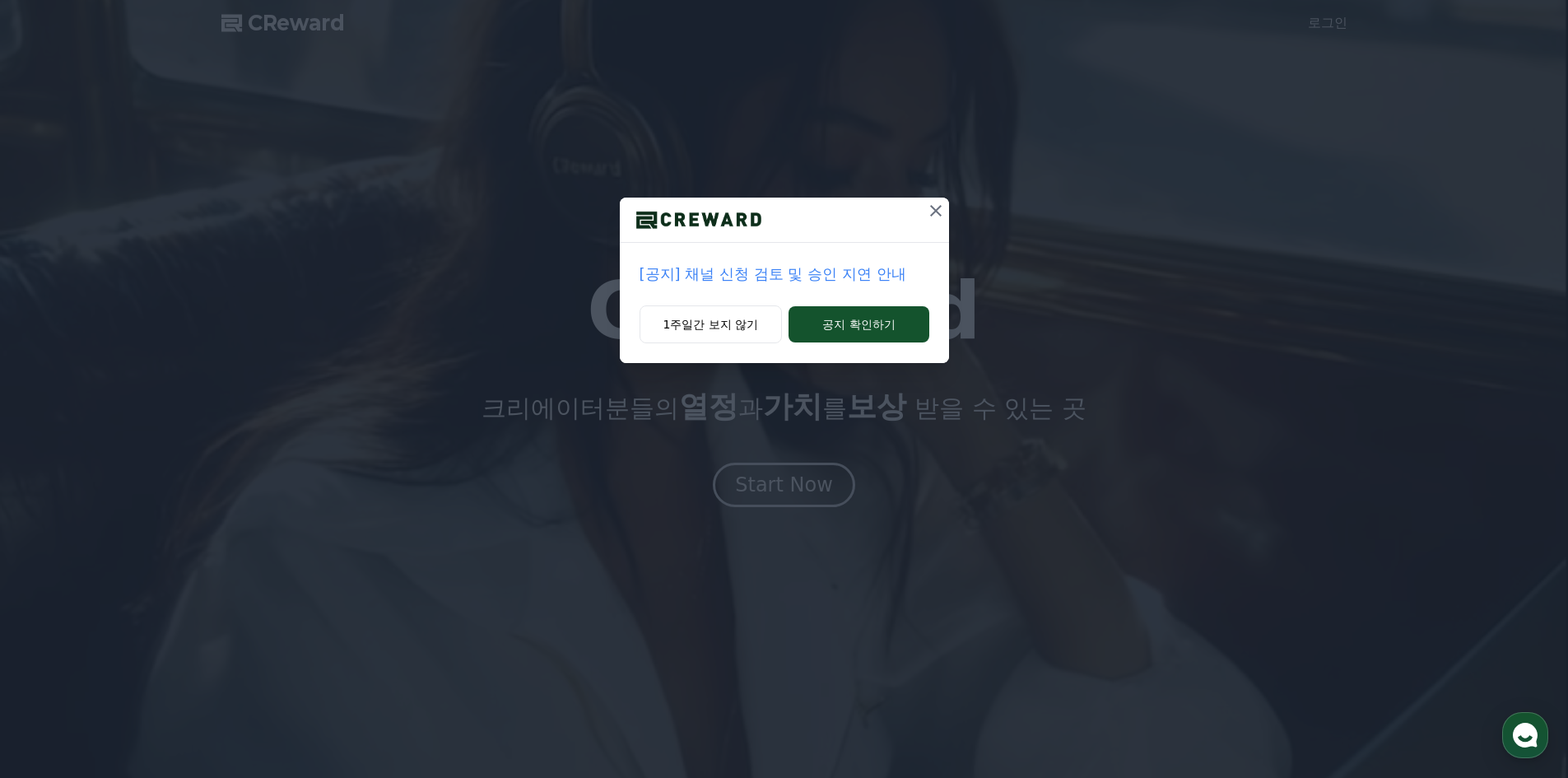
click at [940, 211] on icon at bounding box center [936, 210] width 20 height 20
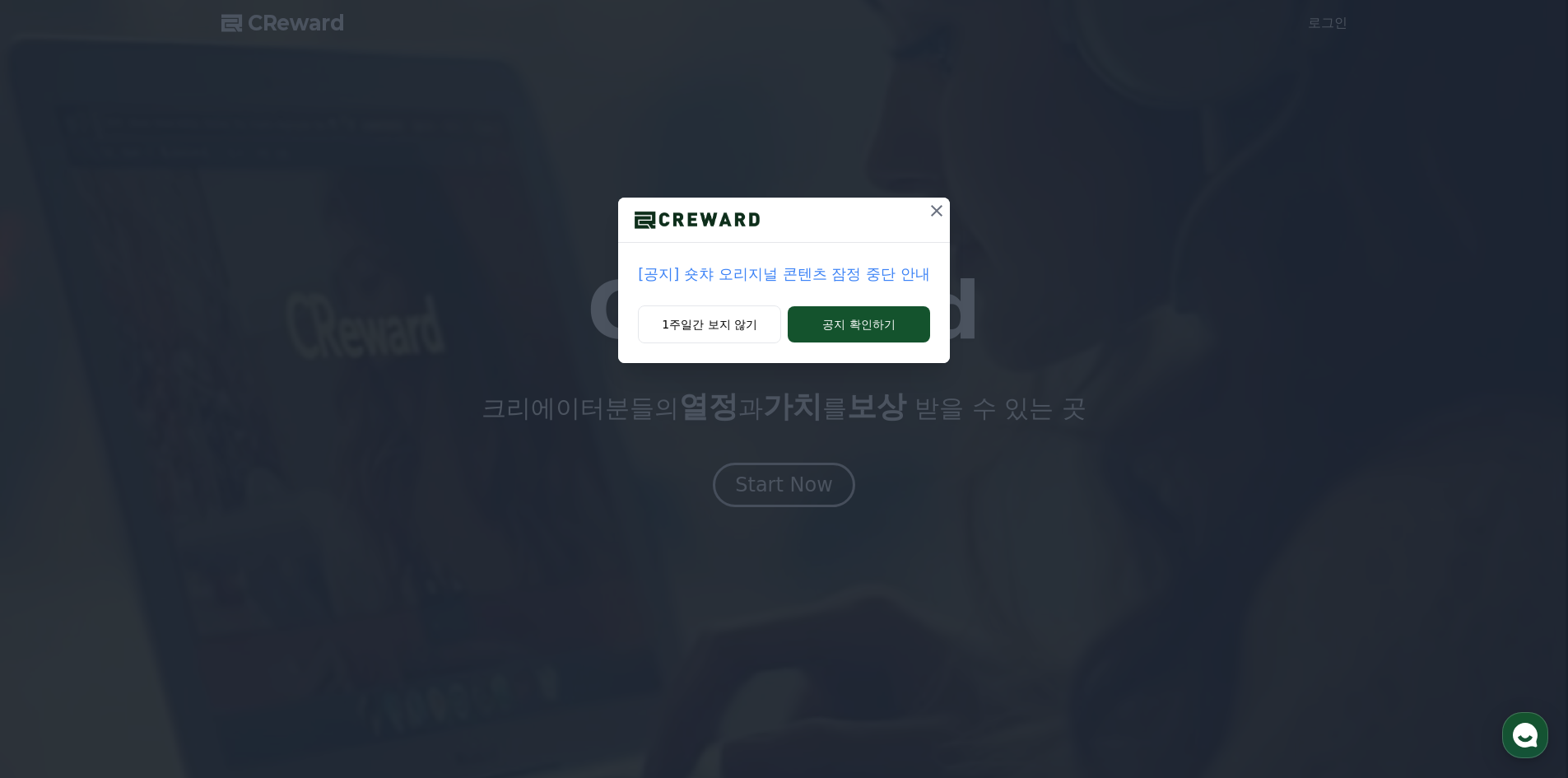
click at [939, 210] on icon at bounding box center [937, 210] width 20 height 20
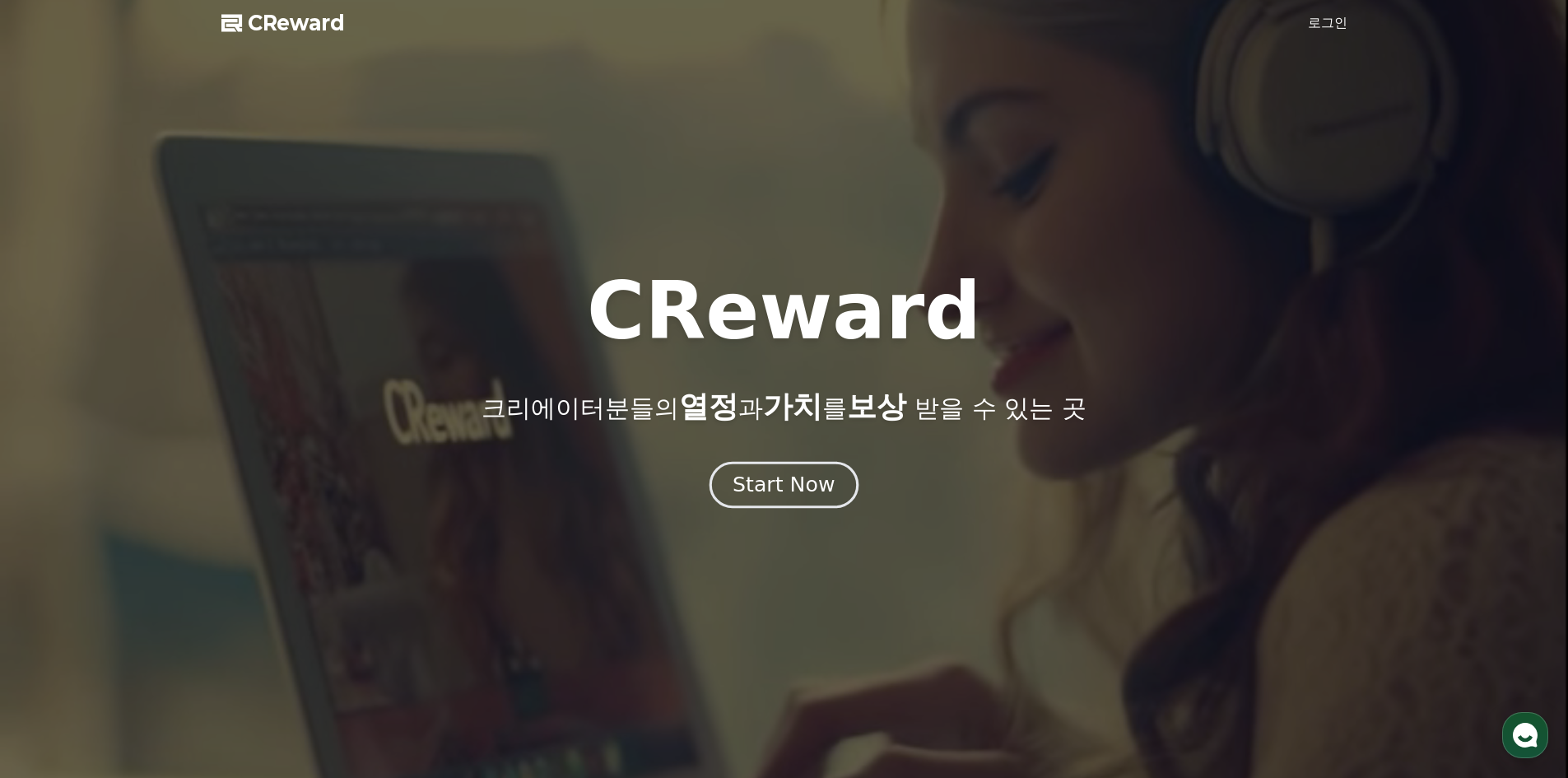
click at [787, 490] on div "Start Now" at bounding box center [783, 485] width 102 height 28
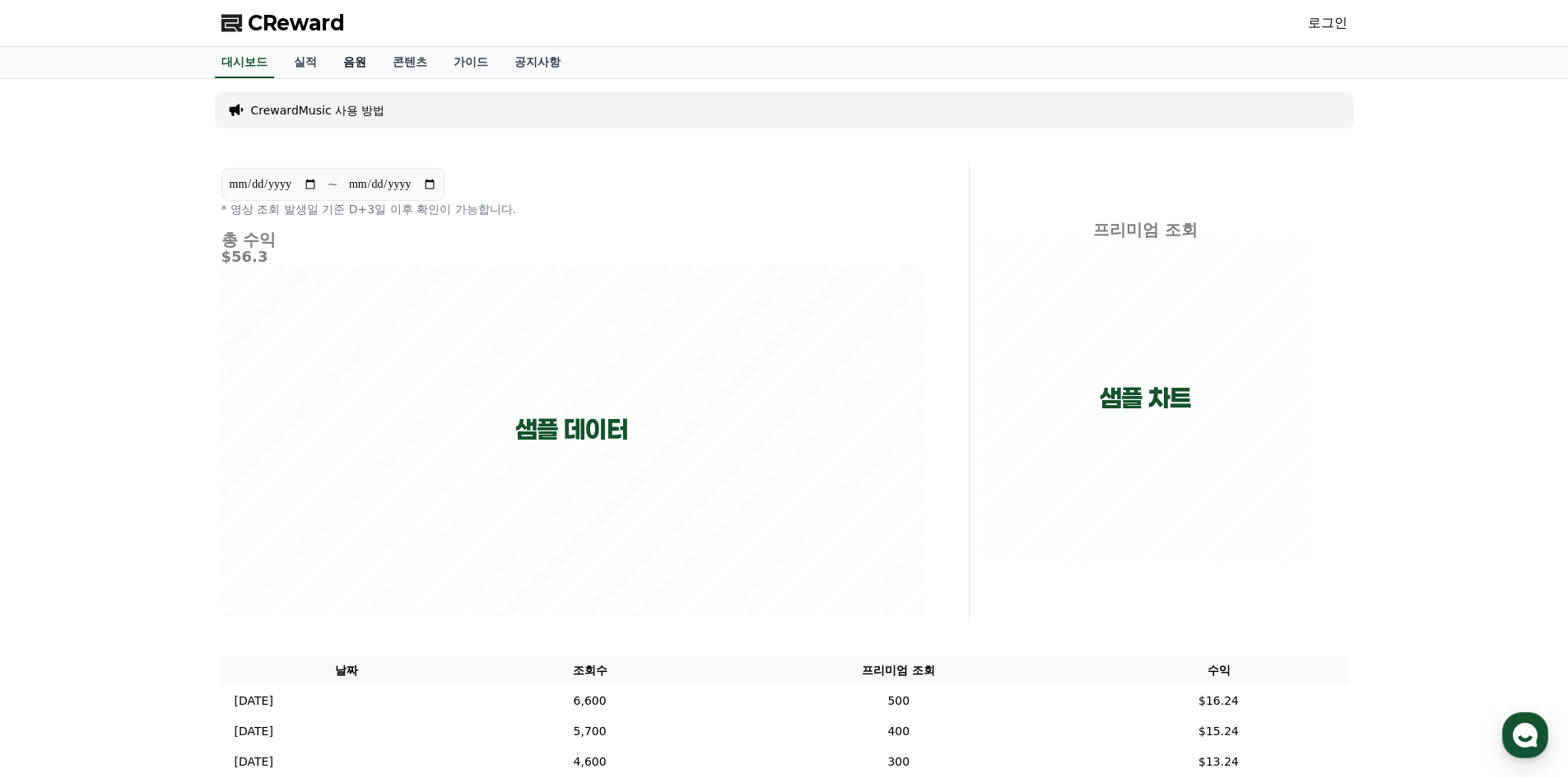
click at [361, 65] on link "음원" at bounding box center [354, 63] width 50 height 31
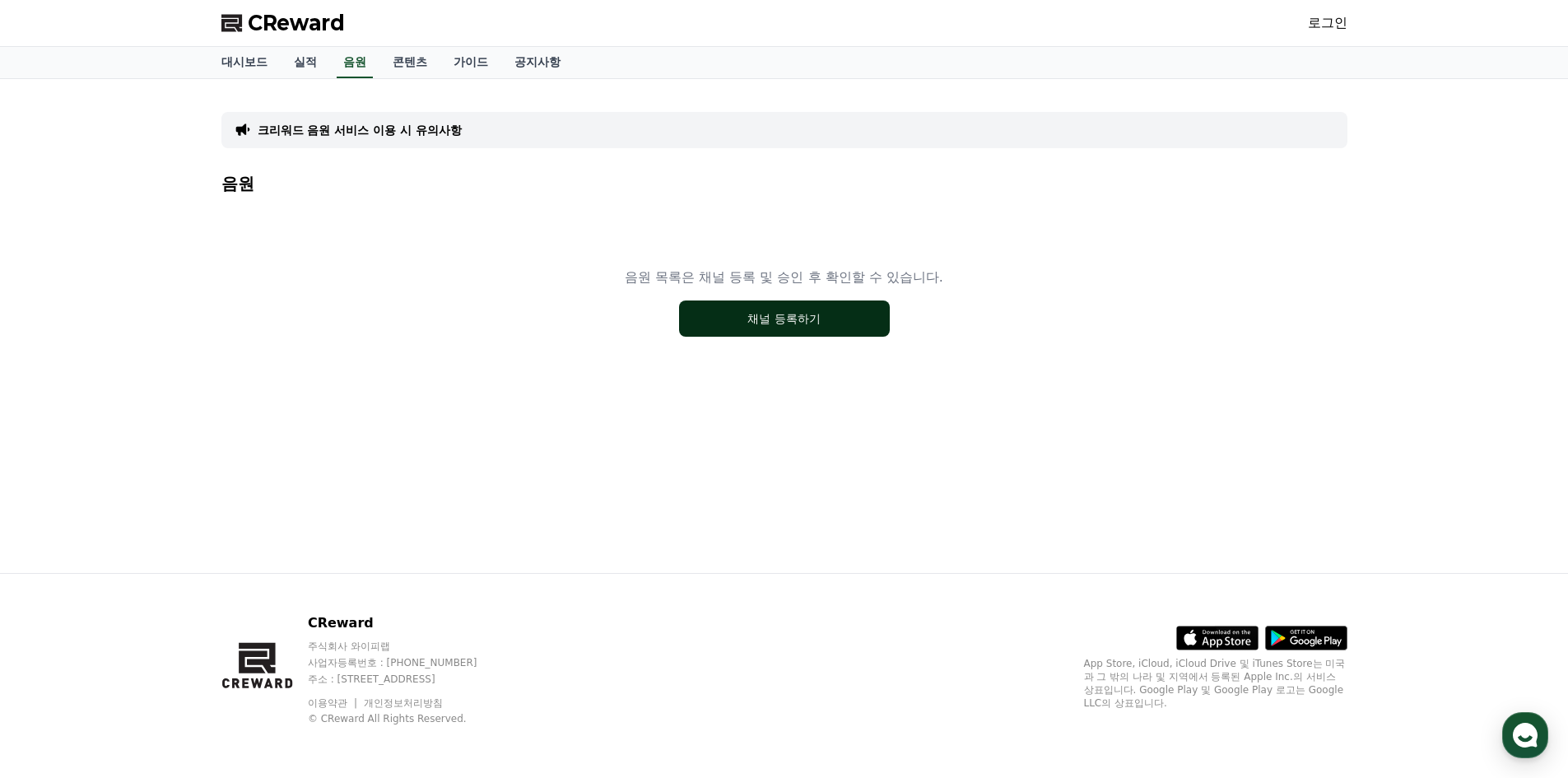
click at [776, 320] on button "채널 등록하기" at bounding box center [784, 318] width 210 height 36
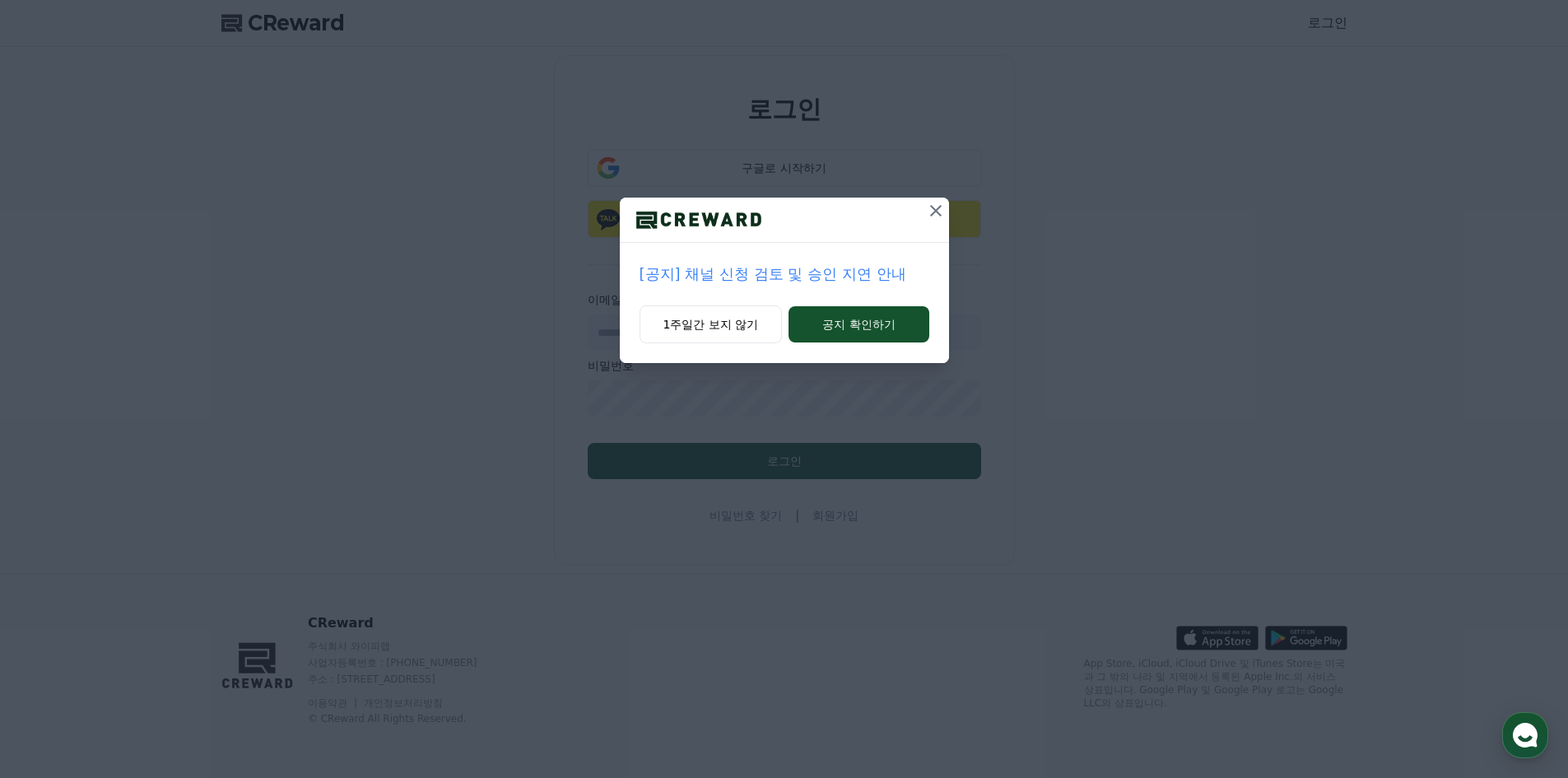
click at [939, 213] on icon at bounding box center [935, 210] width 11 height 11
click at [940, 210] on icon at bounding box center [937, 210] width 20 height 20
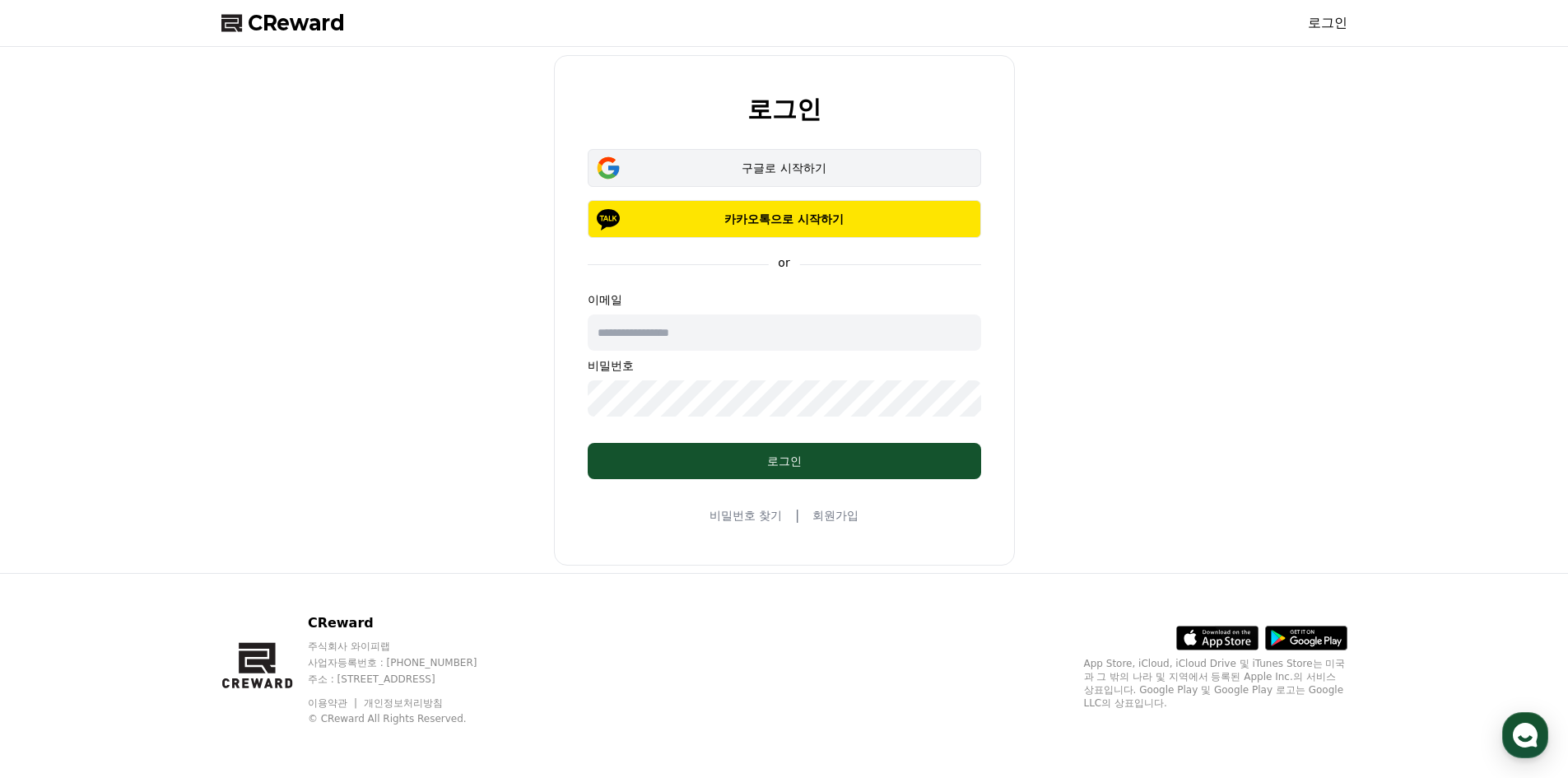
click at [800, 167] on div "구글로 시작하기" at bounding box center [784, 168] width 346 height 17
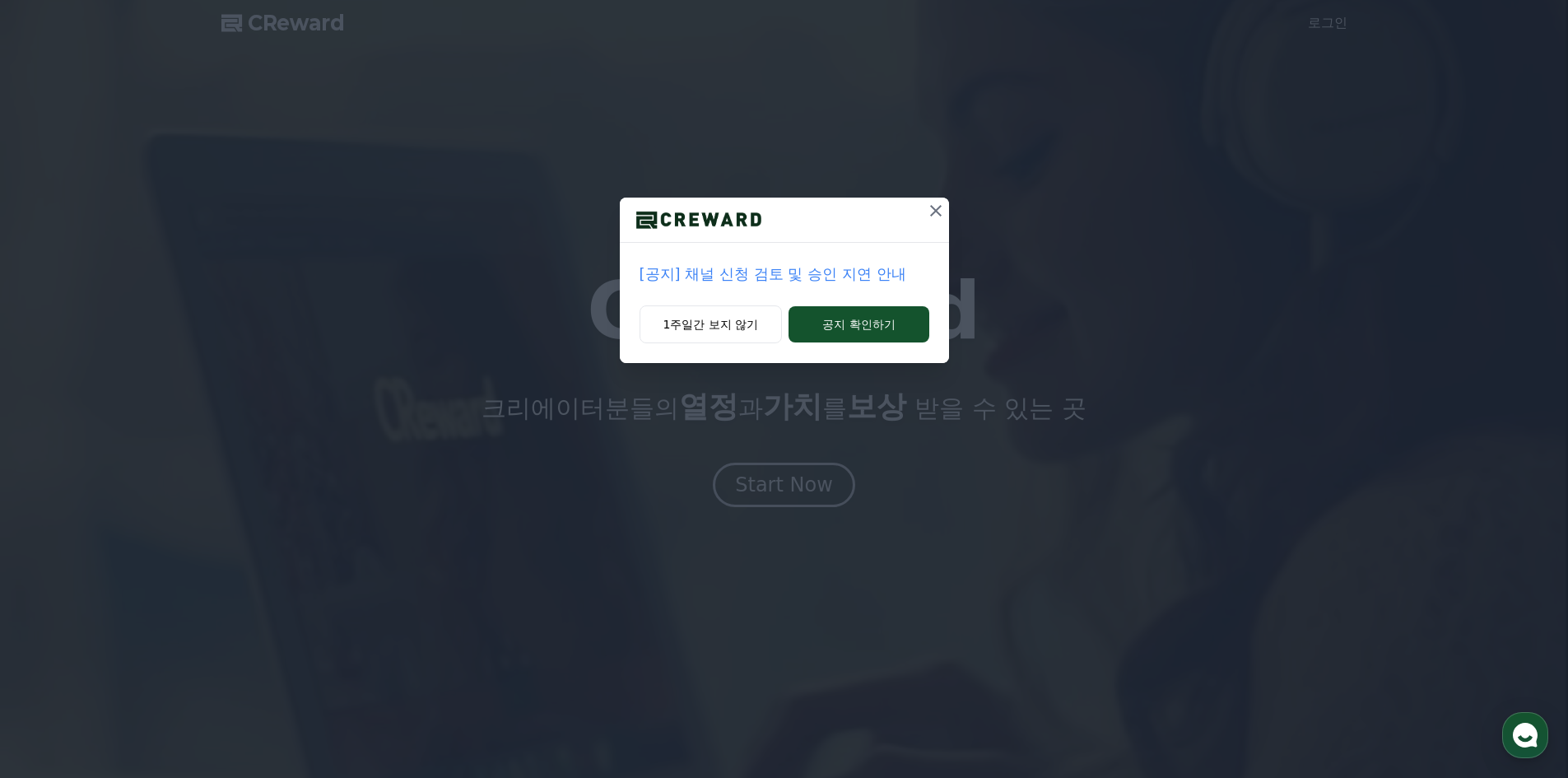
click at [937, 210] on icon at bounding box center [936, 210] width 20 height 20
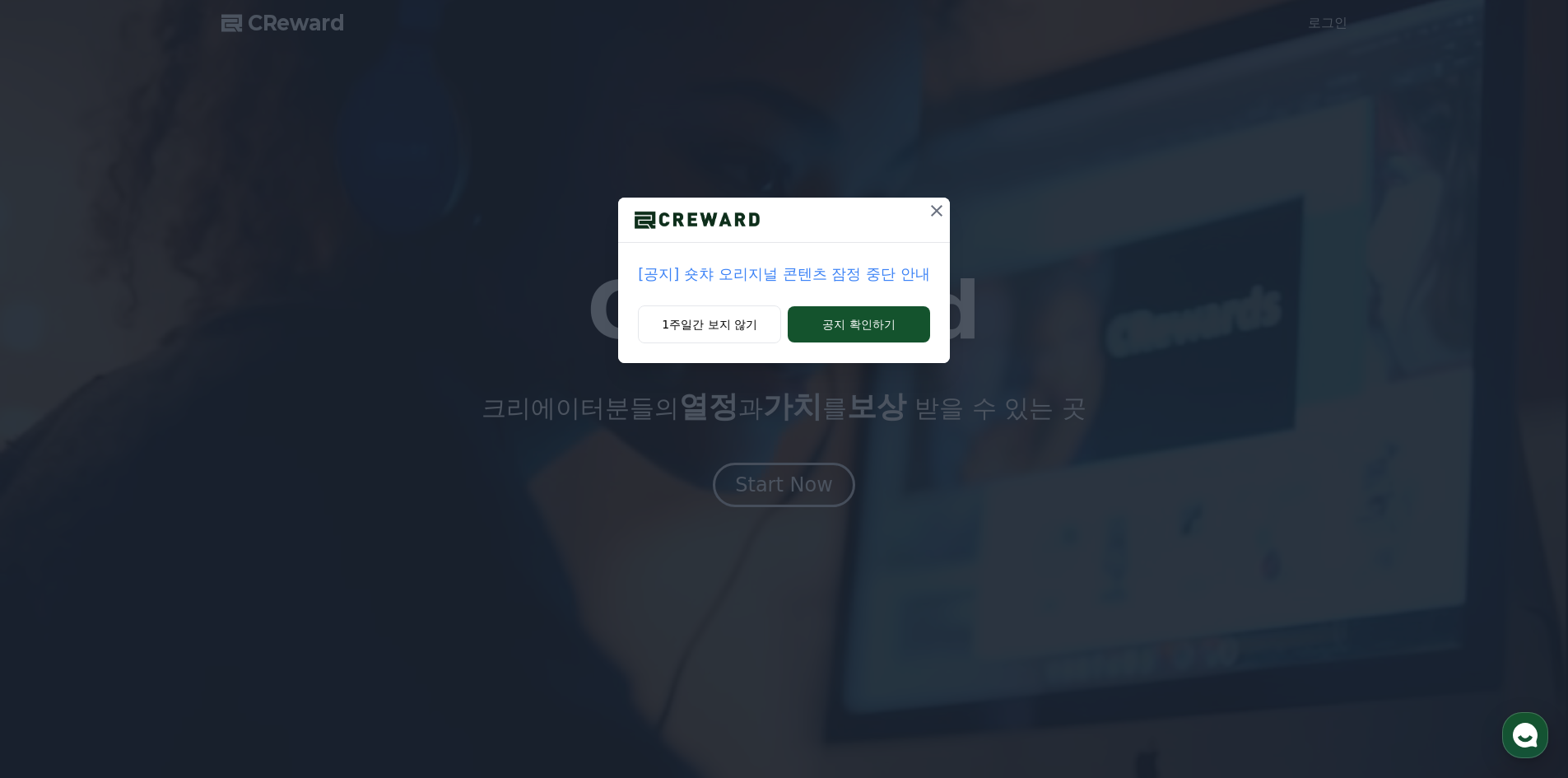
click at [937, 210] on icon at bounding box center [936, 210] width 11 height 11
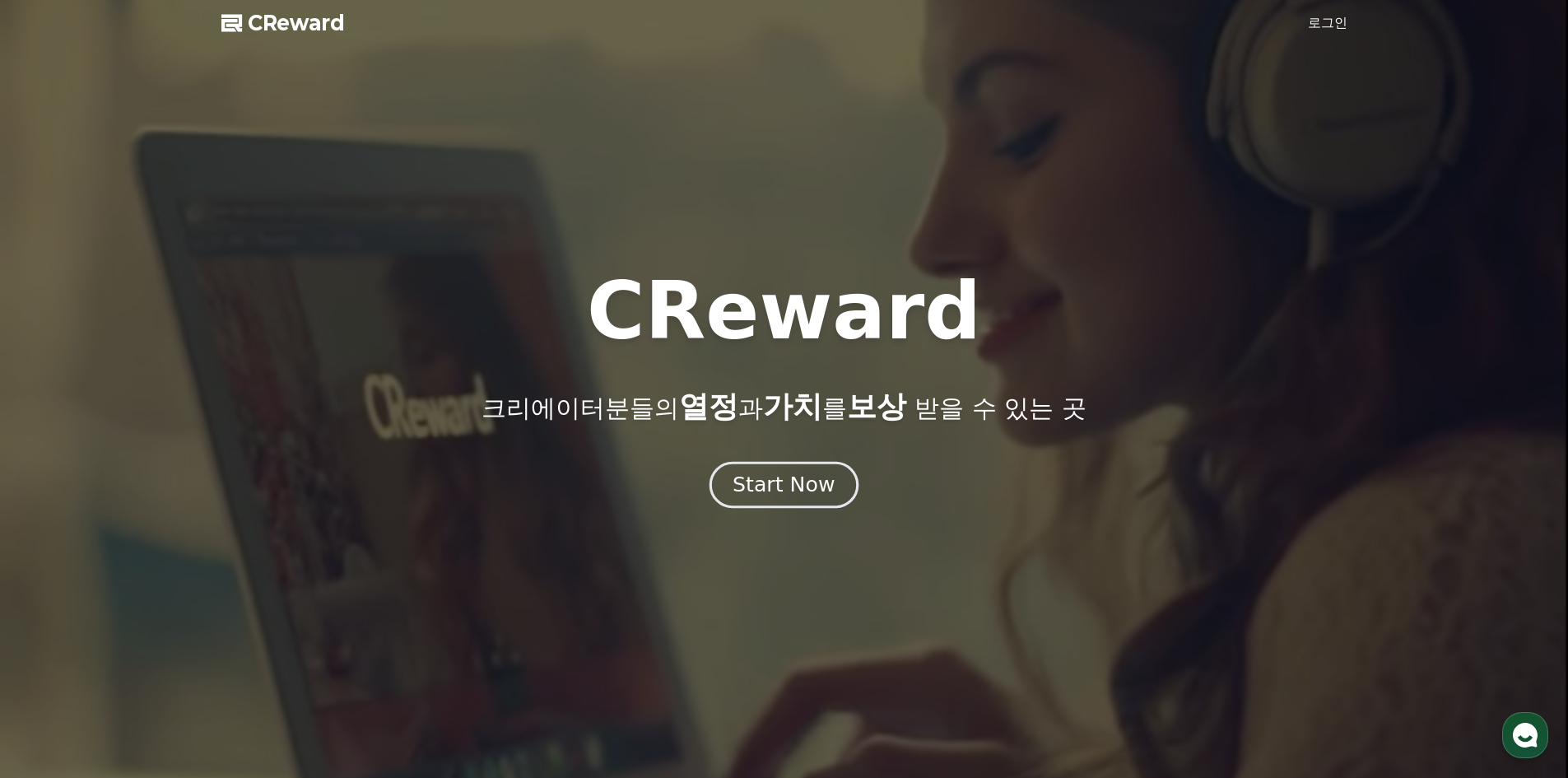
click at [785, 489] on div "Start Now" at bounding box center [783, 485] width 102 height 28
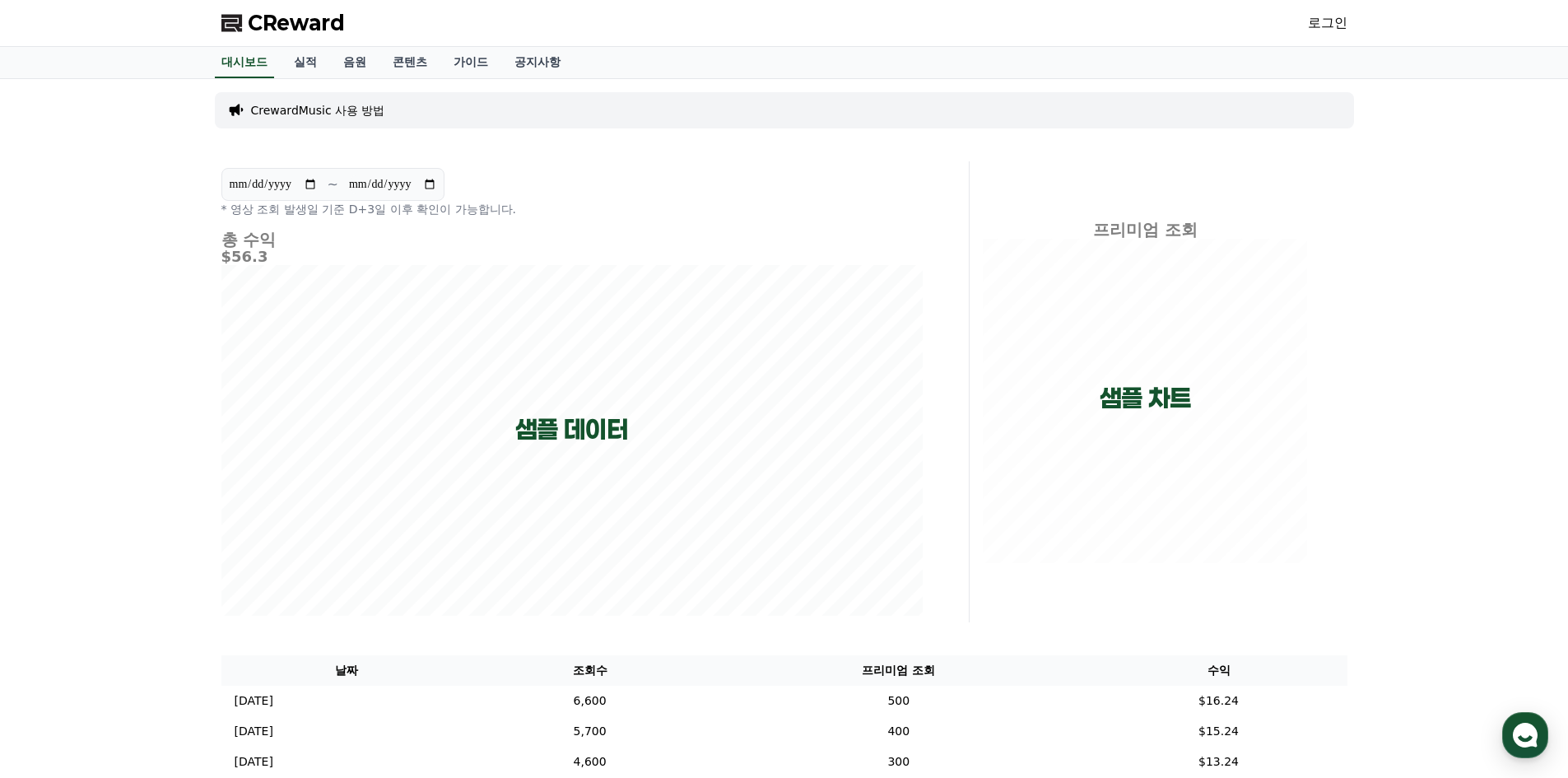
click at [1317, 22] on link "로그인" at bounding box center [1327, 23] width 39 height 20
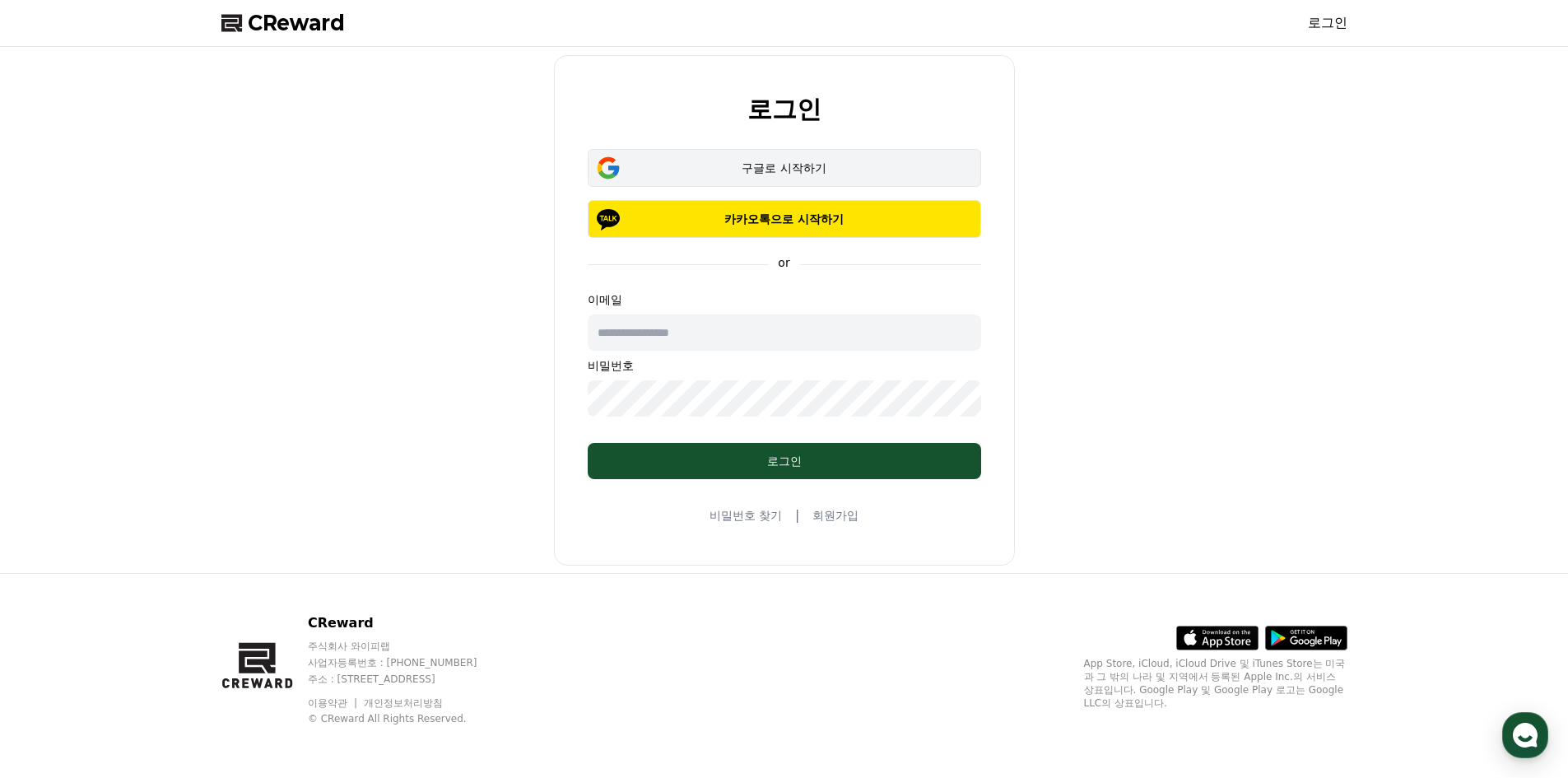
click at [754, 169] on div "구글로 시작하기" at bounding box center [784, 168] width 346 height 17
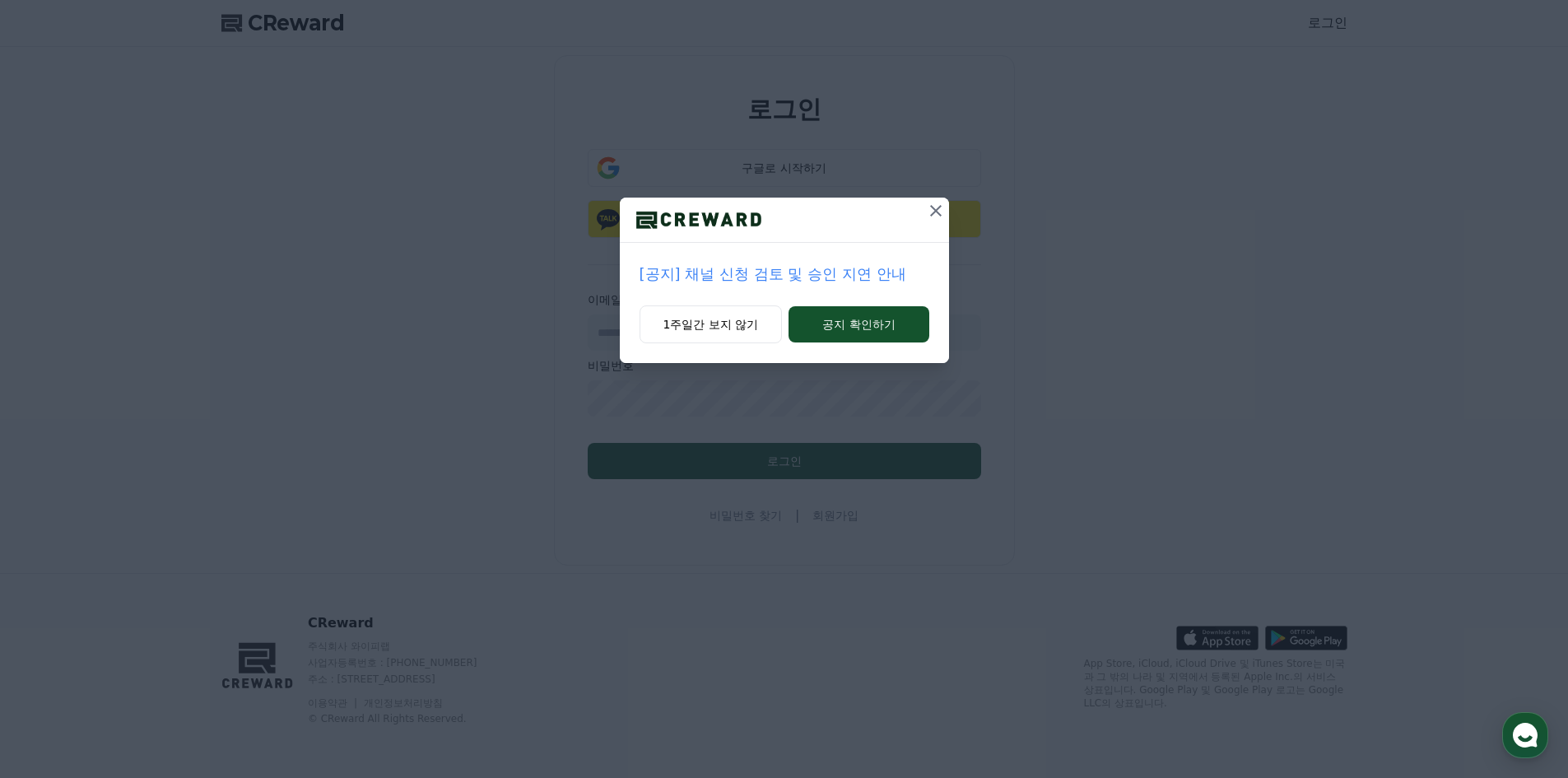
click at [931, 210] on icon at bounding box center [936, 210] width 20 height 20
click at [937, 212] on icon at bounding box center [937, 210] width 20 height 20
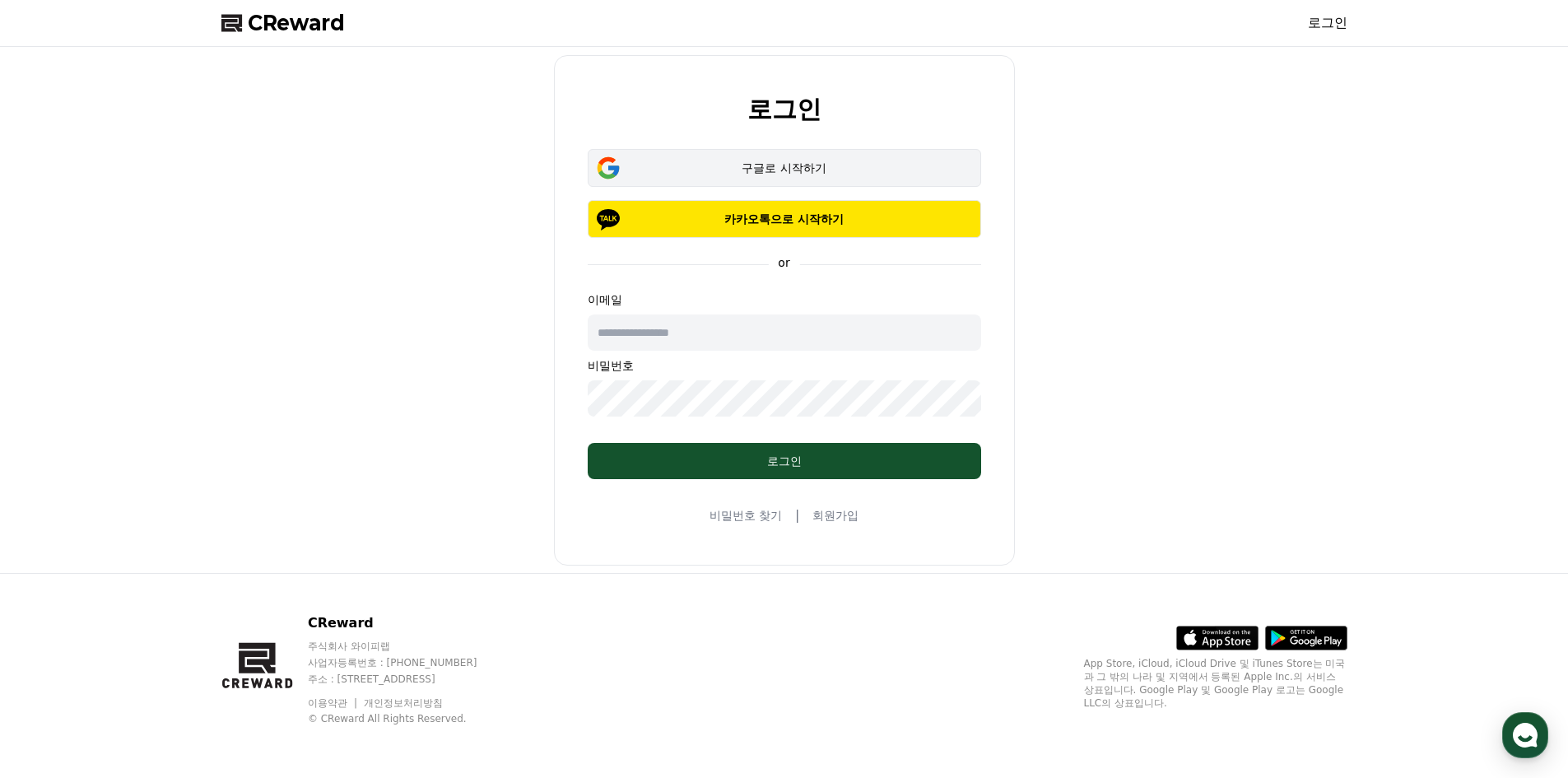
click at [767, 172] on div "구글로 시작하기" at bounding box center [784, 168] width 346 height 17
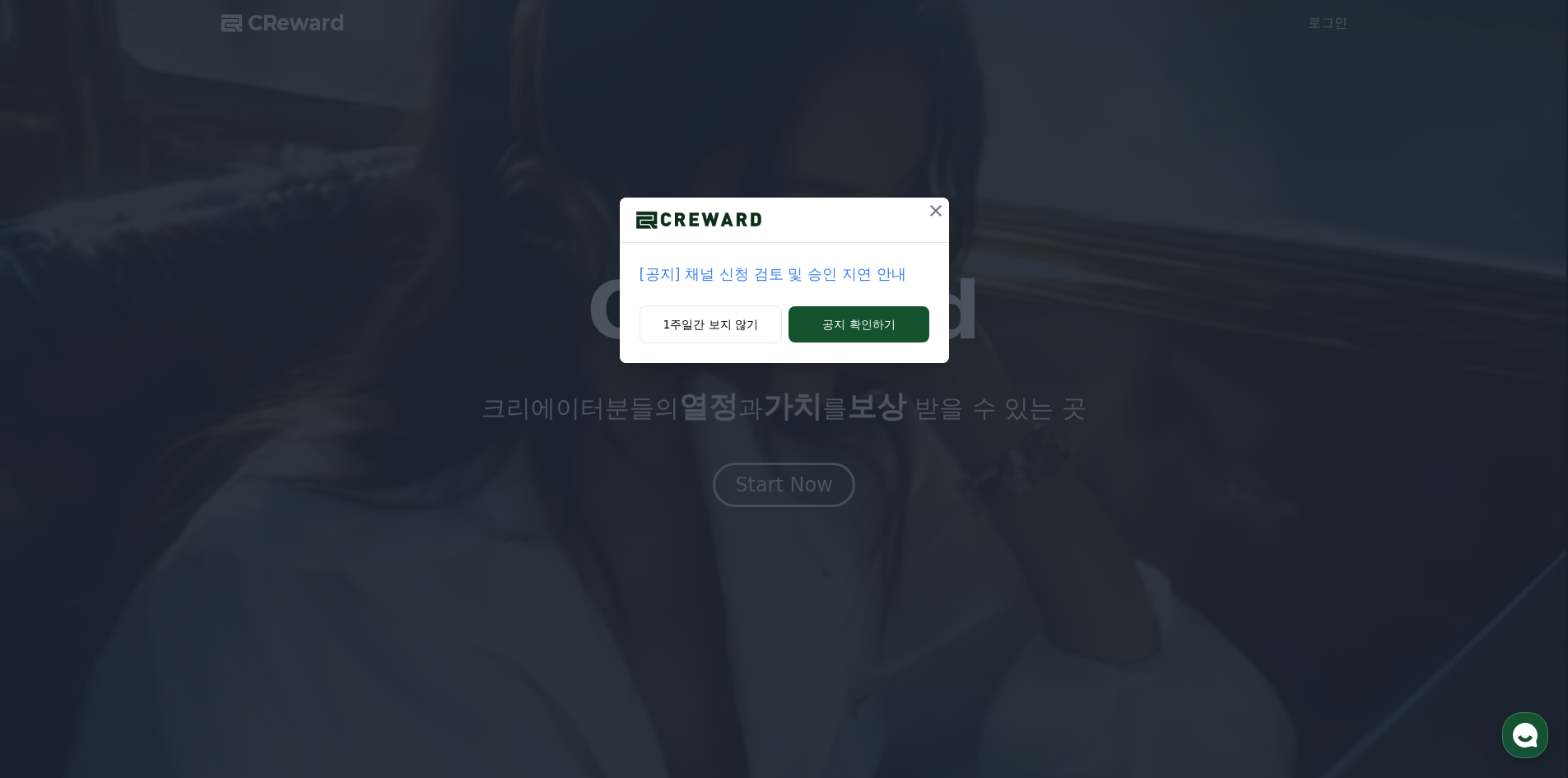
click at [936, 210] on icon at bounding box center [935, 210] width 11 height 11
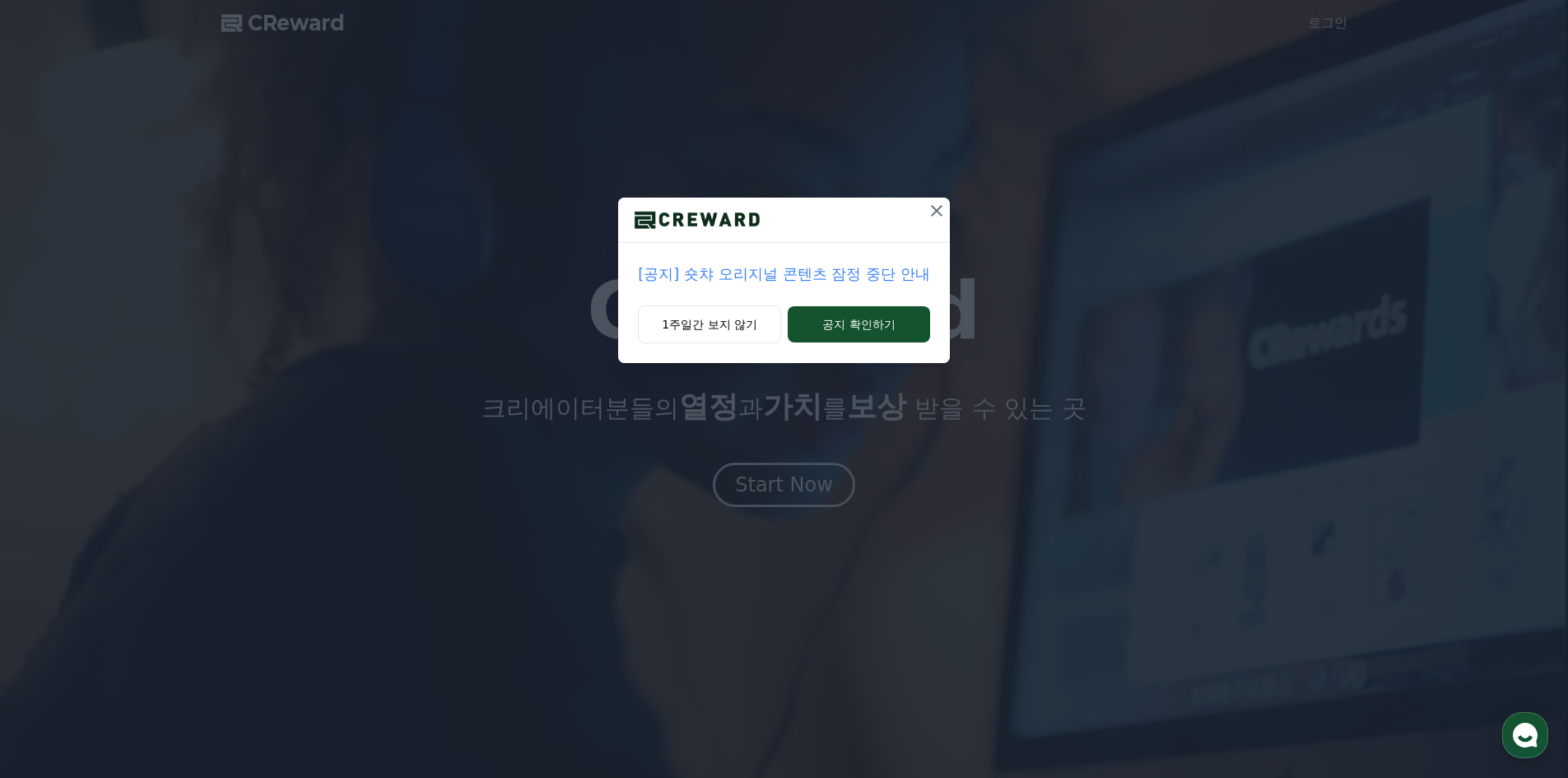
click at [939, 211] on icon at bounding box center [936, 210] width 11 height 11
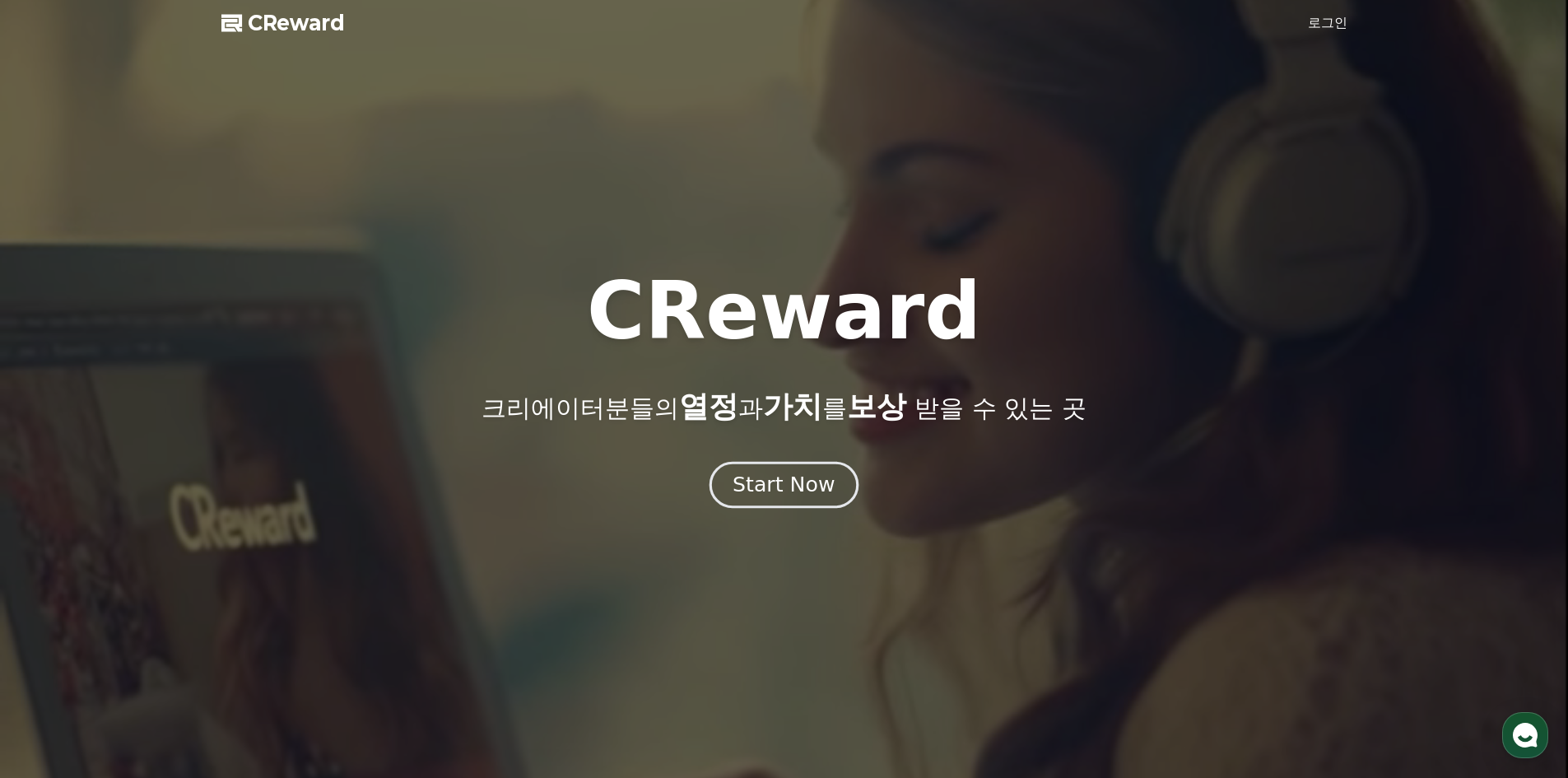
click at [781, 495] on div "Start Now" at bounding box center [783, 485] width 102 height 28
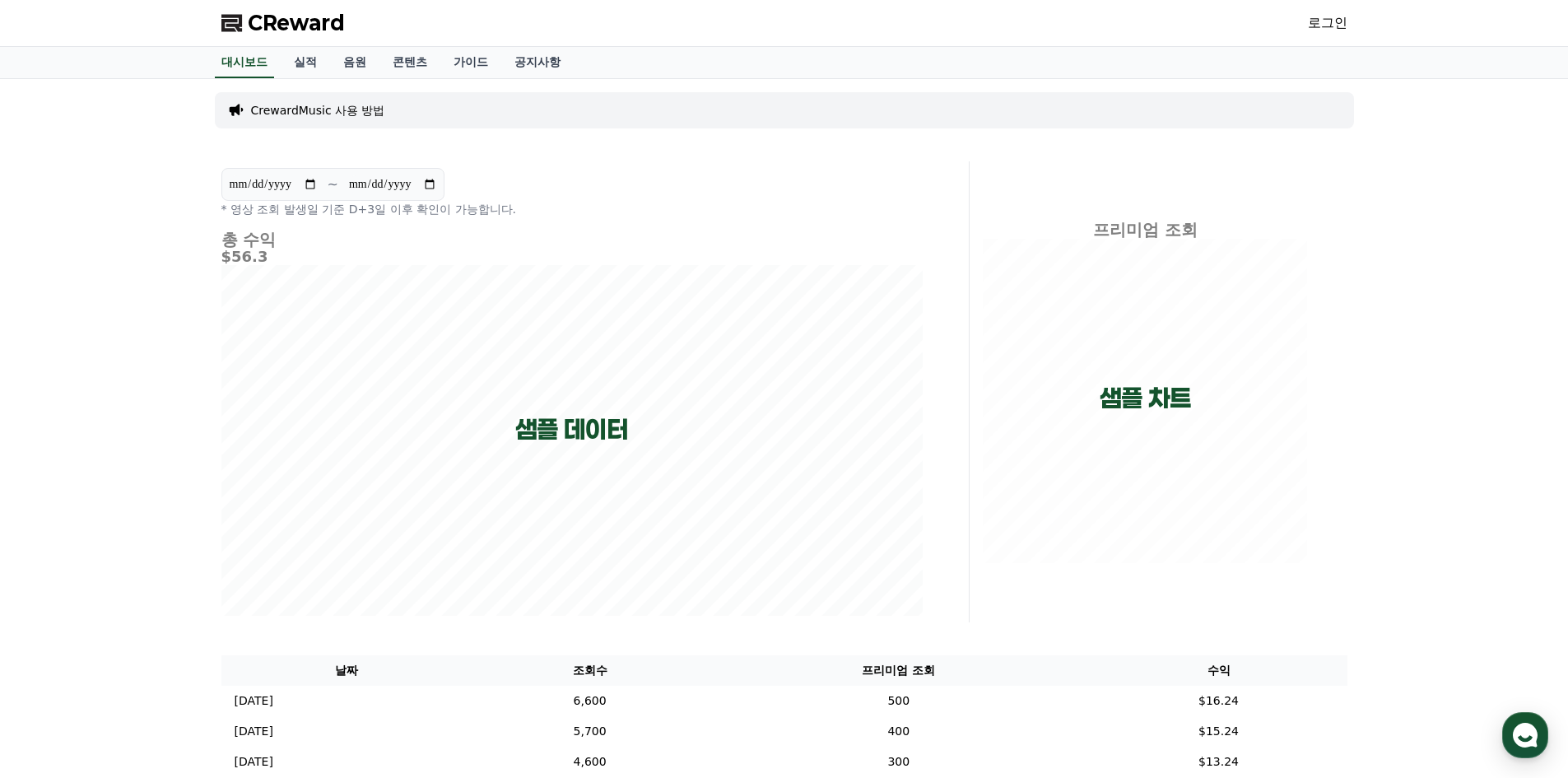
click at [1322, 26] on link "로그인" at bounding box center [1327, 23] width 39 height 20
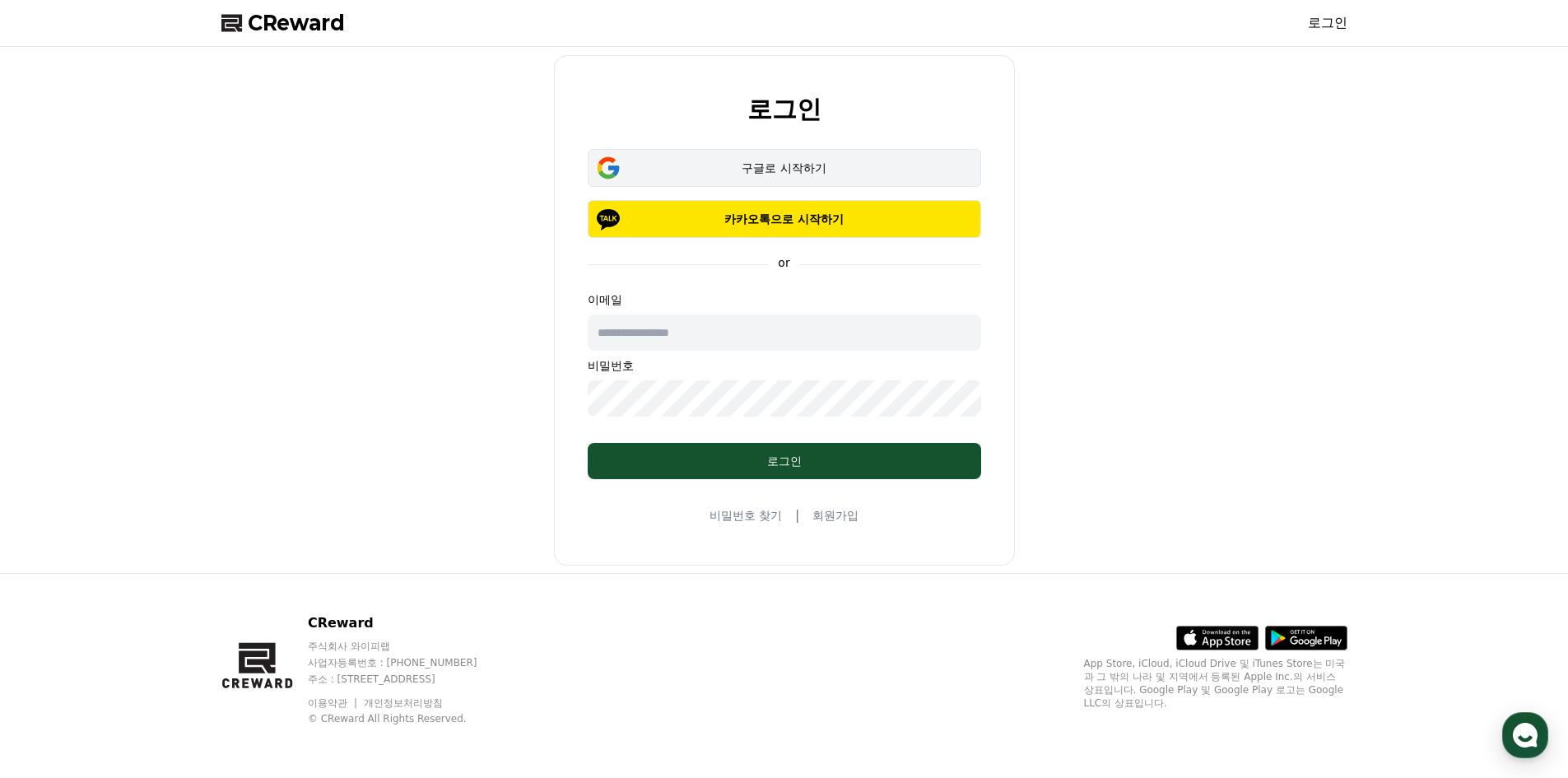
click at [778, 164] on div "구글로 시작하기" at bounding box center [784, 168] width 346 height 17
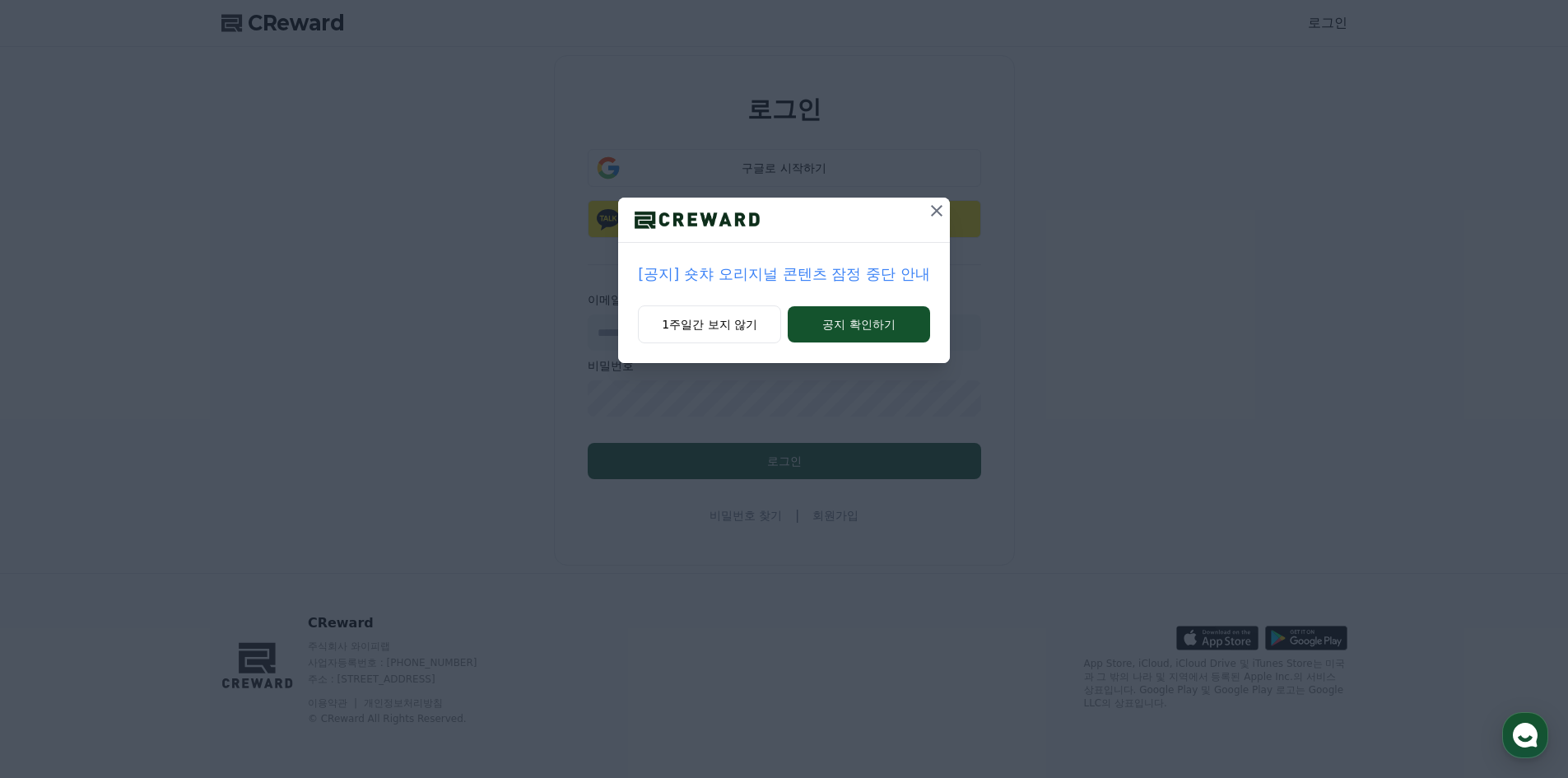
click at [946, 213] on icon at bounding box center [937, 210] width 20 height 20
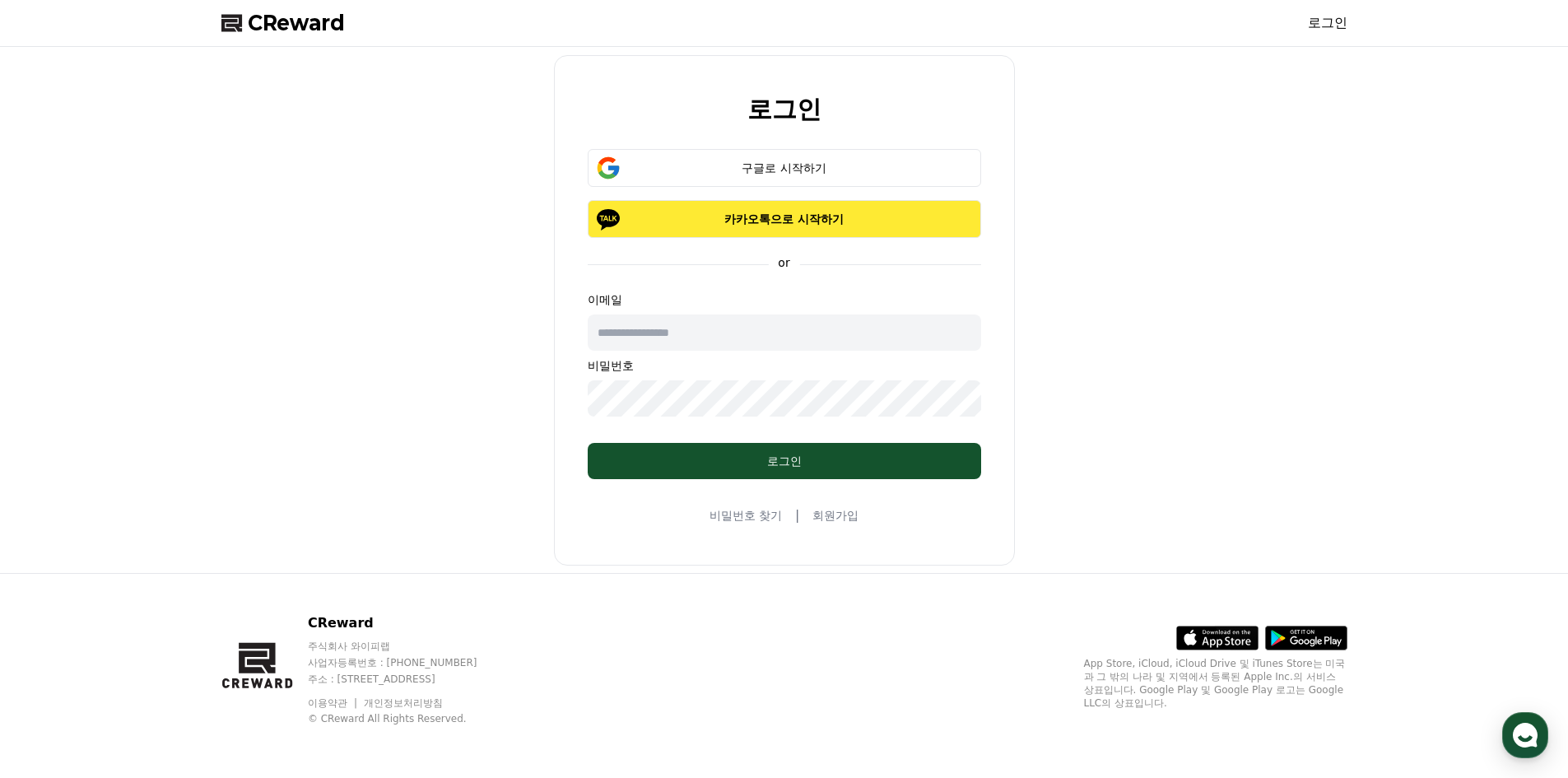
click at [705, 223] on p "카카오톡으로 시작하기" at bounding box center [784, 218] width 346 height 17
